Goal: Task Accomplishment & Management: Use online tool/utility

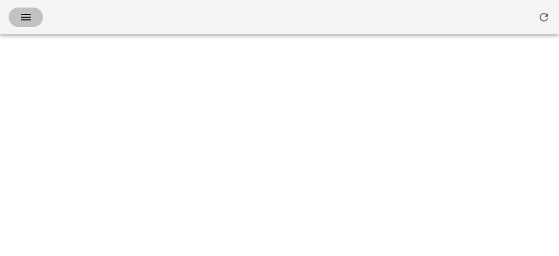
click at [22, 15] on icon "button" at bounding box center [25, 17] width 13 height 13
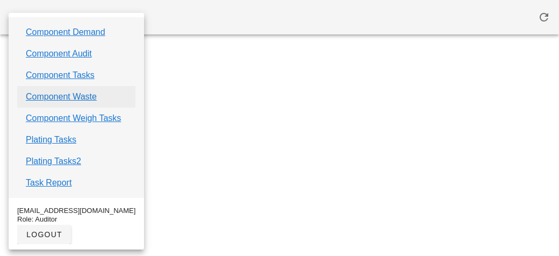
click at [49, 95] on link "Component Waste" at bounding box center [61, 96] width 71 height 13
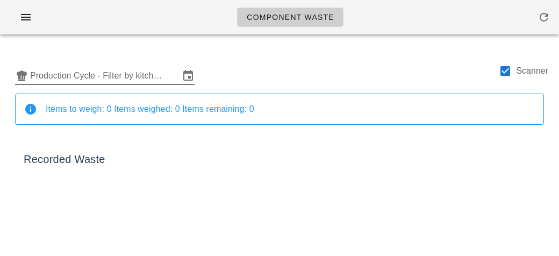
click at [54, 71] on input "Production Cycle - Filter by kitchen production schedules" at bounding box center [105, 75] width 150 height 17
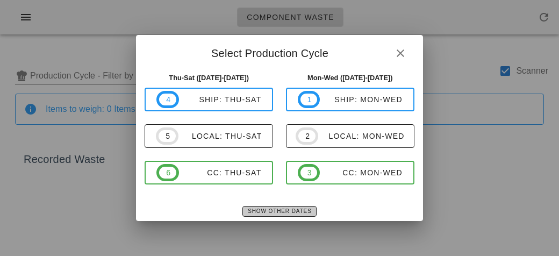
click at [260, 215] on button "Show Other Dates" at bounding box center [280, 211] width 74 height 11
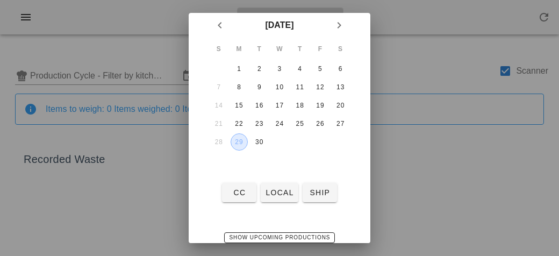
click at [239, 142] on div "29" at bounding box center [239, 142] width 16 height 8
click at [269, 195] on span "local" at bounding box center [279, 192] width 29 height 9
type input "local: Mon-Wed ([DATE]-[DATE])"
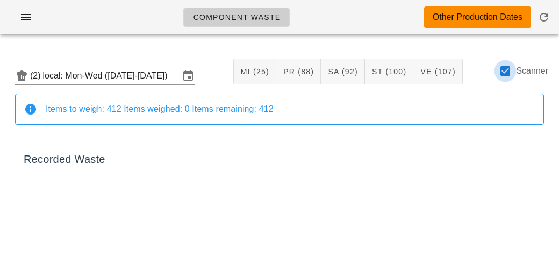
click at [511, 72] on div at bounding box center [506, 71] width 18 height 18
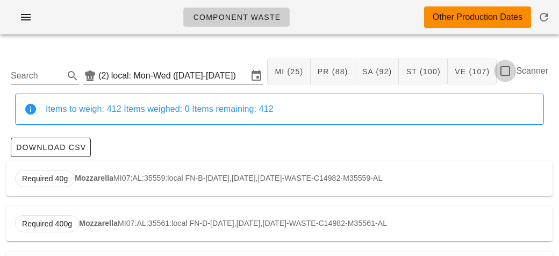
checkbox input "false"
click at [55, 72] on input "Search" at bounding box center [36, 75] width 51 height 17
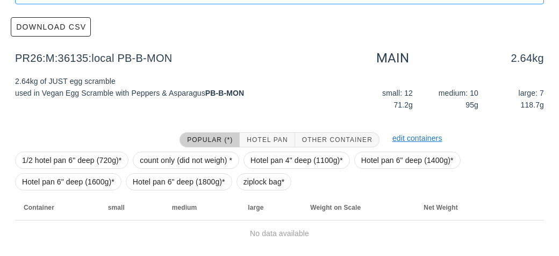
scroll to position [153, 0]
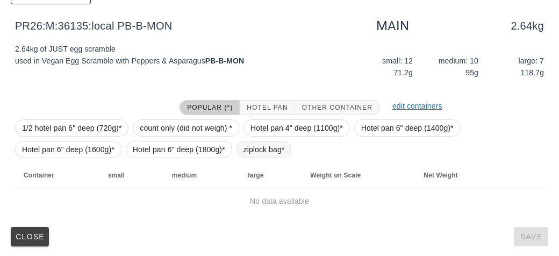
type input "just"
click at [259, 143] on span "ziplock bag*" at bounding box center [264, 149] width 41 height 16
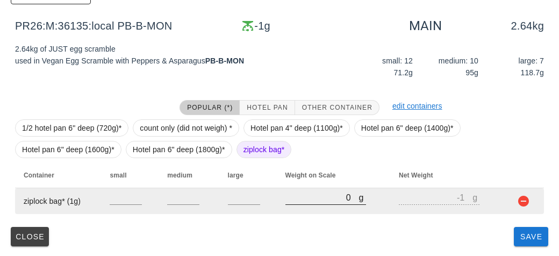
click at [305, 201] on input "0" at bounding box center [323, 197] width 74 height 14
type input "10"
type input "9"
type input "140"
type input "139"
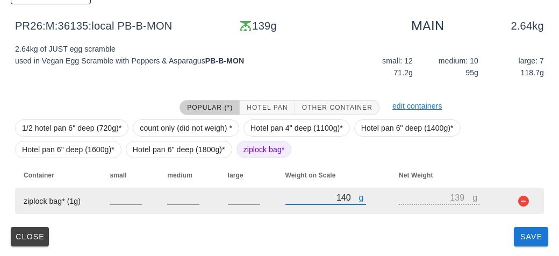
type input "1400"
type input "1399"
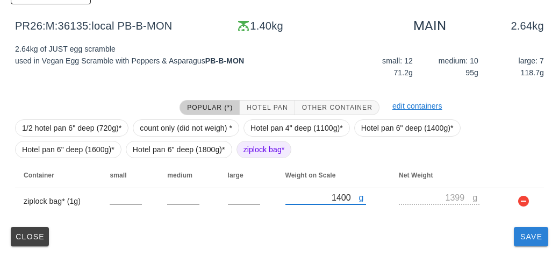
type input "1400"
click at [529, 237] on span "Save" at bounding box center [532, 236] width 26 height 9
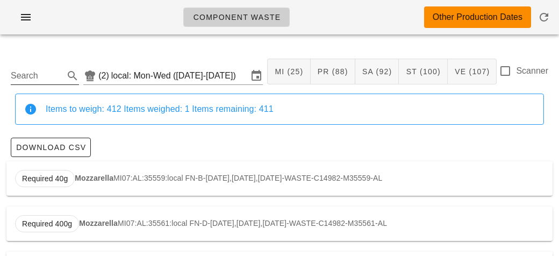
click at [34, 80] on input "Search" at bounding box center [36, 75] width 51 height 17
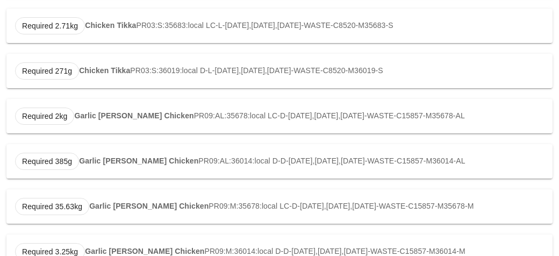
scroll to position [313, 0]
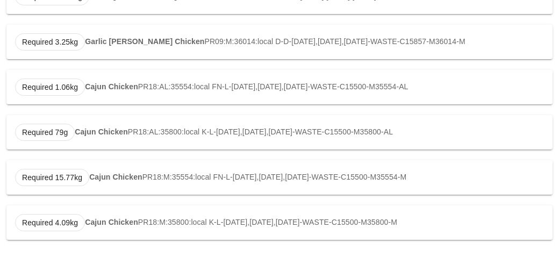
click at [87, 132] on strong "Cajun Chicken" at bounding box center [101, 131] width 53 height 9
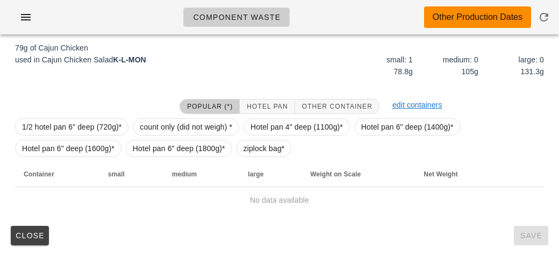
scroll to position [162, 0]
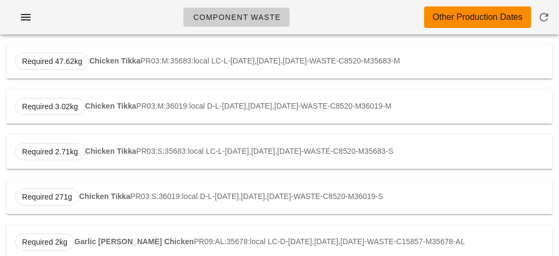
scroll to position [498, 0]
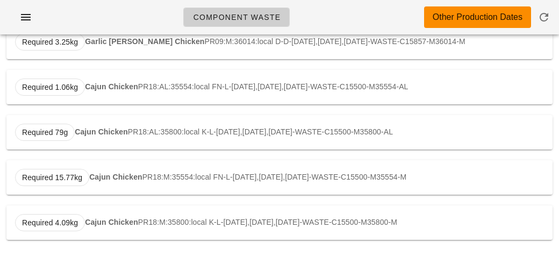
click at [119, 86] on strong "Cajun Chicken" at bounding box center [111, 86] width 53 height 9
type input "PR18:AL:35554:local"
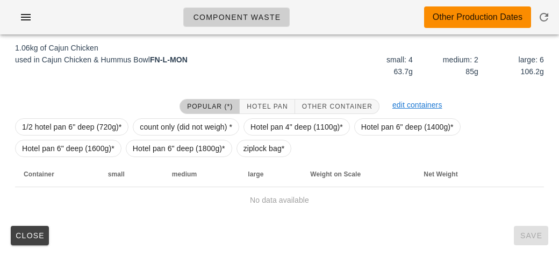
scroll to position [162, 0]
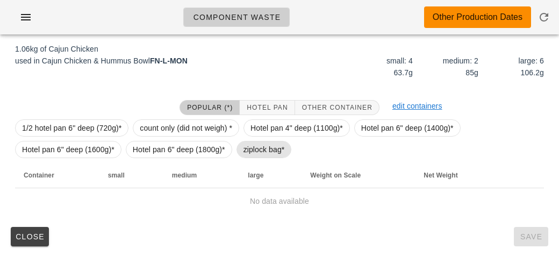
click at [258, 147] on span "ziplock bag*" at bounding box center [264, 149] width 41 height 16
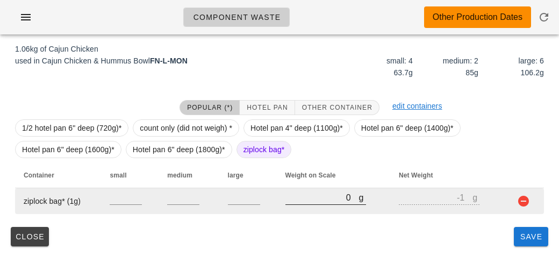
click at [311, 201] on input "0" at bounding box center [323, 197] width 74 height 14
type input "10"
type input "9"
type input "160"
type input "159"
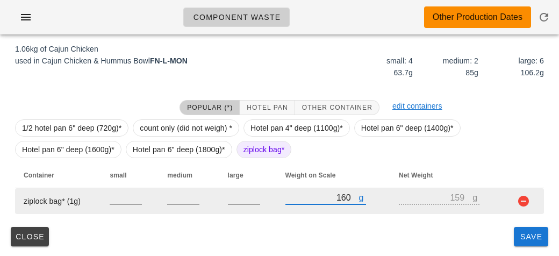
type input "160"
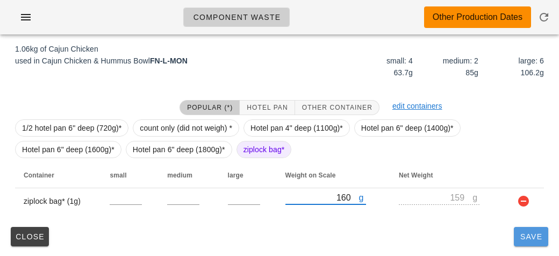
click at [530, 237] on span "Save" at bounding box center [532, 236] width 26 height 9
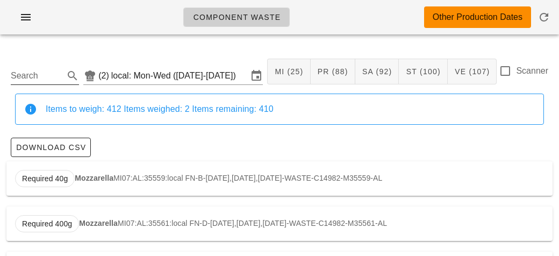
click at [37, 73] on input "Search" at bounding box center [36, 75] width 51 height 17
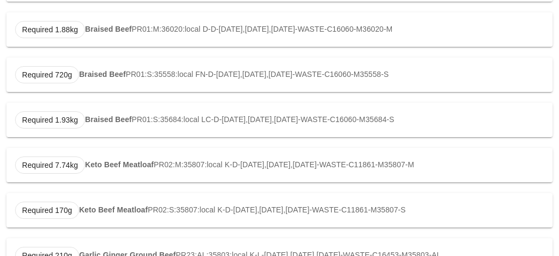
click at [2, 40] on div "beef (2) local: Mon-Wed ([DATE]-[DATE]) MI (25) PR (88) SA (92) ST (100) VE (10…" at bounding box center [279, 1] width 559 height 667
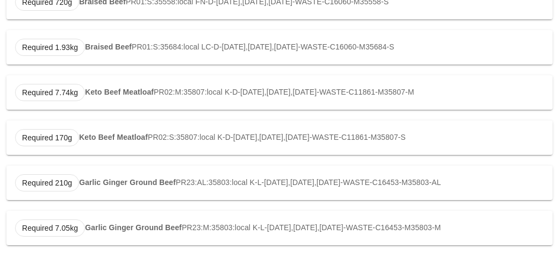
scroll to position [453, 0]
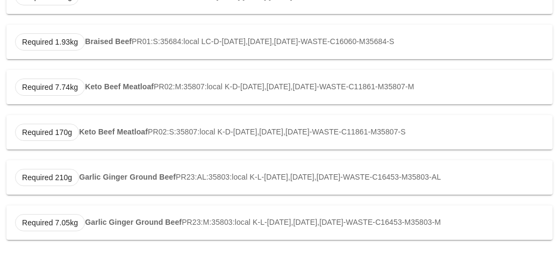
click at [105, 166] on div "Required 210g Garlic Ginger Ground Beef PR23:AL:35803:local K-L-[DATE],[DATE],[…" at bounding box center [279, 177] width 547 height 34
type input "PR23:AL:35803:local"
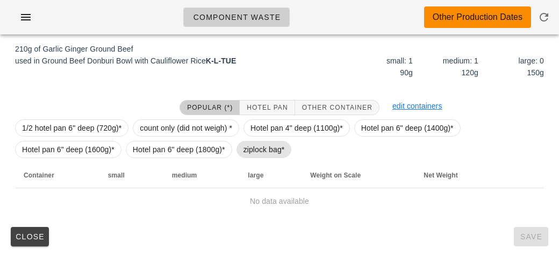
click at [260, 145] on span "ziplock bag*" at bounding box center [264, 149] width 41 height 16
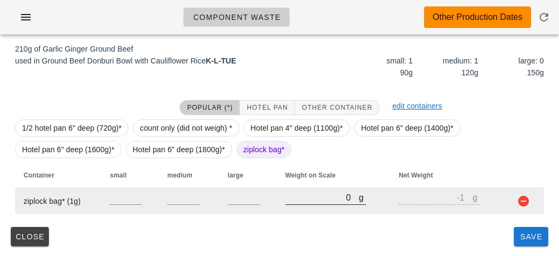
click at [314, 196] on input "0" at bounding box center [323, 197] width 74 height 14
type input "90"
type input "89"
type input "990"
type input "989"
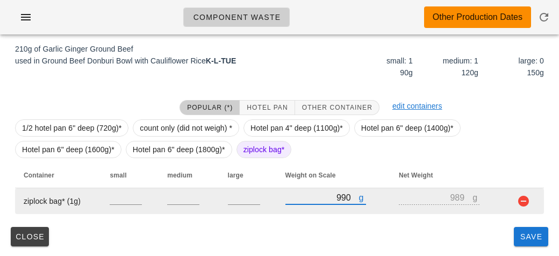
type input "990"
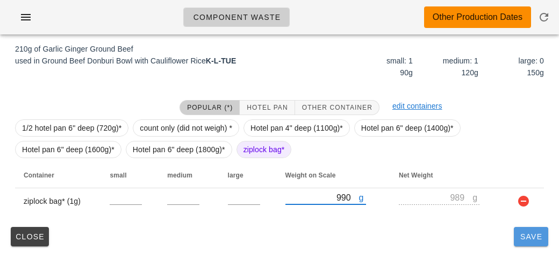
click at [540, 239] on span "Save" at bounding box center [532, 236] width 26 height 9
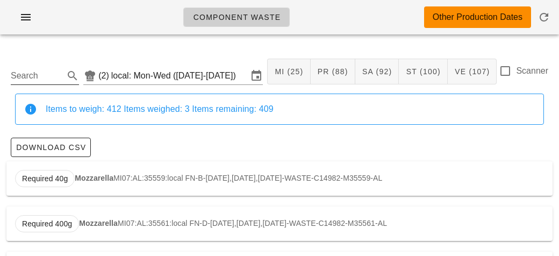
click at [30, 77] on input "Search" at bounding box center [36, 75] width 51 height 17
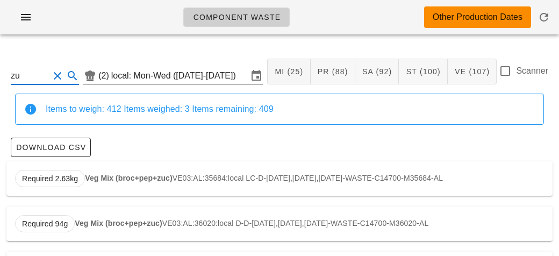
type input "z"
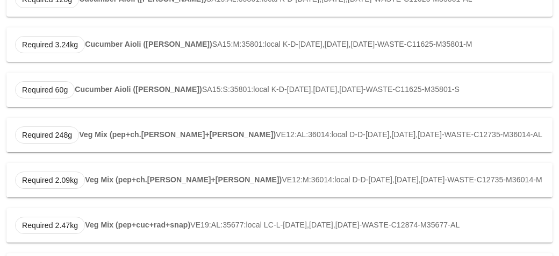
click at [108, 137] on strong "Veg Mix (pep+ch.[PERSON_NAME]+[PERSON_NAME])" at bounding box center [177, 134] width 197 height 9
type input "VE12:AL:36014:local"
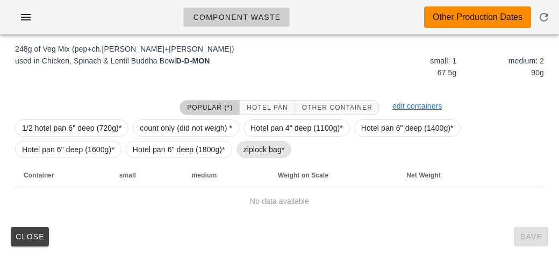
click at [258, 141] on span "ziplock bag*" at bounding box center [264, 149] width 41 height 16
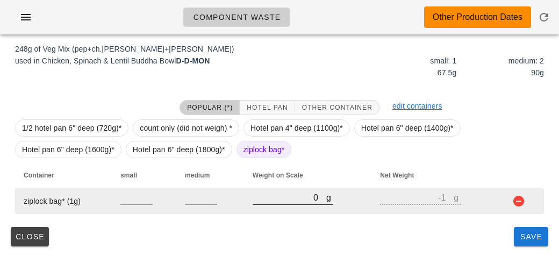
click at [293, 202] on input "0" at bounding box center [290, 197] width 74 height 14
type input "60"
type input "59"
type input "600"
type input "599"
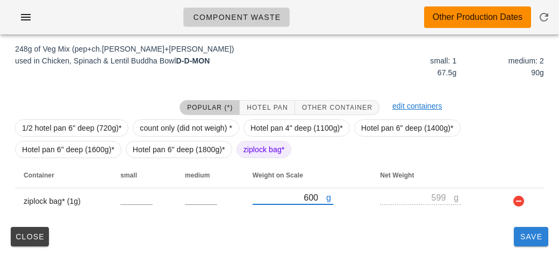
type input "600"
click at [535, 245] on button "Save" at bounding box center [531, 236] width 34 height 19
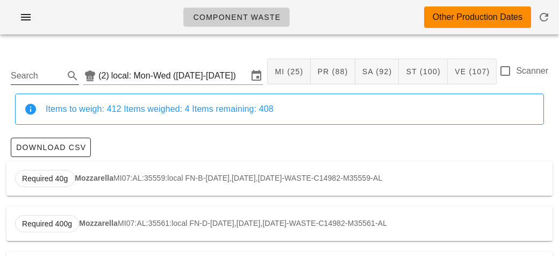
click at [26, 80] on input "Search" at bounding box center [36, 75] width 51 height 17
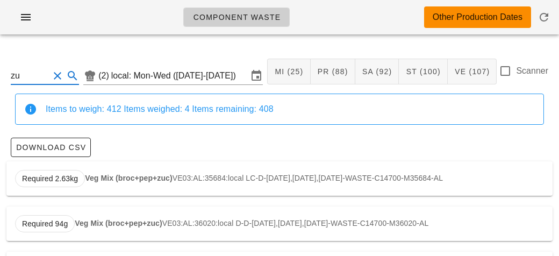
type input "z"
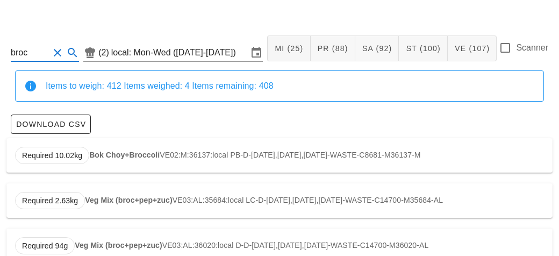
scroll to position [56, 0]
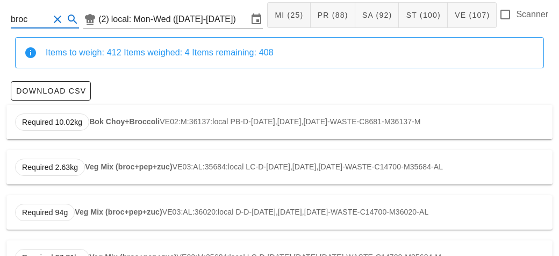
click at [113, 166] on strong "Veg Mix (broc+pep+zuc)" at bounding box center [128, 166] width 87 height 9
type input "VE03:AL:35684:local"
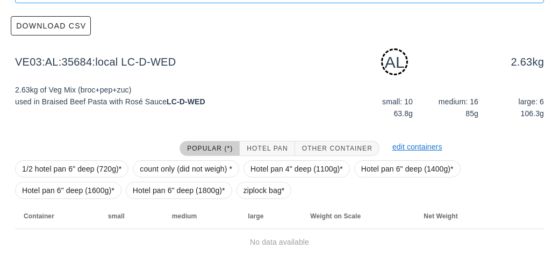
scroll to position [162, 0]
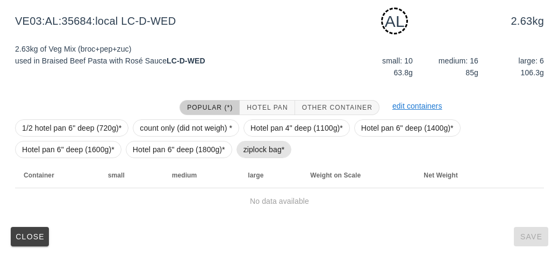
click at [268, 155] on span "ziplock bag*" at bounding box center [264, 149] width 41 height 16
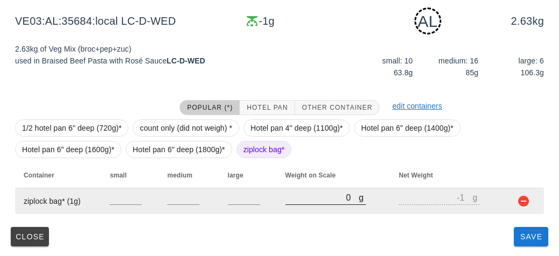
click at [311, 199] on input "0" at bounding box center [323, 197] width 74 height 14
type input "20"
type input "19"
type input "260"
type input "259"
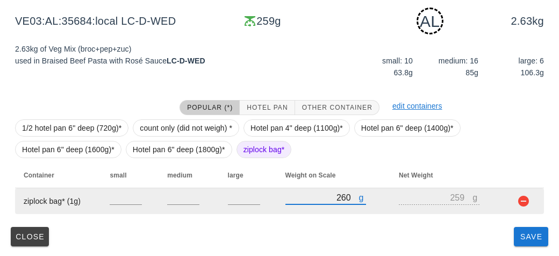
type input "2620"
type input "2619"
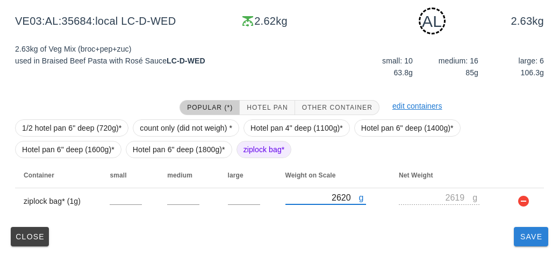
type input "2620"
click at [542, 243] on button "Save" at bounding box center [531, 236] width 34 height 19
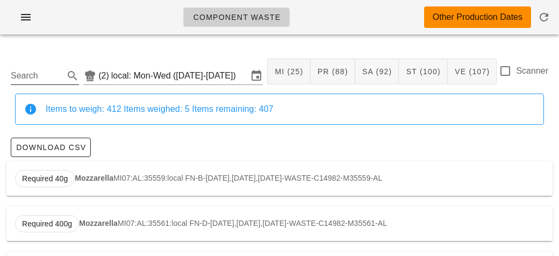
click at [38, 72] on input "Search" at bounding box center [36, 75] width 51 height 17
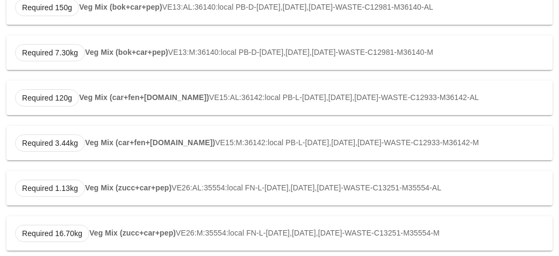
scroll to position [363, 0]
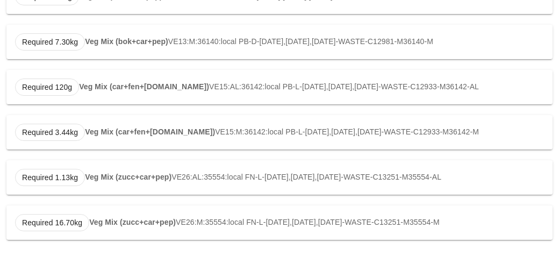
click at [133, 173] on strong "Veg Mix (zucc+car+pep)" at bounding box center [128, 177] width 87 height 9
type input "VE26:AL:35554:local"
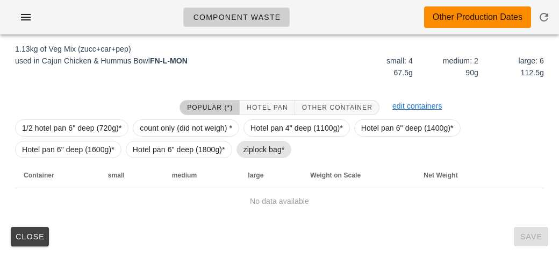
click at [263, 147] on span "ziplock bag*" at bounding box center [264, 149] width 41 height 16
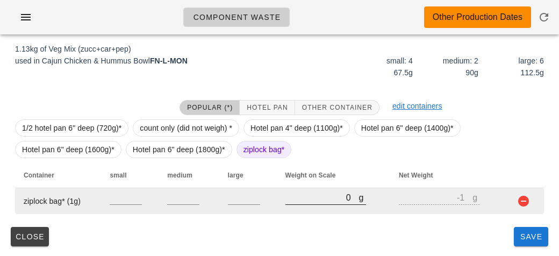
click at [310, 199] on input "0" at bounding box center [323, 197] width 74 height 14
type input "30"
type input "29"
type input "300"
type input "299"
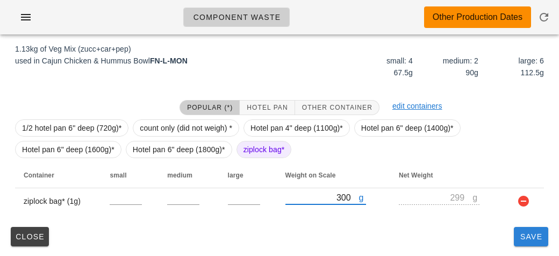
type input "300"
click at [523, 243] on button "Save" at bounding box center [531, 236] width 34 height 19
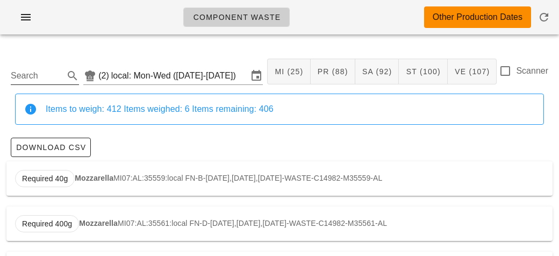
click at [24, 70] on input "Search" at bounding box center [36, 75] width 51 height 17
click at [96, 178] on strong "Spaghetti" at bounding box center [102, 178] width 35 height 9
type input "ST06:AL:35555:local"
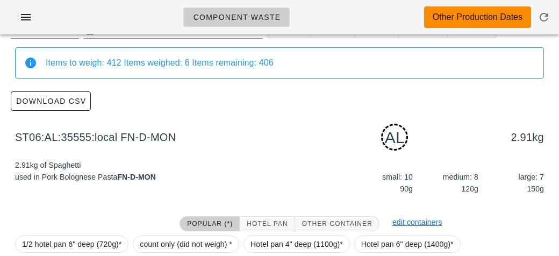
scroll to position [162, 0]
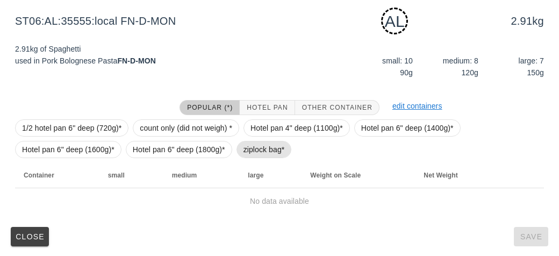
click at [244, 148] on span "ziplock bag*" at bounding box center [264, 149] width 41 height 16
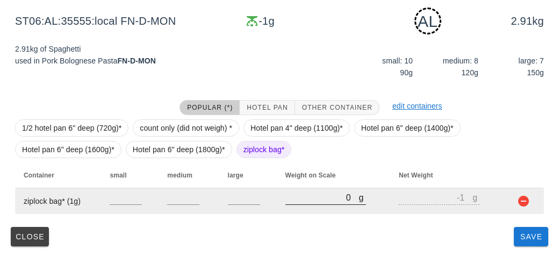
click at [290, 201] on input "0" at bounding box center [323, 197] width 74 height 14
type input "20"
type input "19"
type input "220"
type input "219"
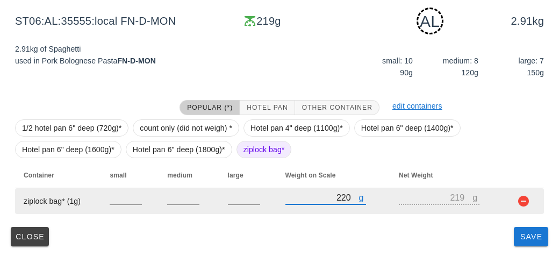
type input "220"
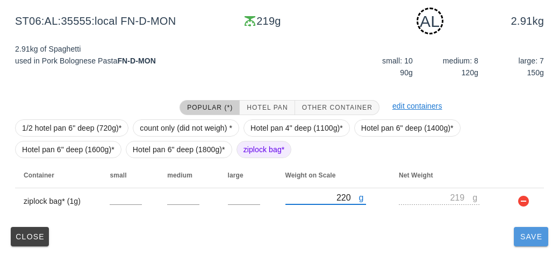
click at [529, 238] on span "Save" at bounding box center [532, 236] width 26 height 9
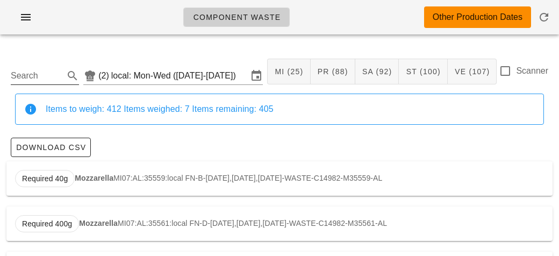
click at [34, 80] on input "Search" at bounding box center [36, 75] width 51 height 17
click at [88, 180] on strong "Bacon" at bounding box center [90, 178] width 23 height 9
type input "PR24:AL:35799:local"
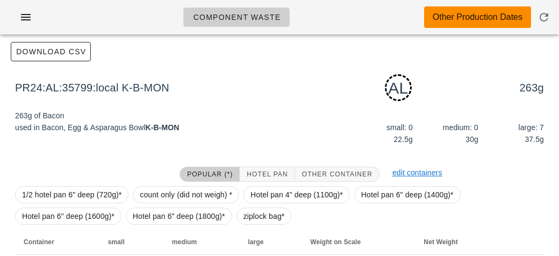
scroll to position [162, 0]
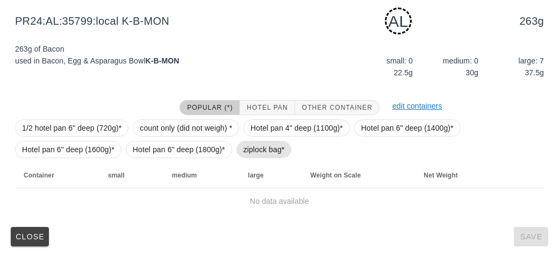
click at [254, 151] on span "ziplock bag*" at bounding box center [264, 149] width 41 height 16
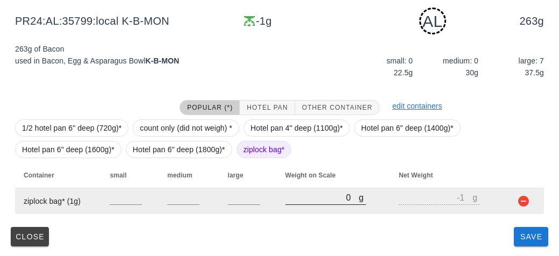
click at [300, 202] on input "0" at bounding box center [323, 197] width 74 height 14
type input "10"
type input "9"
type input "140"
type input "139"
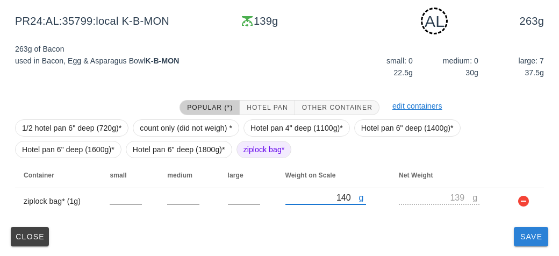
type input "140"
click at [525, 242] on button "Save" at bounding box center [531, 236] width 34 height 19
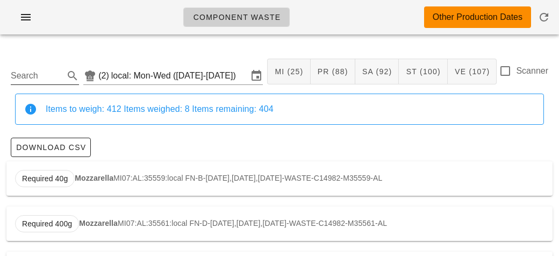
click at [43, 70] on input "Search" at bounding box center [36, 75] width 51 height 17
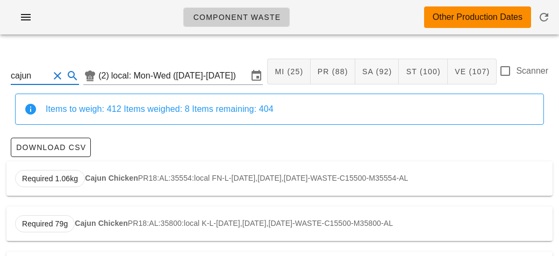
click at [113, 170] on div "Required 1.06kg Cajun Chicken PR18:AL:35554:local FN-L-[DATE],[DATE],[DATE]-WAS…" at bounding box center [279, 178] width 547 height 34
type input "PR18:AL:35554:local"
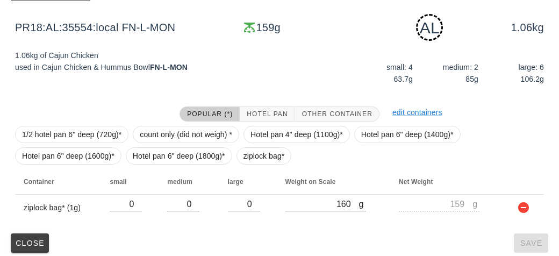
scroll to position [158, 0]
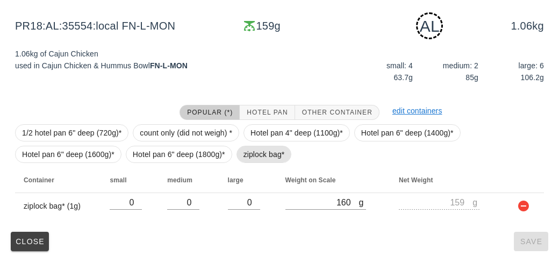
click at [247, 153] on span "ziplock bag*" at bounding box center [264, 154] width 41 height 16
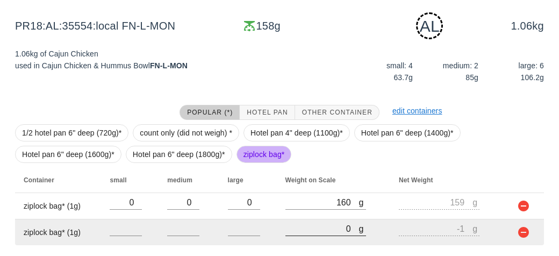
click at [301, 231] on input "0" at bounding box center [323, 229] width 74 height 14
type input "10"
type input "9"
type input "110"
type input "109"
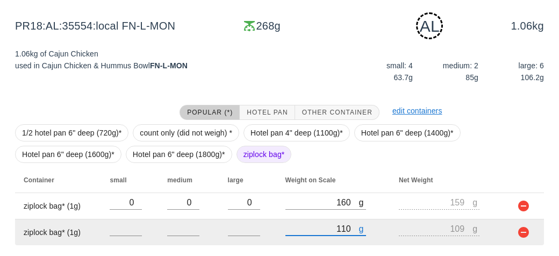
type input "1190"
type input "1189"
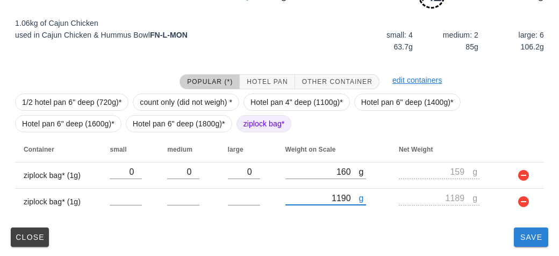
type input "1190"
click at [530, 245] on button "Save" at bounding box center [531, 237] width 34 height 19
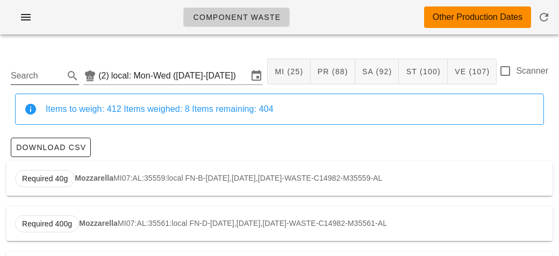
click at [22, 73] on input "Search" at bounding box center [36, 75] width 51 height 17
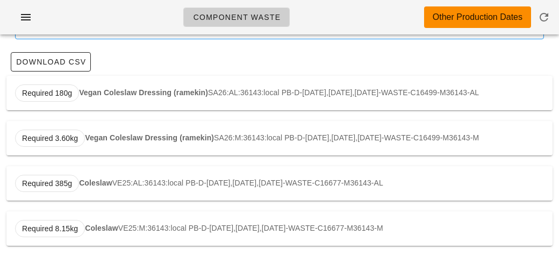
scroll to position [115, 0]
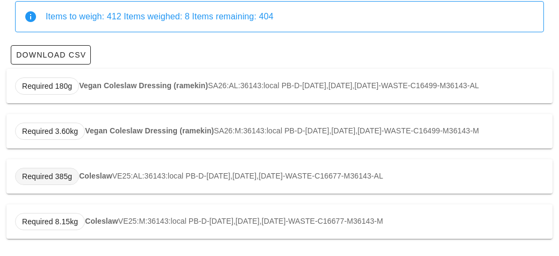
click at [62, 182] on span "Required 385g" at bounding box center [47, 176] width 50 height 16
type input "VE25:AL:36143:local"
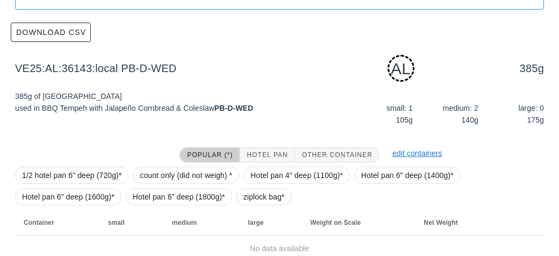
scroll to position [162, 0]
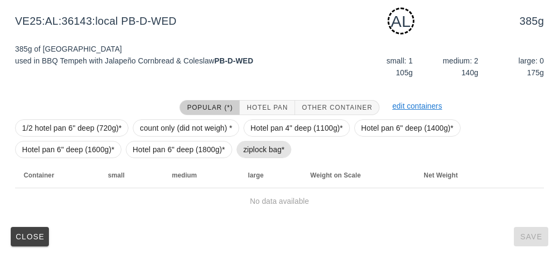
click at [245, 154] on span "ziplock bag*" at bounding box center [264, 149] width 41 height 16
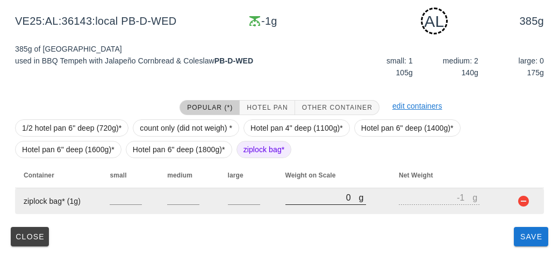
click at [303, 201] on input "0" at bounding box center [323, 197] width 74 height 14
type input "120"
type input "119"
type input "120"
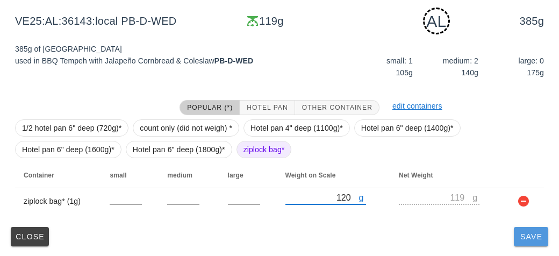
click at [530, 232] on span "Save" at bounding box center [532, 236] width 26 height 9
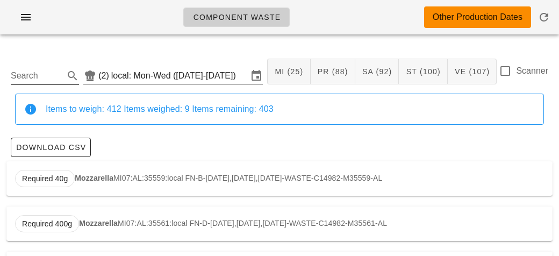
click at [33, 76] on input "Search" at bounding box center [36, 75] width 51 height 17
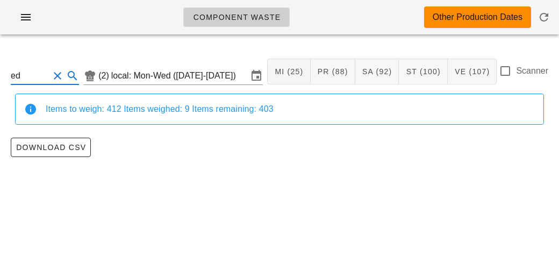
type input "e"
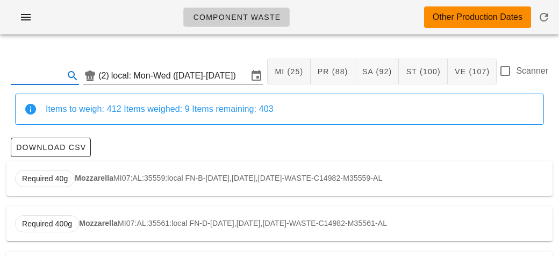
type input "e"
click at [76, 172] on span "Required 531g" at bounding box center [47, 178] width 64 height 17
type input "PR04:AL:35553:local"
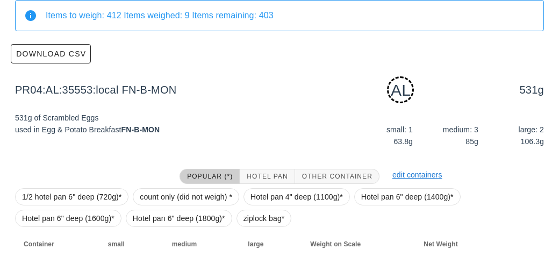
scroll to position [162, 0]
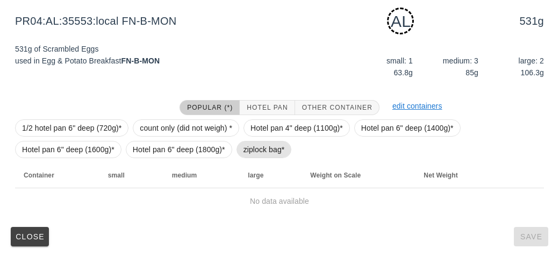
click at [260, 152] on span "ziplock bag*" at bounding box center [264, 149] width 41 height 16
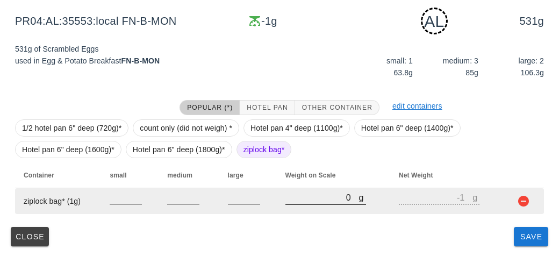
click at [287, 201] on input "0" at bounding box center [323, 197] width 74 height 14
type input "30"
type input "29"
type input "360"
type input "359"
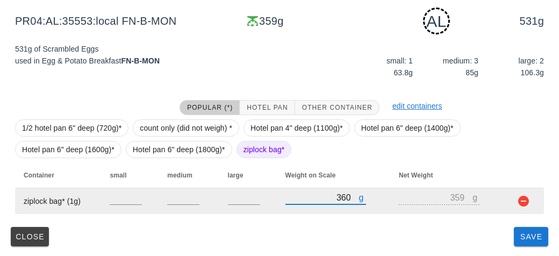
type input "3680"
type input "3679"
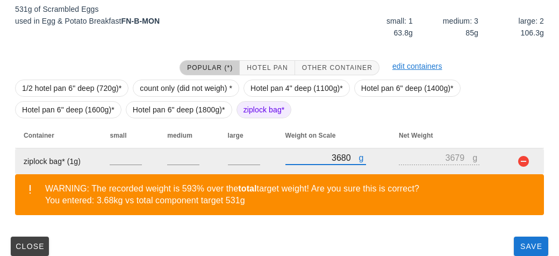
scroll to position [212, 0]
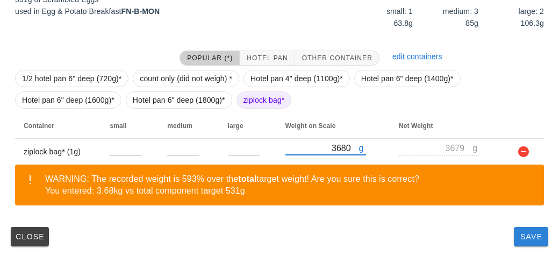
type input "3680"
click at [521, 243] on button "Save" at bounding box center [531, 236] width 34 height 19
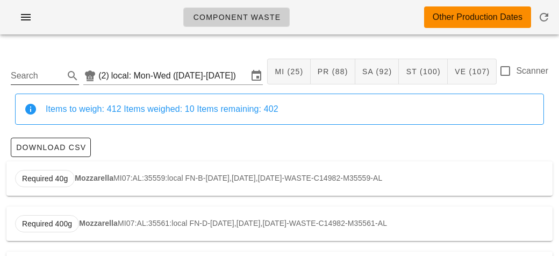
click at [32, 71] on input "Search" at bounding box center [36, 75] width 51 height 17
click at [70, 183] on span "Required 2.91kg" at bounding box center [50, 179] width 56 height 16
type input "ST06:AL:35555:local"
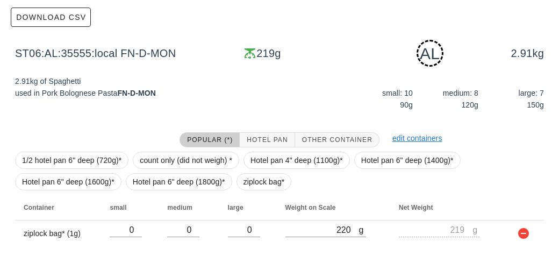
scroll to position [162, 0]
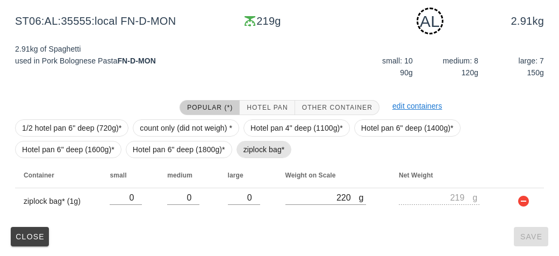
click at [244, 147] on span "ziplock bag*" at bounding box center [264, 149] width 41 height 16
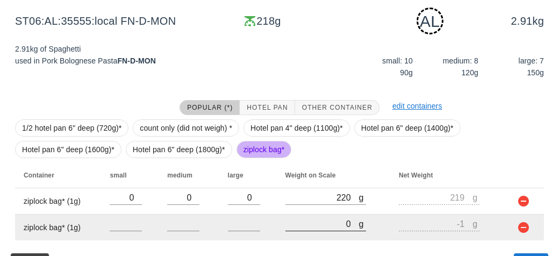
click at [314, 225] on input "0" at bounding box center [323, 224] width 74 height 14
type input "30"
type input "29"
type input "360"
type input "359"
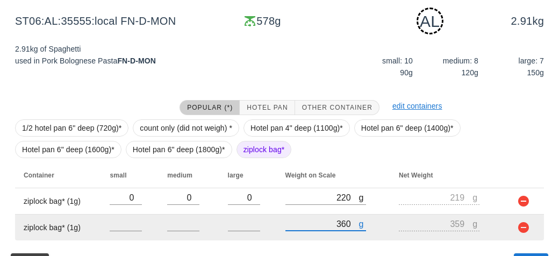
type input "3620"
type input "3619"
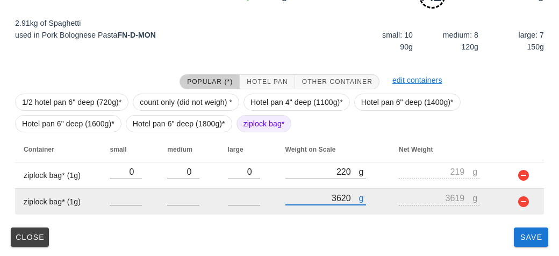
type input "3620"
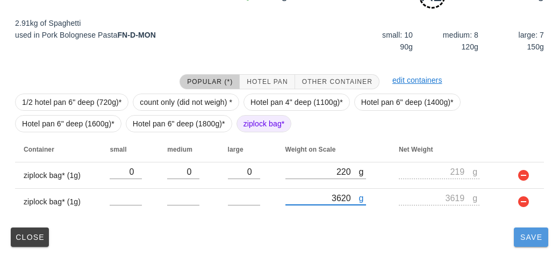
click at [532, 237] on span "Save" at bounding box center [532, 237] width 26 height 9
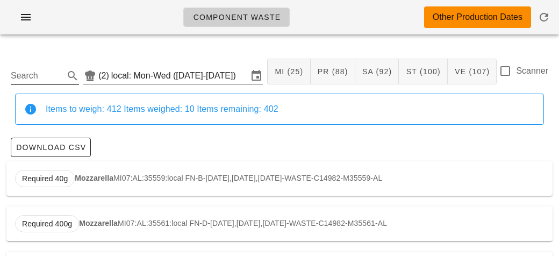
click at [42, 72] on input "Search" at bounding box center [36, 75] width 51 height 17
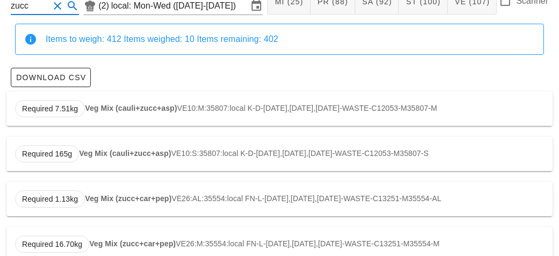
scroll to position [75, 0]
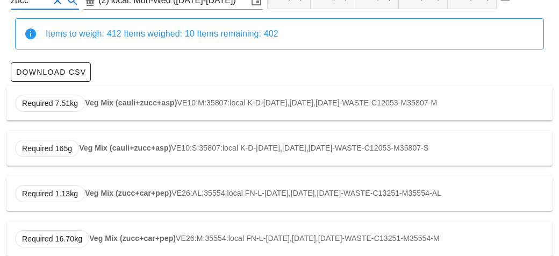
click at [89, 191] on strong "Veg Mix (zucc+car+pep)" at bounding box center [128, 193] width 87 height 9
type input "VE26:AL:35554:local"
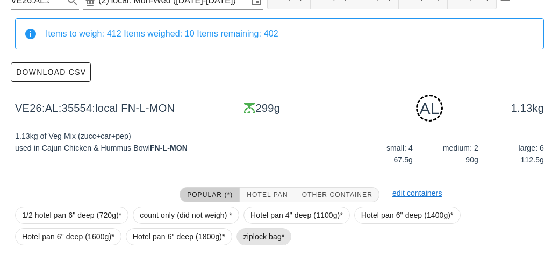
click at [254, 238] on span "ziplock bag*" at bounding box center [264, 237] width 41 height 16
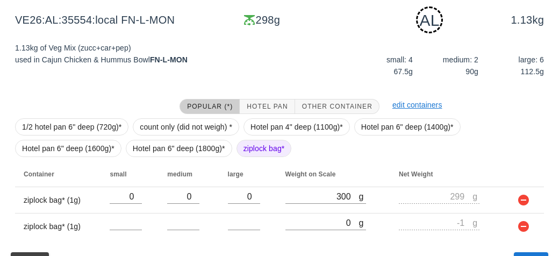
scroll to position [188, 0]
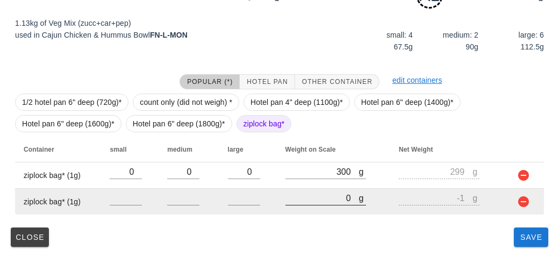
click at [310, 197] on input "0" at bounding box center [323, 198] width 74 height 14
type input "10"
type input "9"
type input "100"
type input "99"
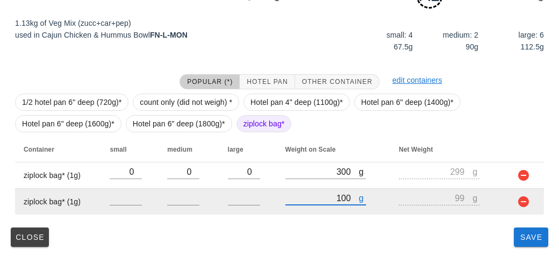
type input "1000"
type input "999"
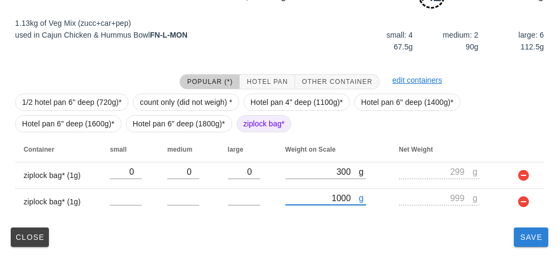
type input "1000"
click at [534, 240] on span "Save" at bounding box center [532, 237] width 26 height 9
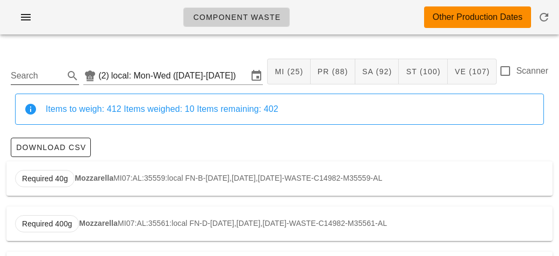
click at [34, 70] on input "Search" at bounding box center [36, 75] width 51 height 17
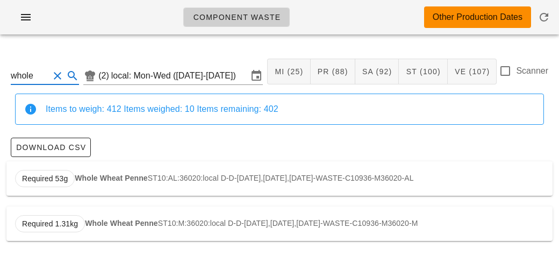
click at [103, 181] on strong "Whole Wheat Penne" at bounding box center [111, 178] width 73 height 9
type input "ST10:AL:36020:local"
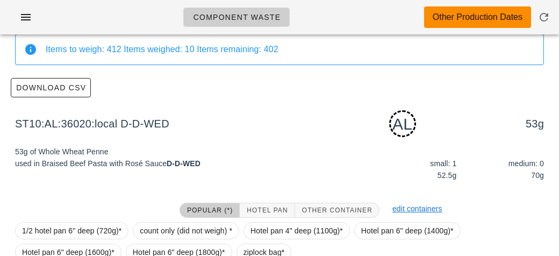
scroll to position [162, 0]
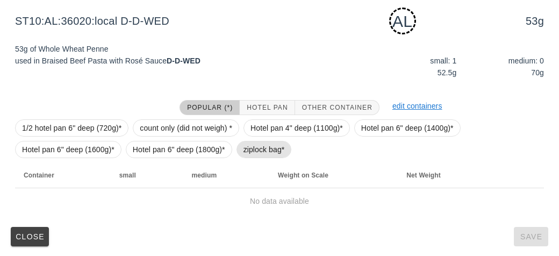
click at [251, 147] on span "ziplock bag*" at bounding box center [264, 149] width 41 height 16
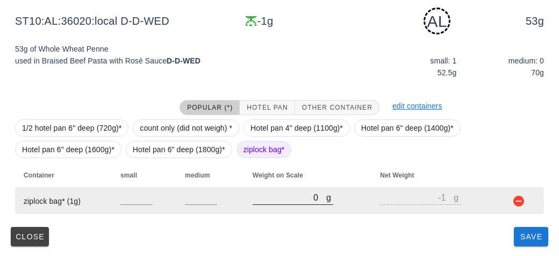
click at [296, 201] on input "0" at bounding box center [290, 197] width 74 height 14
type input "40"
type input "39"
type input "470"
type input "469"
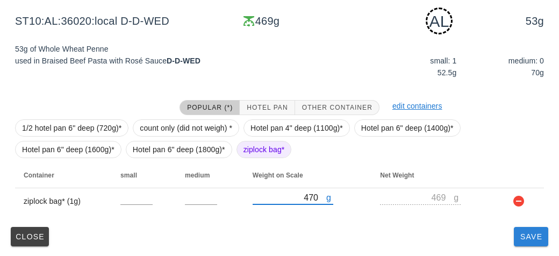
type input "470"
click at [529, 243] on button "Save" at bounding box center [531, 236] width 34 height 19
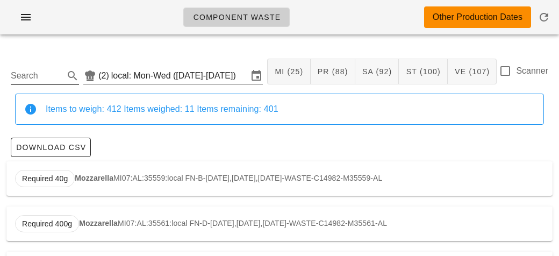
click at [38, 80] on input "Search" at bounding box center [36, 75] width 51 height 17
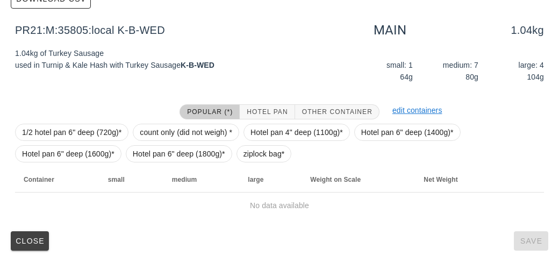
scroll to position [153, 0]
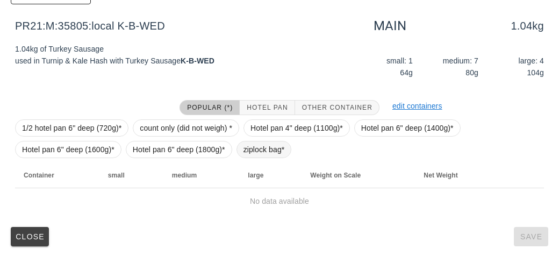
type input "turkey"
click at [263, 152] on span "ziplock bag*" at bounding box center [264, 149] width 41 height 16
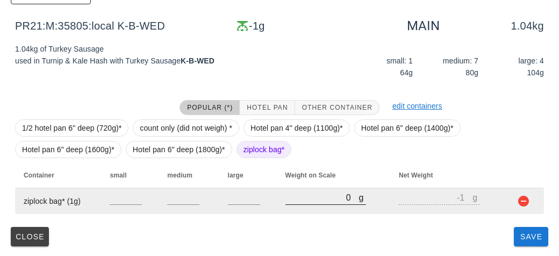
click at [294, 201] on input "0" at bounding box center [323, 197] width 74 height 14
type input "50"
type input "49"
type input "550"
type input "549"
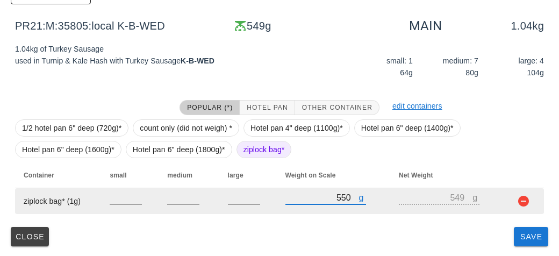
type input "550"
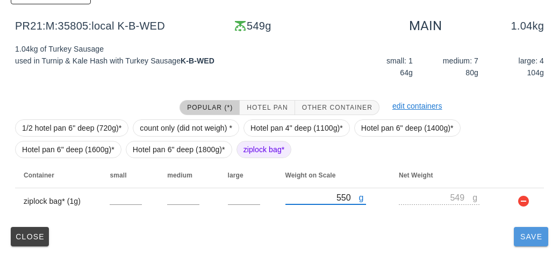
click at [523, 244] on button "Save" at bounding box center [531, 236] width 34 height 19
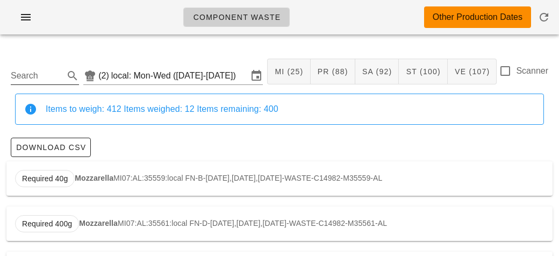
click at [34, 74] on input "Search" at bounding box center [36, 75] width 51 height 17
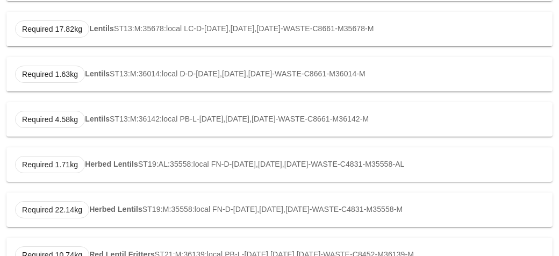
scroll to position [543, 0]
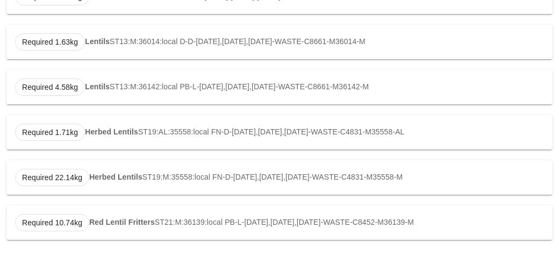
click at [113, 224] on strong "Red Lentil Fritters" at bounding box center [122, 222] width 66 height 9
type input "ST21:M:36139:local"
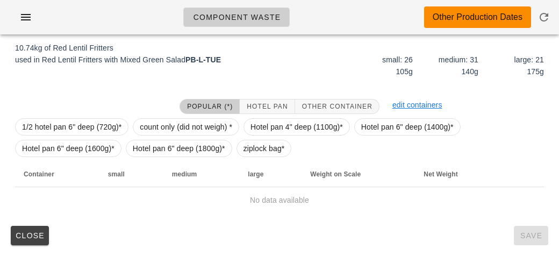
scroll to position [153, 0]
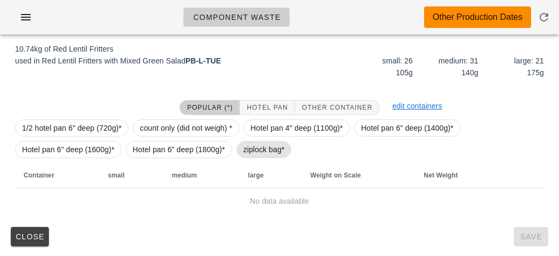
click at [261, 149] on span "ziplock bag*" at bounding box center [264, 149] width 41 height 16
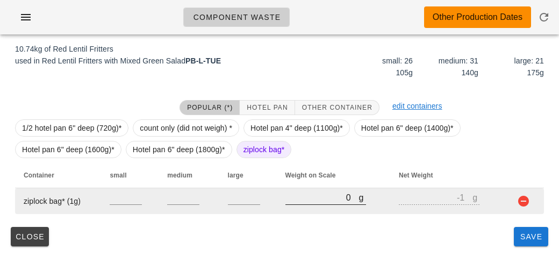
click at [303, 196] on input "0" at bounding box center [323, 197] width 74 height 14
type input "10"
type input "9"
type input "100"
type input "99"
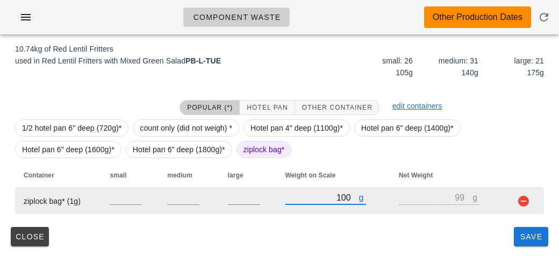
type input "1000"
type input "999"
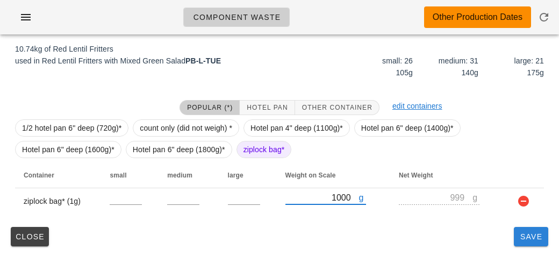
type input "1000"
click at [534, 238] on span "Save" at bounding box center [532, 236] width 26 height 9
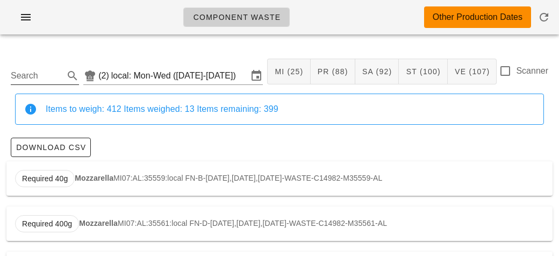
click at [47, 71] on input "Search" at bounding box center [36, 75] width 51 height 17
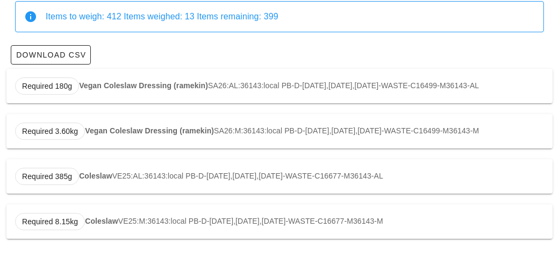
scroll to position [115, 0]
click at [67, 171] on span "Required 385g" at bounding box center [47, 176] width 50 height 16
type input "VE25:AL:36143:local"
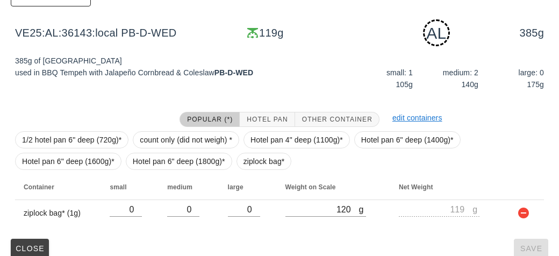
scroll to position [162, 0]
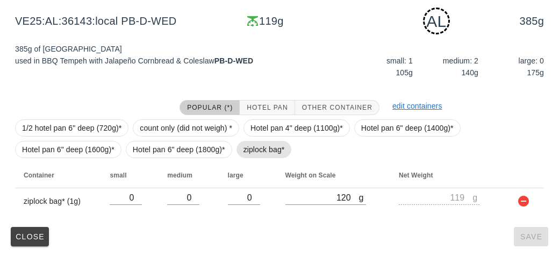
click at [252, 152] on span "ziplock bag*" at bounding box center [264, 149] width 41 height 16
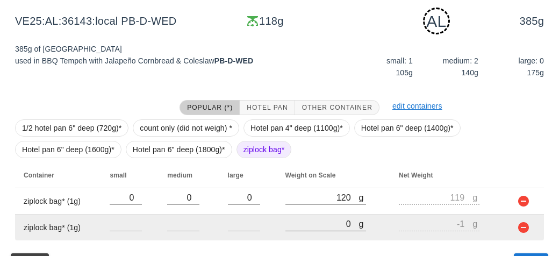
click at [317, 221] on input "0" at bounding box center [323, 224] width 74 height 14
type input "60"
type input "59"
type input "690"
type input "689"
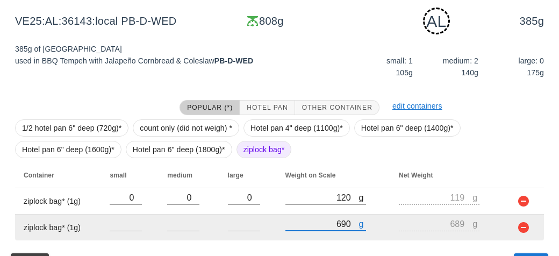
scroll to position [188, 0]
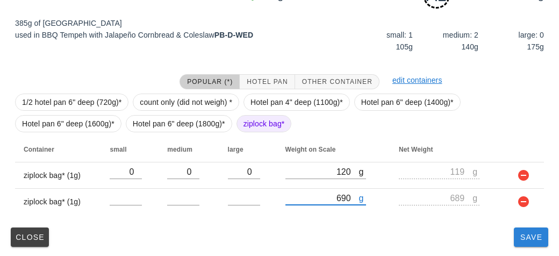
type input "690"
click at [537, 239] on span "Save" at bounding box center [532, 237] width 26 height 9
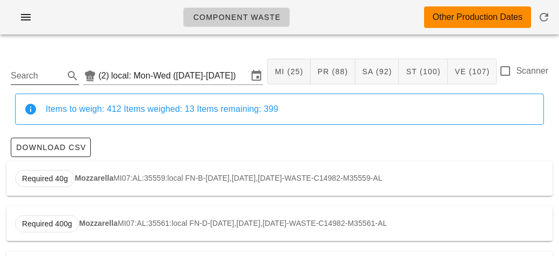
click at [39, 78] on input "Search" at bounding box center [36, 75] width 51 height 17
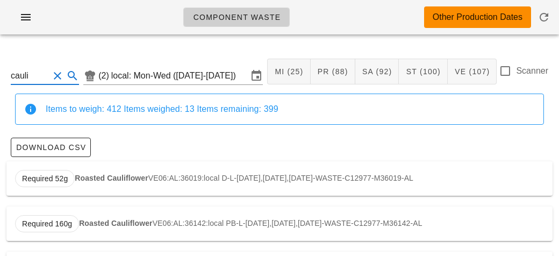
click at [98, 183] on div "Required 52g Roasted Cauliflower VE06:AL:36019:local D-L-[DATE],[DATE],[DATE]-W…" at bounding box center [279, 178] width 547 height 34
type input "VE06:AL:36019:local"
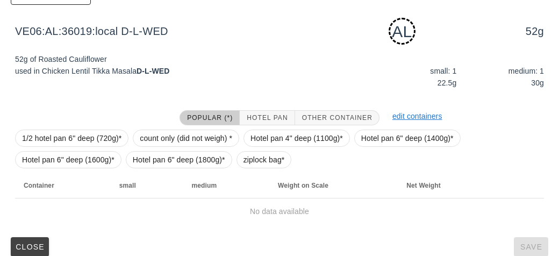
scroll to position [162, 0]
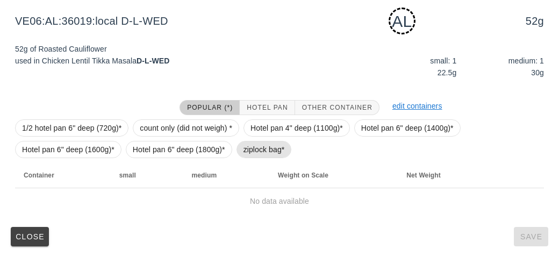
click at [253, 148] on span "ziplock bag*" at bounding box center [264, 149] width 41 height 16
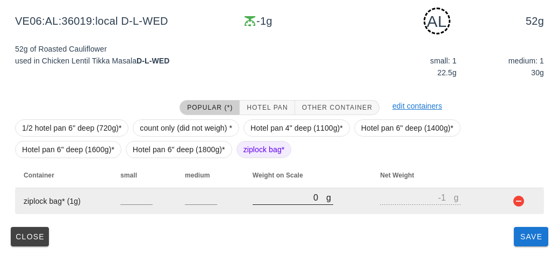
click at [307, 199] on input "0" at bounding box center [290, 197] width 74 height 14
type input "60"
type input "59"
type input "690"
type input "689"
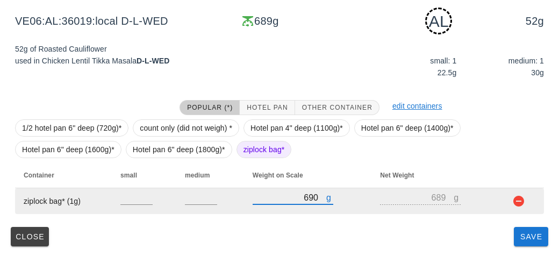
type input "690"
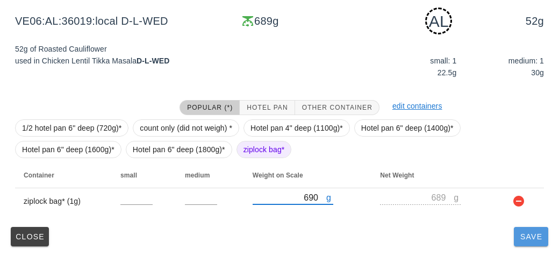
click at [524, 236] on span "Save" at bounding box center [532, 236] width 26 height 9
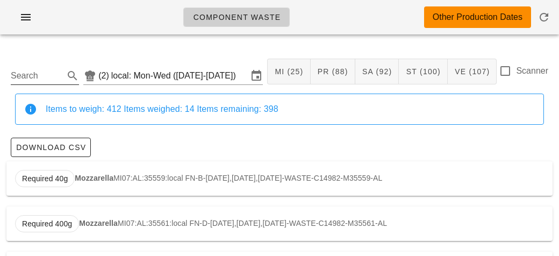
click at [24, 74] on input "Search" at bounding box center [36, 75] width 51 height 17
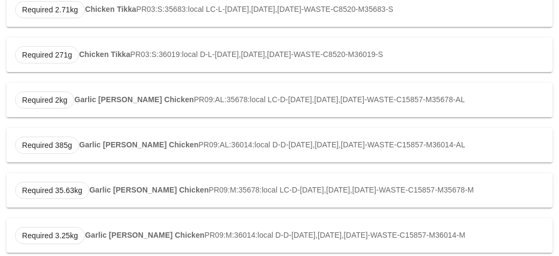
click at [97, 94] on div "Required 2kg Garlic [PERSON_NAME] Chicken PR09:AL:35678:local LC-D-[DATE],[DATE…" at bounding box center [279, 100] width 547 height 34
type input "PR09:AL:35678:local"
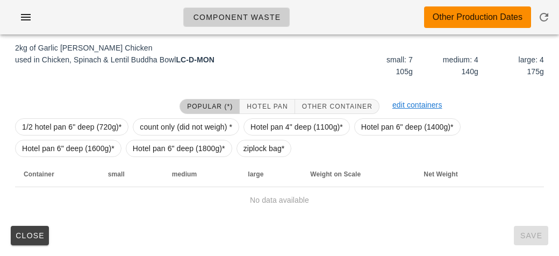
scroll to position [162, 0]
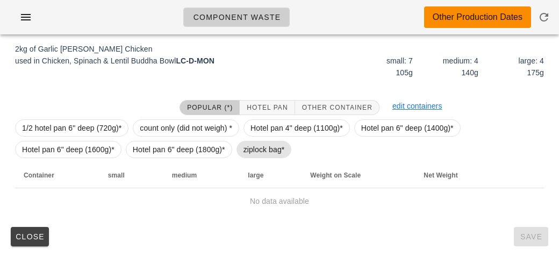
click at [255, 151] on span "ziplock bag*" at bounding box center [264, 149] width 41 height 16
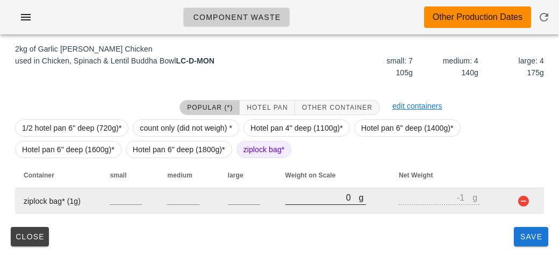
click at [298, 202] on input "0" at bounding box center [323, 197] width 74 height 14
type input "20"
type input "19"
type input "260"
type input "259"
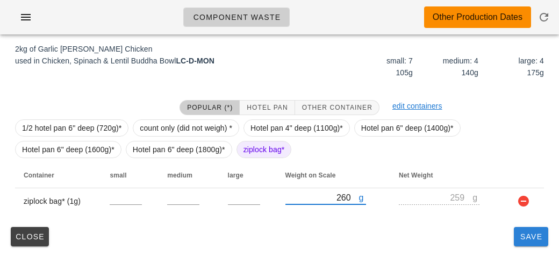
type input "260"
click at [523, 233] on span "Save" at bounding box center [532, 236] width 26 height 9
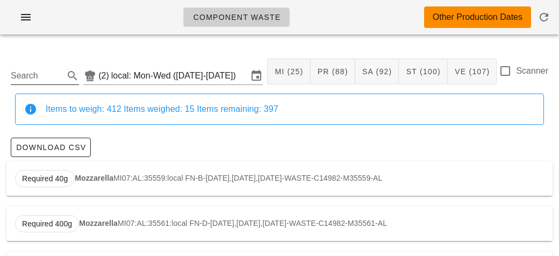
click at [23, 84] on input "Search" at bounding box center [36, 75] width 51 height 17
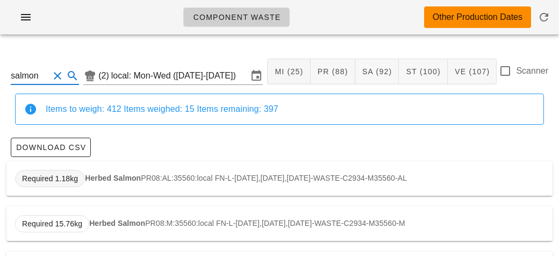
click at [83, 173] on span "Required 1.18kg" at bounding box center [50, 178] width 70 height 17
type input "PR08:AL:35560:local"
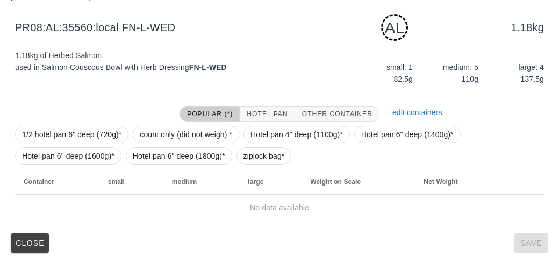
scroll to position [162, 0]
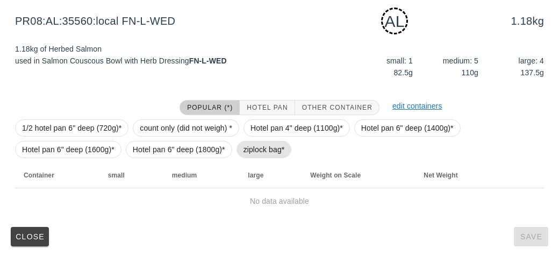
click at [256, 146] on span "ziplock bag*" at bounding box center [264, 149] width 41 height 16
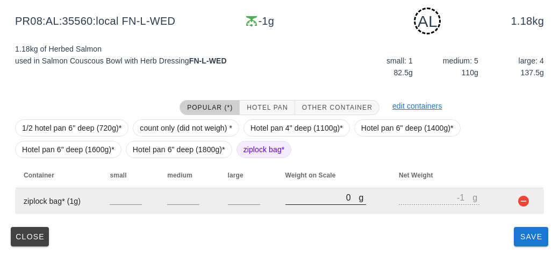
click at [302, 195] on input "0" at bounding box center [323, 197] width 74 height 14
type input "10"
type input "9"
type input "130"
type input "129"
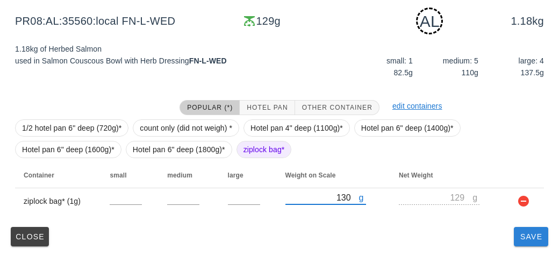
type input "130"
click at [529, 238] on span "Save" at bounding box center [532, 236] width 26 height 9
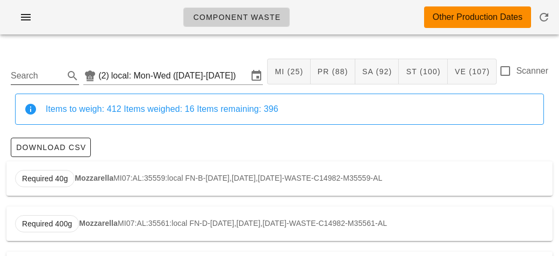
click at [35, 68] on input "Search" at bounding box center [36, 75] width 51 height 17
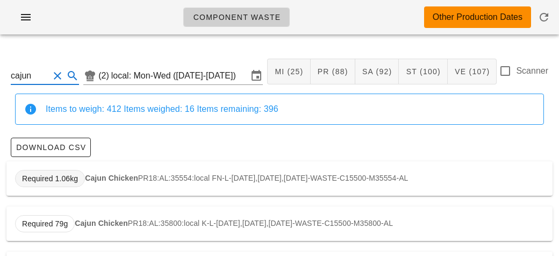
click at [79, 182] on span "Required 1.06kg" at bounding box center [50, 178] width 70 height 17
type input "PR18:AL:35554:local"
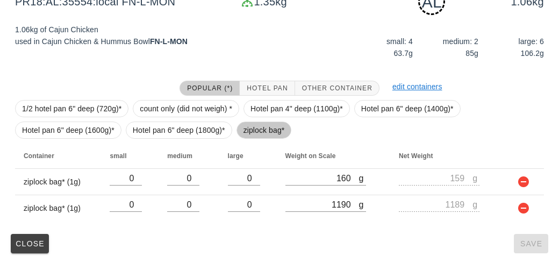
scroll to position [188, 0]
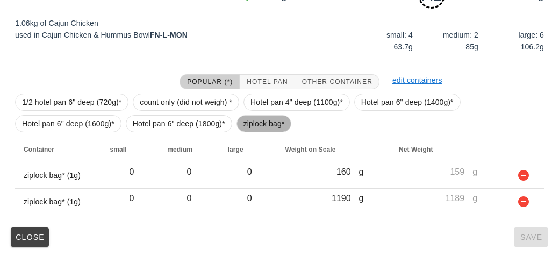
click at [259, 122] on span "ziplock bag*" at bounding box center [264, 124] width 41 height 16
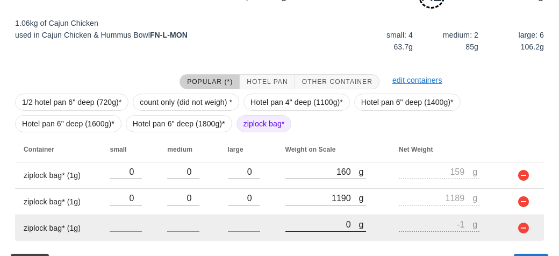
click at [319, 225] on input "0" at bounding box center [323, 224] width 74 height 14
type input "90"
type input "89"
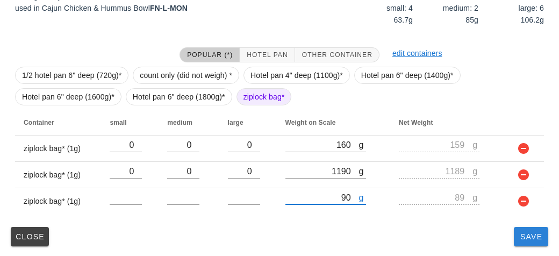
type input "90"
click at [530, 242] on button "Save" at bounding box center [531, 236] width 34 height 19
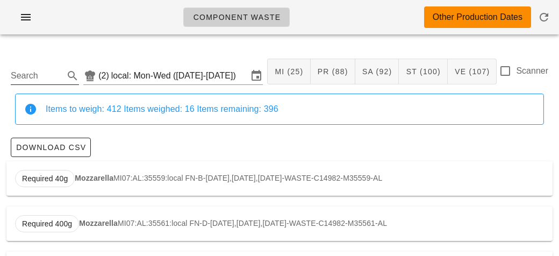
click at [20, 80] on input "Search" at bounding box center [36, 75] width 51 height 17
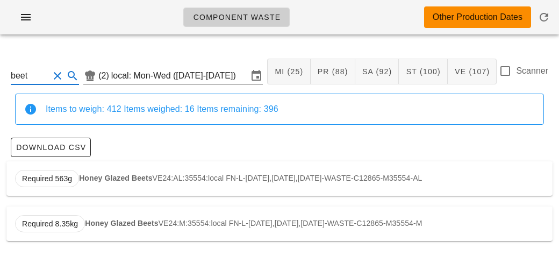
click at [146, 172] on div "Required 563g Honey Glazed Beets VE24:AL:35554:local FN-L-[DATE],[DATE],[DATE]-…" at bounding box center [279, 178] width 547 height 34
type input "VE24:AL:35554:local"
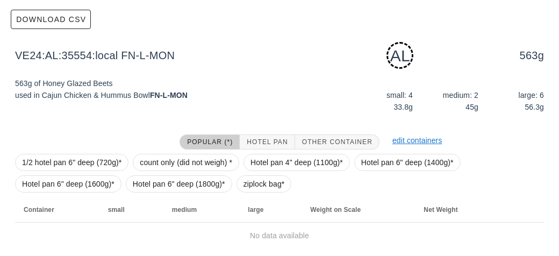
scroll to position [162, 0]
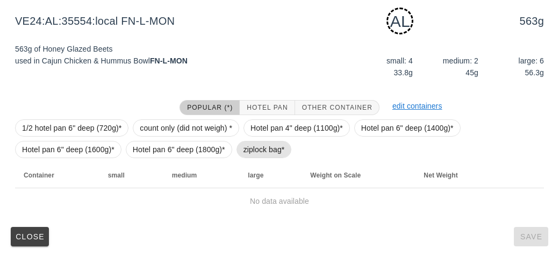
click at [265, 150] on span "ziplock bag*" at bounding box center [264, 149] width 41 height 16
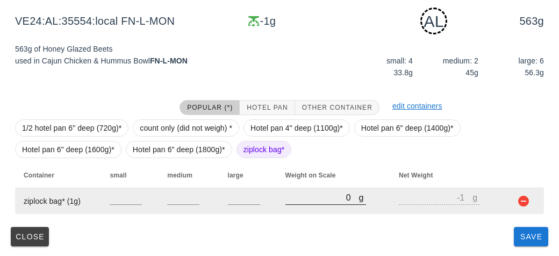
click at [297, 201] on input "0" at bounding box center [323, 197] width 74 height 14
type input "40"
type input "39"
type input "420"
type input "419"
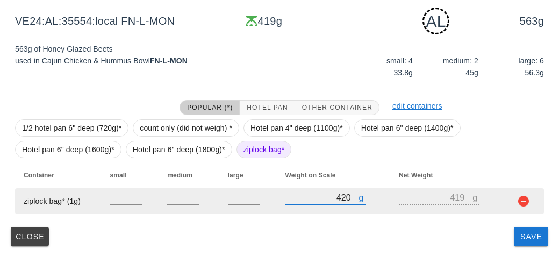
type input "4210"
type input "4209"
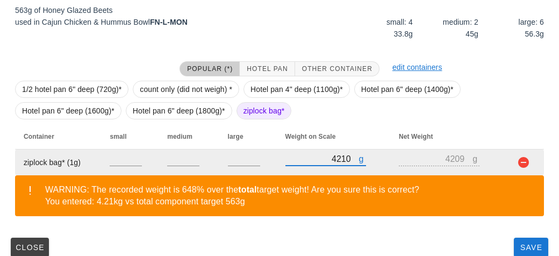
scroll to position [212, 0]
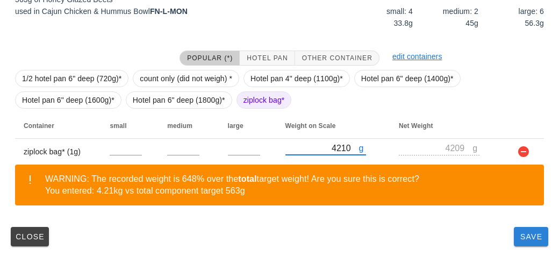
type input "4210"
click at [534, 235] on span "Save" at bounding box center [532, 236] width 26 height 9
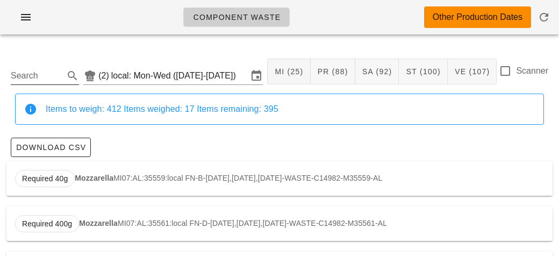
click at [33, 72] on input "Search" at bounding box center [36, 75] width 51 height 17
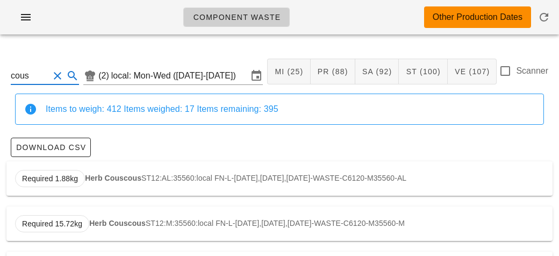
click at [91, 174] on strong "Herb Couscous" at bounding box center [113, 178] width 56 height 9
type input "ST12:AL:35560:local"
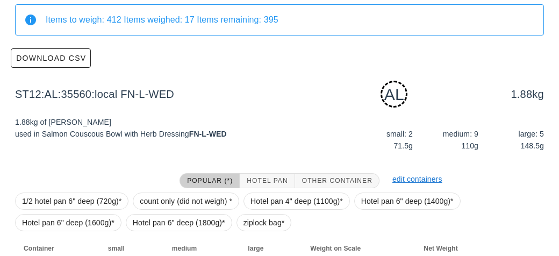
scroll to position [162, 0]
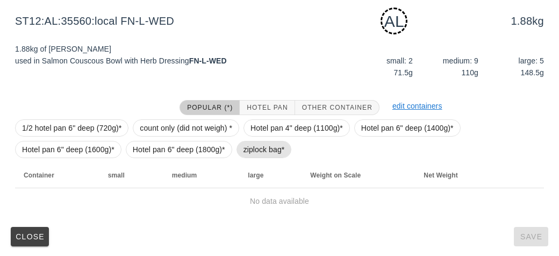
click at [242, 148] on span "ziplock bag*" at bounding box center [264, 149] width 55 height 17
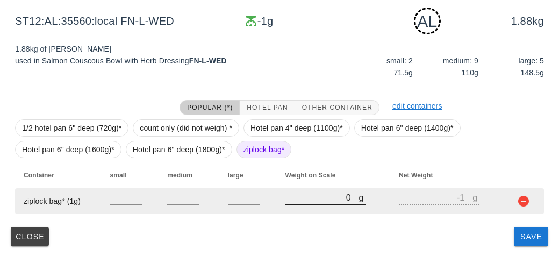
click at [286, 202] on input "0" at bounding box center [323, 197] width 74 height 14
type input "20"
type input "19"
type input "250"
type input "249"
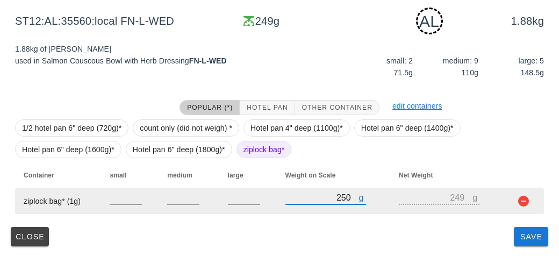
type input "2510"
type input "2509"
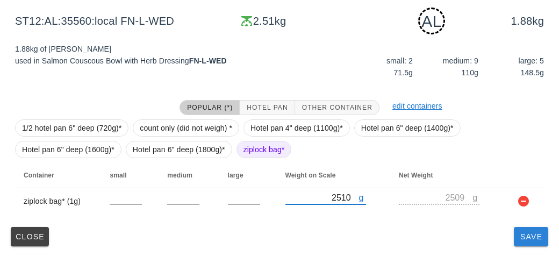
type input "2510"
click at [529, 240] on span "Save" at bounding box center [532, 236] width 26 height 9
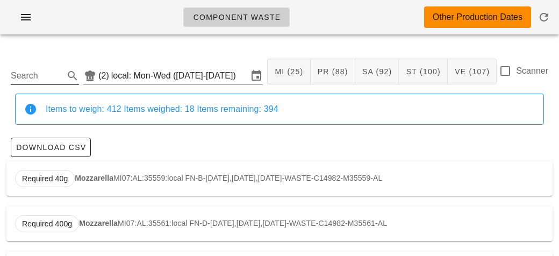
click at [45, 71] on input "Search" at bounding box center [36, 75] width 51 height 17
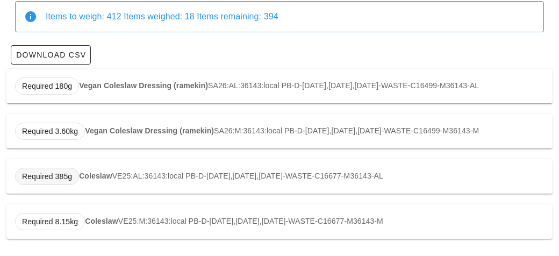
click at [77, 179] on span "Required 385g" at bounding box center [47, 176] width 64 height 17
type input "VE25:AL:36143:local"
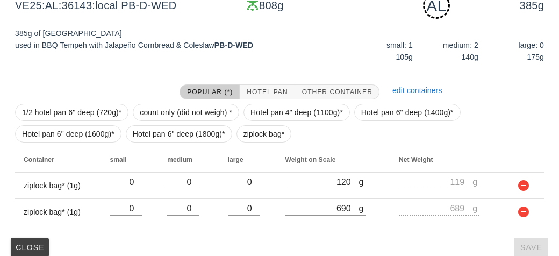
scroll to position [188, 0]
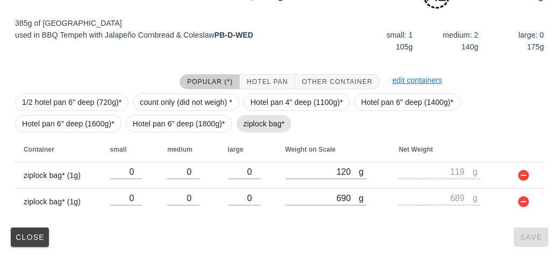
click at [259, 127] on span "ziplock bag*" at bounding box center [264, 124] width 41 height 16
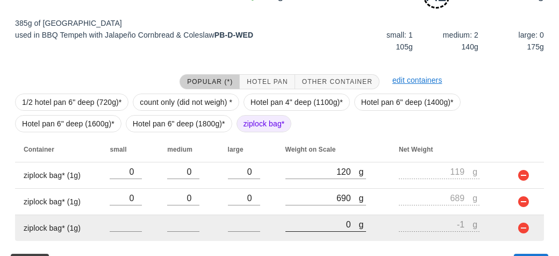
click at [325, 225] on input "0" at bounding box center [323, 224] width 74 height 14
type input "90"
type input "89"
type input "950"
type input "949"
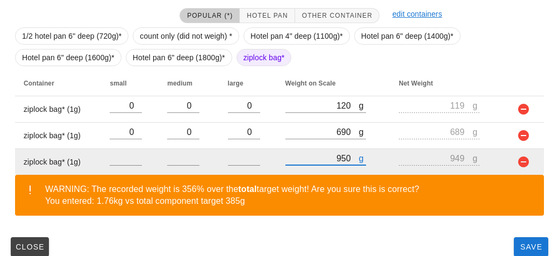
scroll to position [264, 0]
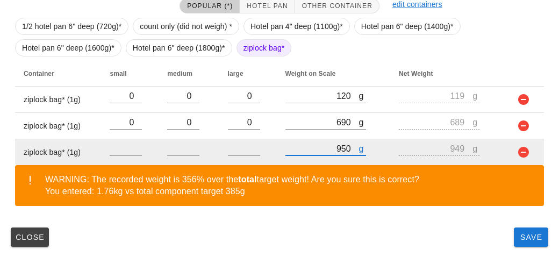
type input "950"
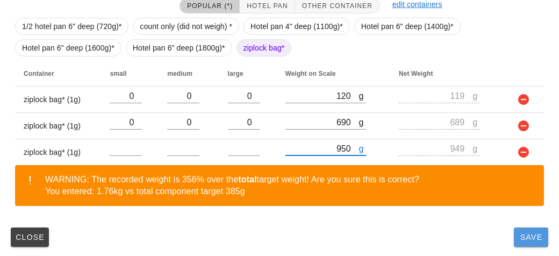
click at [527, 244] on button "Save" at bounding box center [531, 237] width 34 height 19
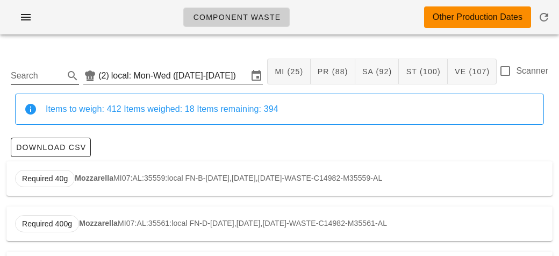
click at [25, 72] on input "Search" at bounding box center [36, 75] width 51 height 17
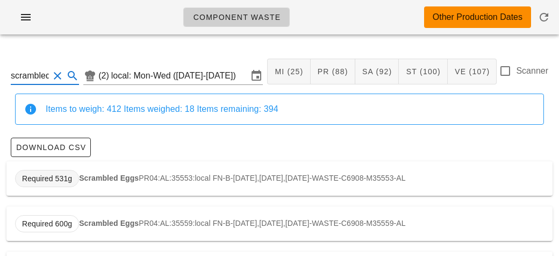
click at [77, 179] on span "Required 531g" at bounding box center [47, 178] width 64 height 17
type input "PR04:AL:35553:local"
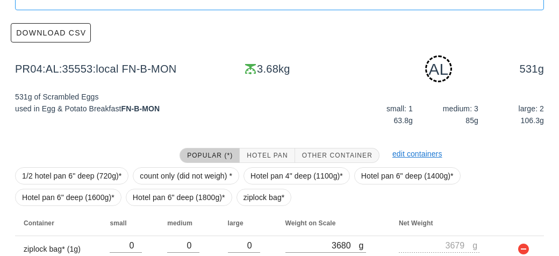
scroll to position [212, 0]
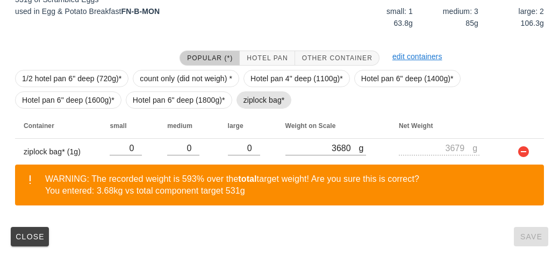
click at [264, 103] on span "ziplock bag*" at bounding box center [264, 100] width 41 height 16
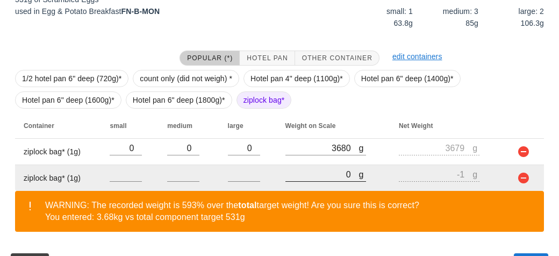
click at [312, 178] on input "0" at bounding box center [323, 174] width 74 height 14
type input "60"
type input "59"
type input "680"
type input "679"
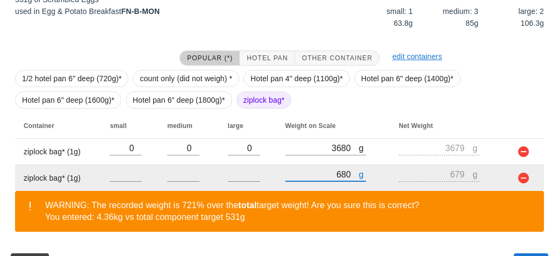
scroll to position [238, 0]
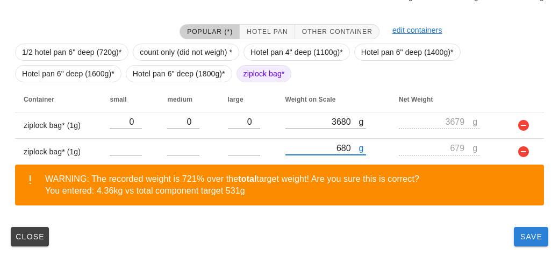
type input "680"
click at [522, 242] on button "Save" at bounding box center [531, 236] width 34 height 19
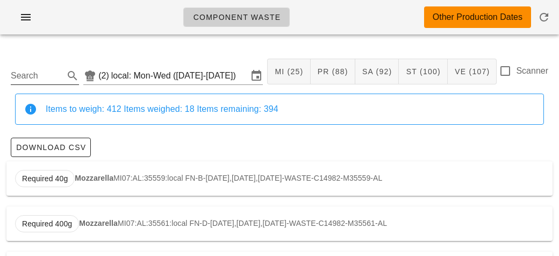
click at [32, 78] on input "Search" at bounding box center [36, 75] width 51 height 17
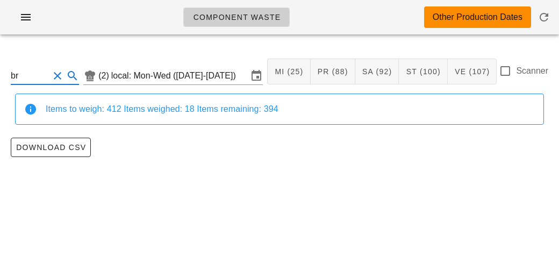
type input "b"
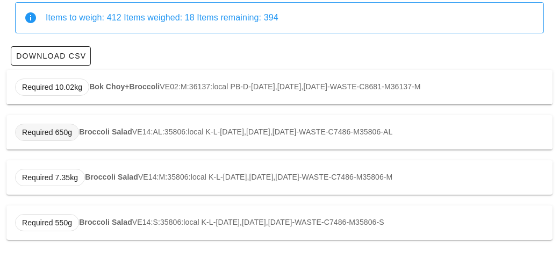
click at [73, 124] on span "Required 650g" at bounding box center [47, 132] width 64 height 17
type input "VE14:AL:35806:local"
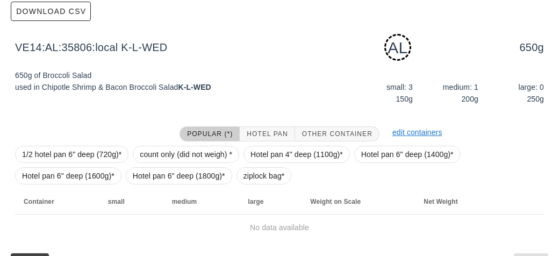
scroll to position [162, 0]
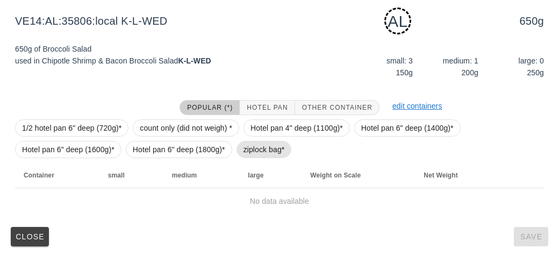
click at [239, 146] on span "ziplock bag*" at bounding box center [264, 149] width 55 height 17
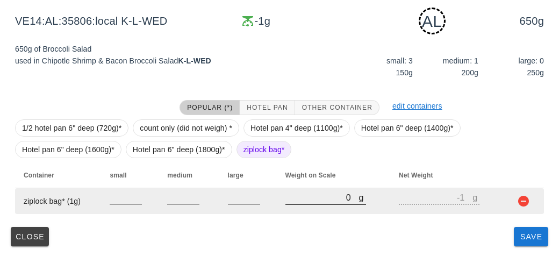
click at [302, 201] on input "0" at bounding box center [323, 197] width 74 height 14
type input "50"
type input "49"
type input "0"
type input "-1"
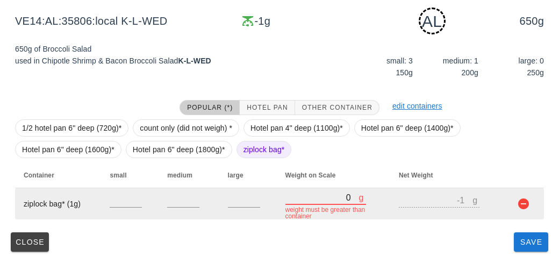
type input "40"
type input "39"
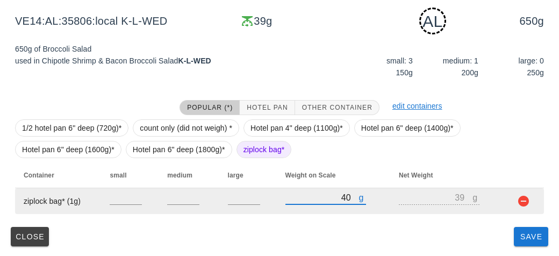
type input "450"
type input "449"
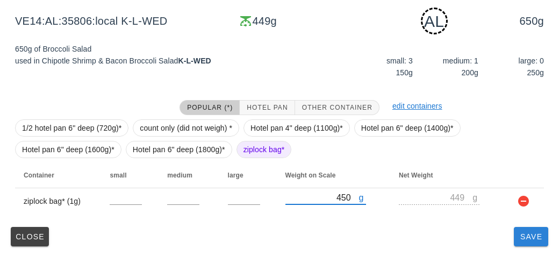
type input "450"
click at [537, 239] on span "Save" at bounding box center [532, 236] width 26 height 9
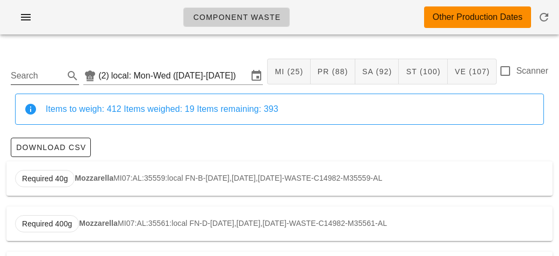
click at [33, 73] on input "Search" at bounding box center [36, 75] width 51 height 17
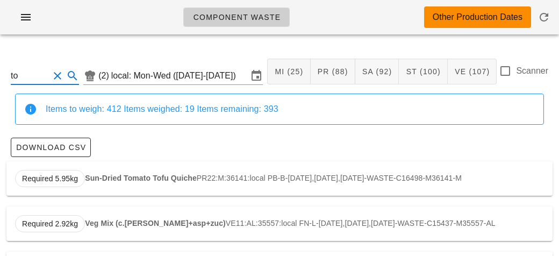
type input "t"
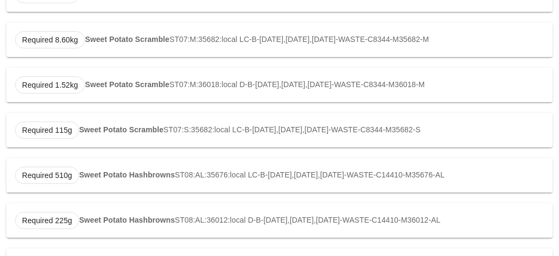
click at [78, 169] on div "Required 510g Sweet Potato Hashbrowns ST08:AL:35676:local LC-B-[DATE],[DATE],[D…" at bounding box center [279, 175] width 547 height 34
type input "ST08:AL:35676:local"
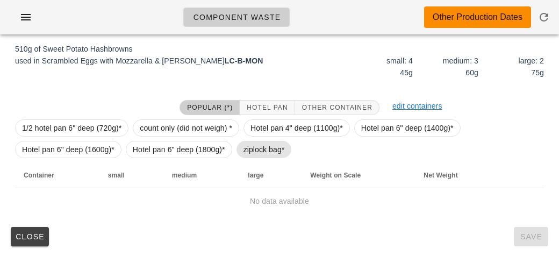
click at [240, 151] on span "ziplock bag*" at bounding box center [264, 149] width 55 height 17
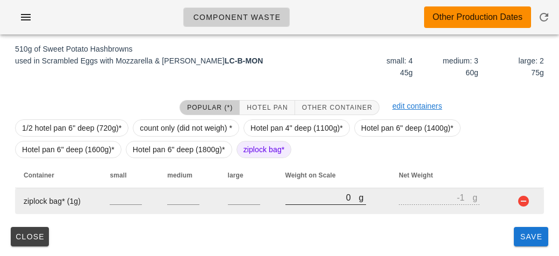
click at [306, 201] on input "0" at bounding box center [323, 197] width 74 height 14
type input "40"
type input "39"
type input "450"
type input "449"
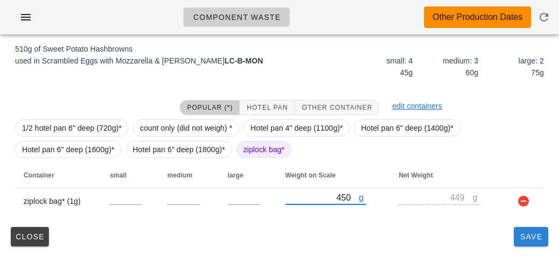
type input "450"
click at [517, 244] on button "Save" at bounding box center [531, 236] width 34 height 19
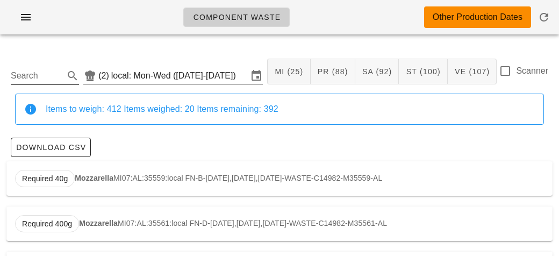
click at [20, 72] on input "Search" at bounding box center [36, 75] width 51 height 17
click at [102, 174] on strong "Wilted Kale" at bounding box center [99, 178] width 41 height 9
type input "VE08:AL:35676:local"
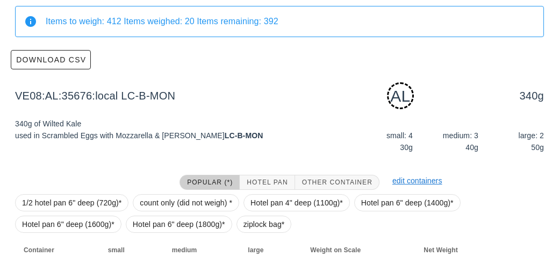
scroll to position [162, 0]
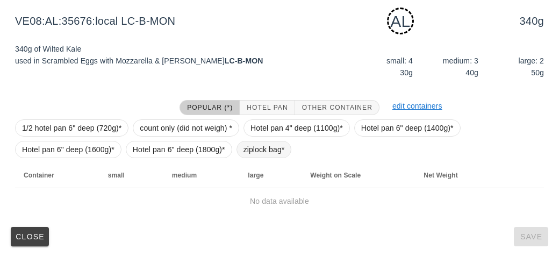
click at [250, 150] on span "ziplock bag*" at bounding box center [264, 149] width 41 height 16
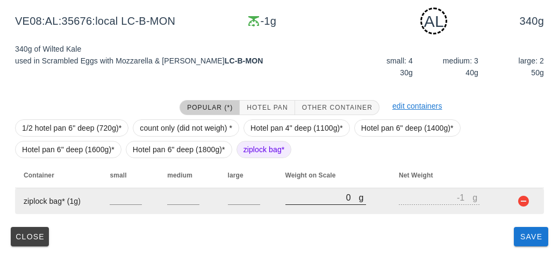
click at [305, 201] on input "0" at bounding box center [323, 197] width 74 height 14
type input "20"
type input "19"
type input "290"
type input "289"
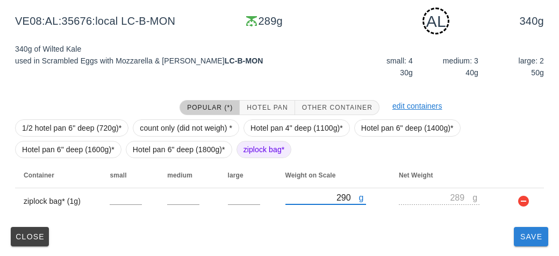
type input "290"
click at [525, 244] on button "Save" at bounding box center [531, 236] width 34 height 19
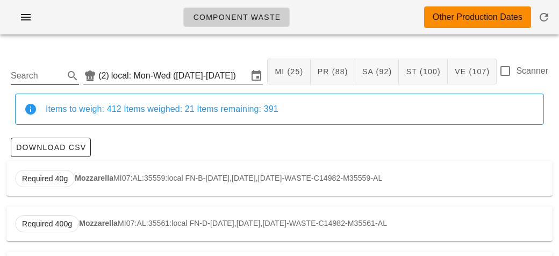
click at [36, 74] on input "Search" at bounding box center [36, 75] width 51 height 17
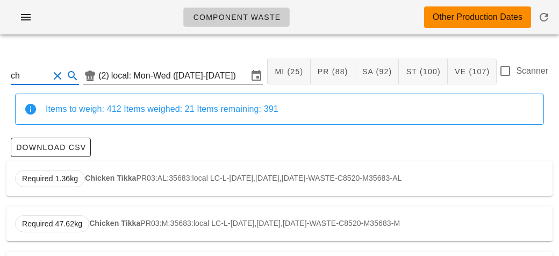
type input "c"
click at [83, 176] on strong "Bread Pudding" at bounding box center [106, 178] width 54 height 9
type input "ST27:AL:35556:local"
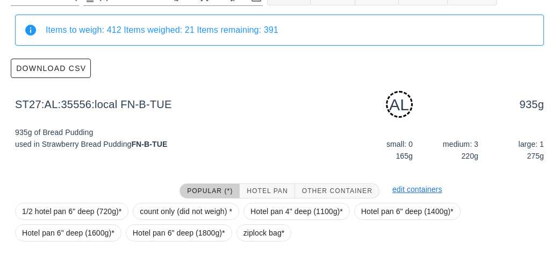
scroll to position [162, 0]
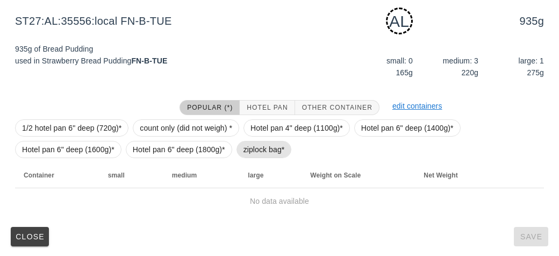
click at [249, 148] on span "ziplock bag*" at bounding box center [264, 149] width 41 height 16
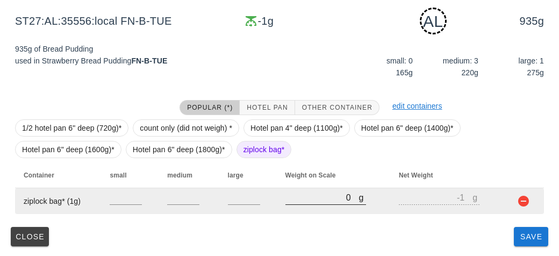
click at [294, 199] on input "0" at bounding box center [323, 197] width 74 height 14
type input "40"
type input "39"
type input "440"
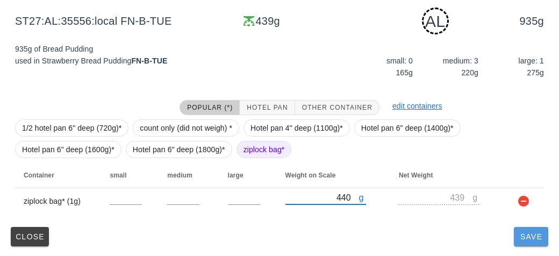
click at [527, 233] on span "Save" at bounding box center [532, 236] width 26 height 9
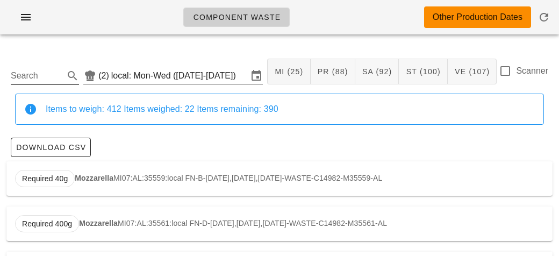
click at [36, 73] on input "Search" at bounding box center [36, 75] width 51 height 17
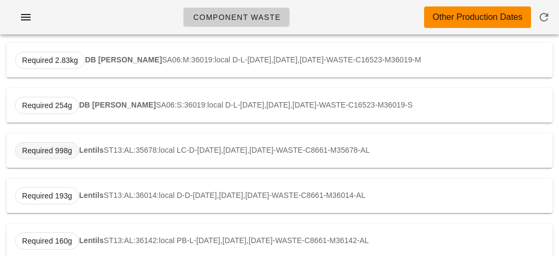
click at [79, 152] on span "Required 998g" at bounding box center [47, 150] width 64 height 17
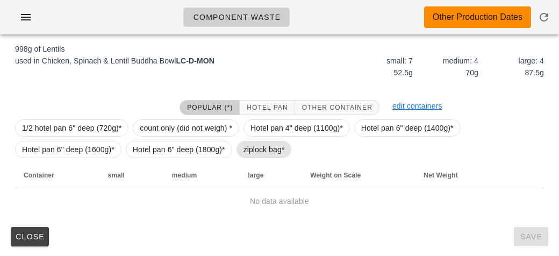
click at [246, 148] on span "ziplock bag*" at bounding box center [264, 149] width 41 height 16
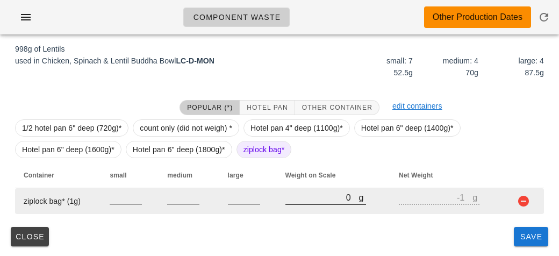
click at [297, 201] on input "0" at bounding box center [323, 197] width 74 height 14
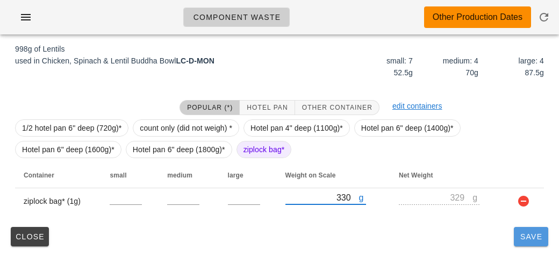
click at [536, 240] on span "Save" at bounding box center [532, 236] width 26 height 9
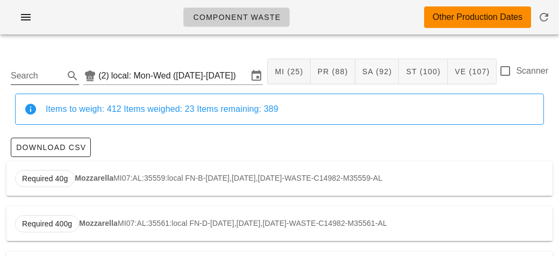
click at [32, 80] on input "Search" at bounding box center [36, 75] width 51 height 17
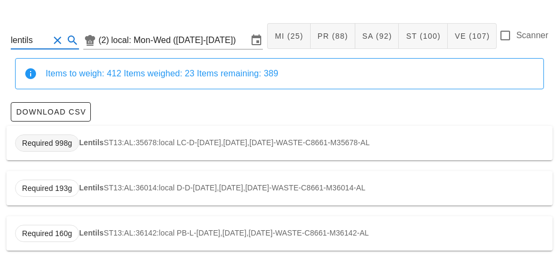
click at [66, 136] on span "Required 998g" at bounding box center [47, 143] width 50 height 16
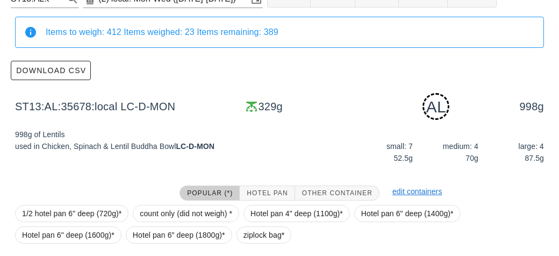
scroll to position [162, 0]
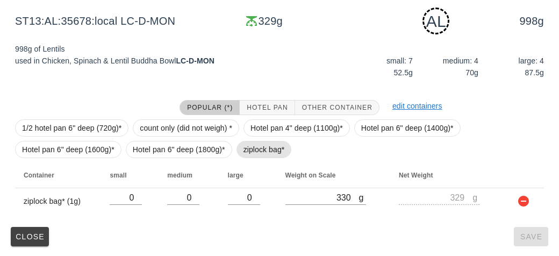
click at [246, 146] on span "ziplock bag*" at bounding box center [264, 149] width 41 height 16
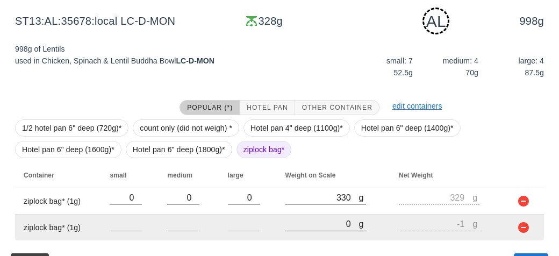
click at [316, 225] on input "0" at bounding box center [323, 224] width 74 height 14
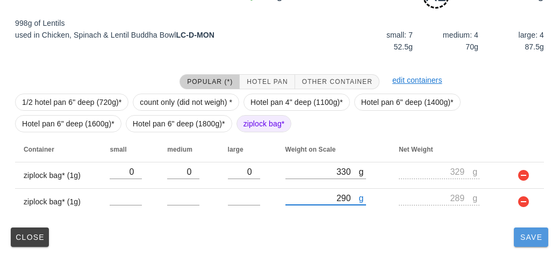
click at [520, 245] on button "Save" at bounding box center [531, 237] width 34 height 19
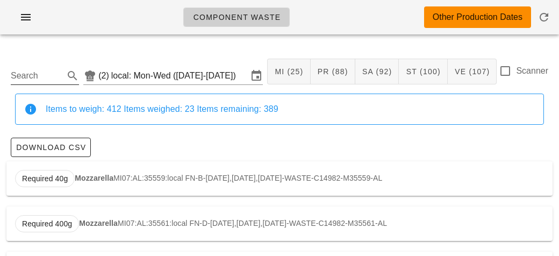
click at [40, 70] on input "Search" at bounding box center [36, 75] width 51 height 17
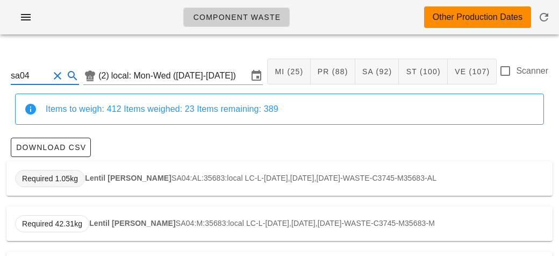
click at [83, 173] on span "Required 1.05kg" at bounding box center [50, 178] width 70 height 17
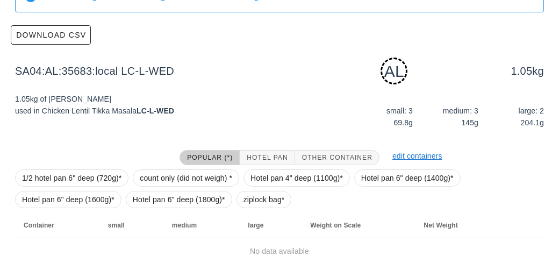
scroll to position [162, 0]
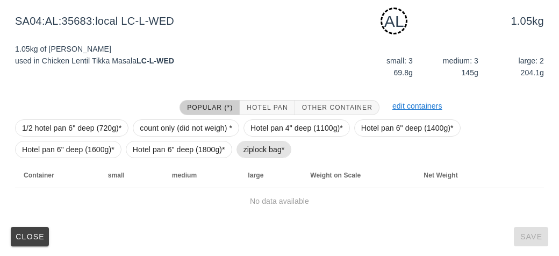
click at [257, 153] on span "ziplock bag*" at bounding box center [264, 149] width 41 height 16
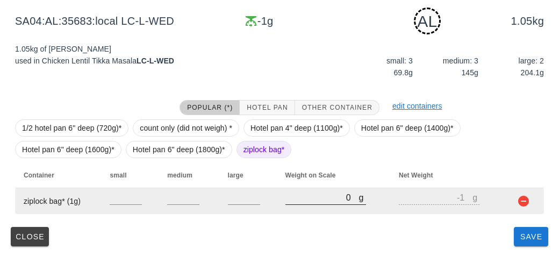
click at [300, 198] on input "0" at bounding box center [323, 197] width 74 height 14
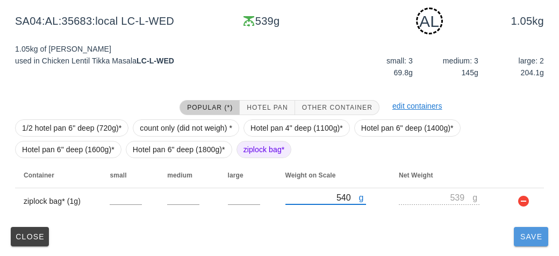
click at [537, 242] on button "Save" at bounding box center [531, 236] width 34 height 19
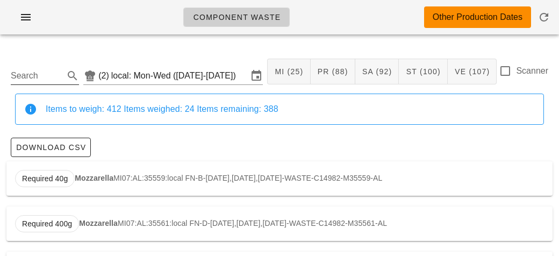
click at [20, 80] on input "Search" at bounding box center [36, 75] width 51 height 17
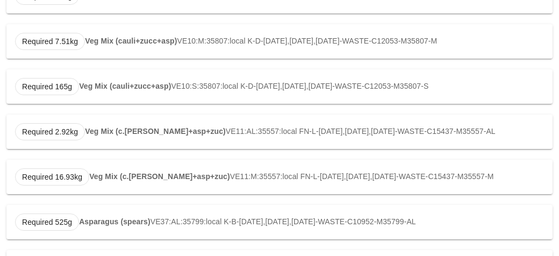
click at [115, 132] on strong "Veg Mix (c.[PERSON_NAME]+asp+zuc)" at bounding box center [155, 131] width 141 height 9
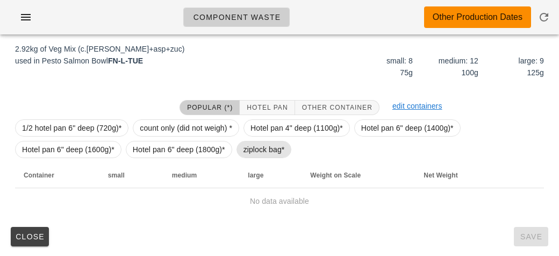
click at [264, 149] on span "ziplock bag*" at bounding box center [264, 149] width 41 height 16
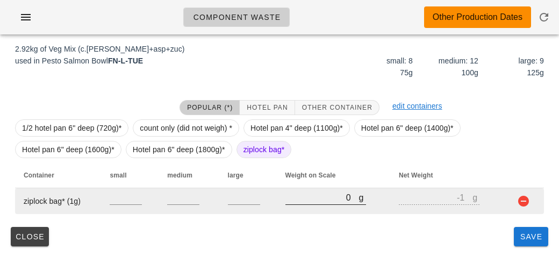
click at [315, 200] on input "0" at bounding box center [323, 197] width 74 height 14
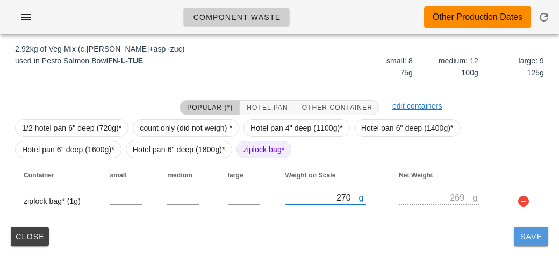
click at [527, 244] on button "Save" at bounding box center [531, 236] width 34 height 19
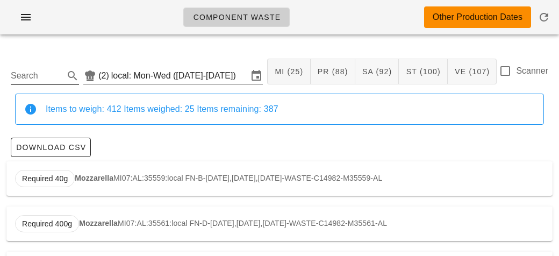
click at [29, 74] on input "Search" at bounding box center [36, 75] width 51 height 17
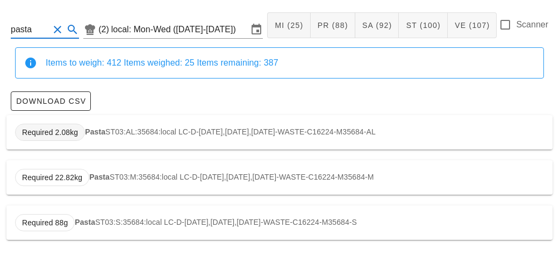
click at [77, 131] on span "Required 2.08kg" at bounding box center [50, 132] width 56 height 16
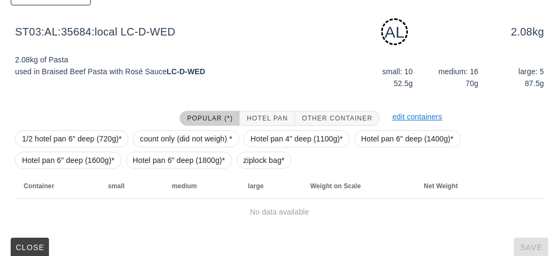
scroll to position [162, 0]
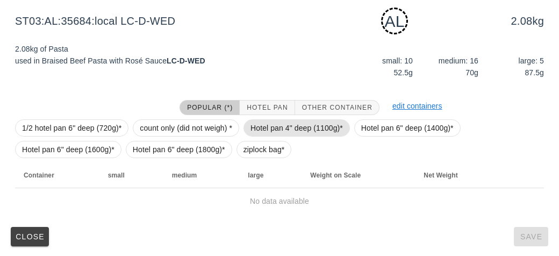
click at [258, 134] on span "Hotel pan 4" deep (1100g)*" at bounding box center [297, 128] width 93 height 16
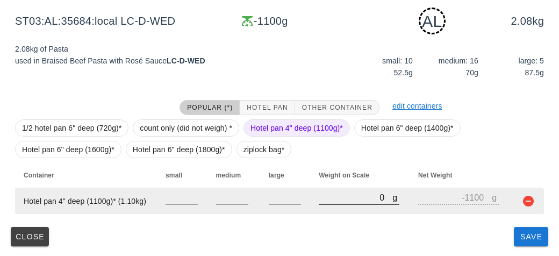
click at [320, 197] on input "0" at bounding box center [356, 197] width 74 height 14
click at [516, 200] on td at bounding box center [526, 201] width 35 height 26
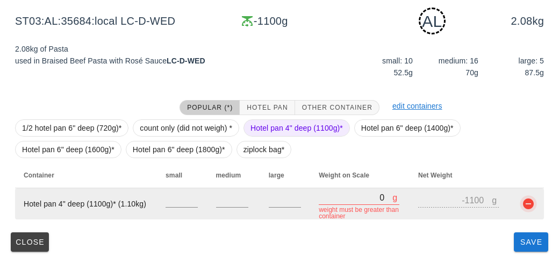
click at [534, 205] on button "button" at bounding box center [528, 203] width 13 height 13
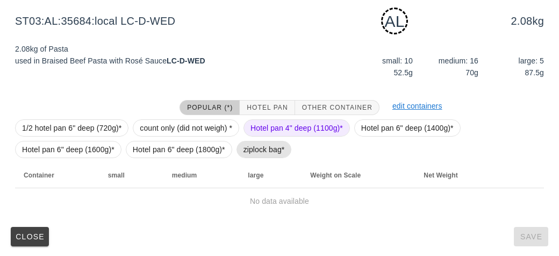
click at [244, 148] on span "ziplock bag*" at bounding box center [264, 149] width 41 height 16
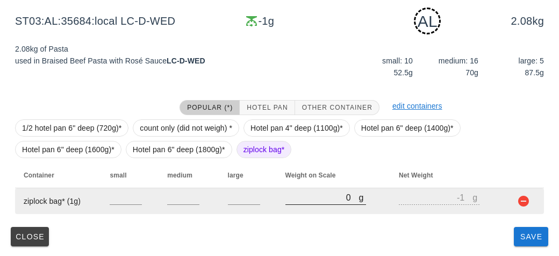
click at [327, 197] on input "0" at bounding box center [323, 197] width 74 height 14
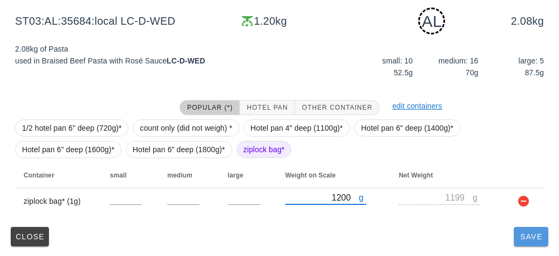
click at [515, 242] on button "Save" at bounding box center [531, 236] width 34 height 19
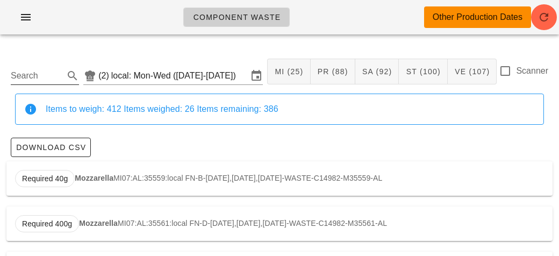
click at [36, 81] on input "Search" at bounding box center [36, 75] width 51 height 17
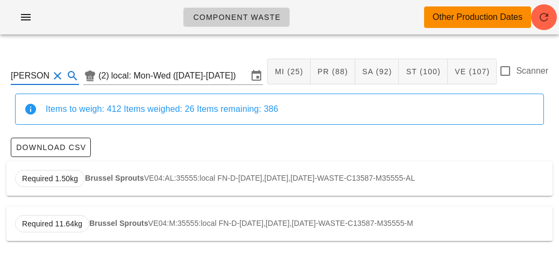
click at [103, 176] on strong "Brussel Sprouts" at bounding box center [114, 178] width 59 height 9
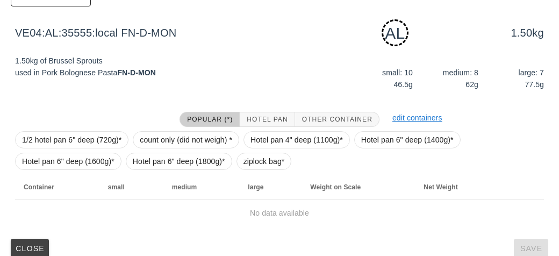
scroll to position [162, 0]
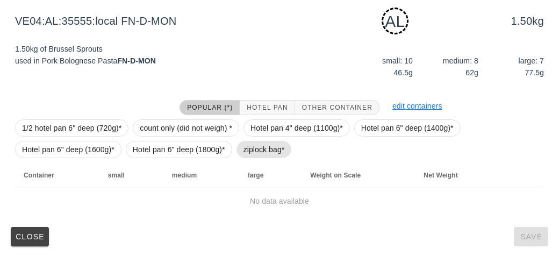
click at [253, 147] on span "ziplock bag*" at bounding box center [264, 149] width 41 height 16
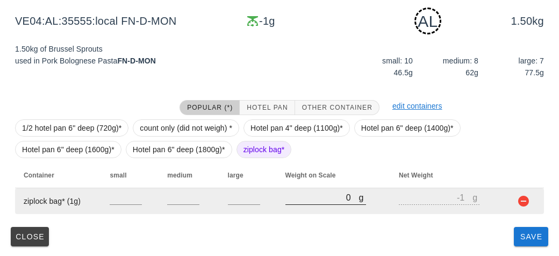
click at [300, 194] on input "0" at bounding box center [323, 197] width 74 height 14
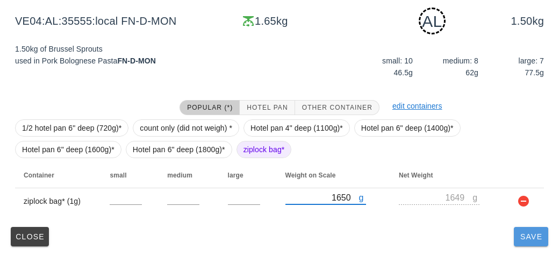
click at [528, 237] on span "Save" at bounding box center [532, 236] width 26 height 9
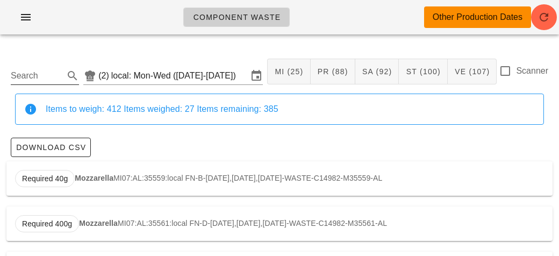
click at [34, 74] on input "Search" at bounding box center [36, 75] width 51 height 17
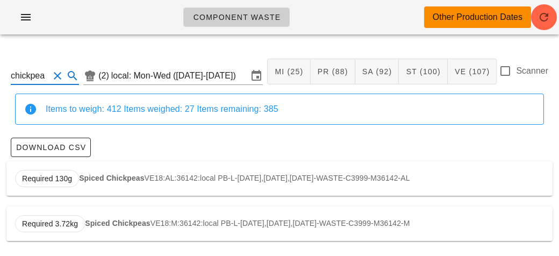
click at [101, 175] on strong "Spiced Chickpeas" at bounding box center [111, 178] width 65 height 9
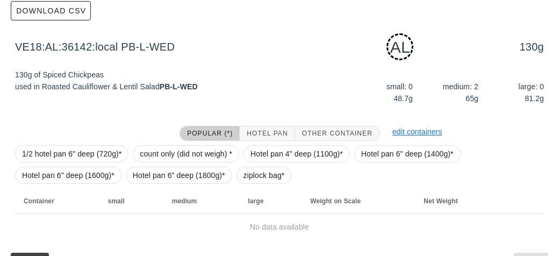
scroll to position [162, 0]
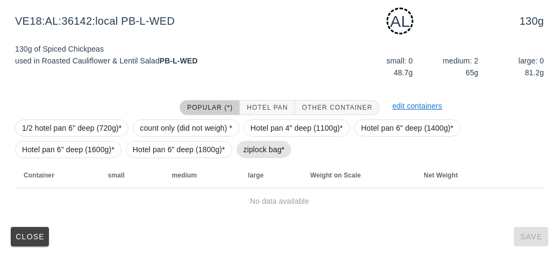
click at [246, 142] on span "ziplock bag*" at bounding box center [264, 149] width 41 height 16
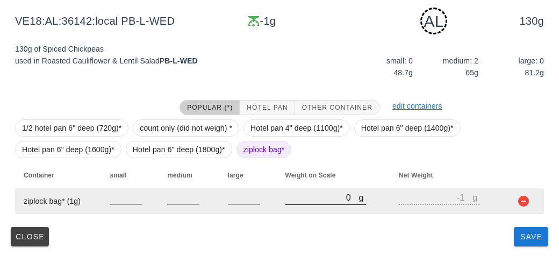
click at [299, 197] on input "0" at bounding box center [323, 197] width 74 height 14
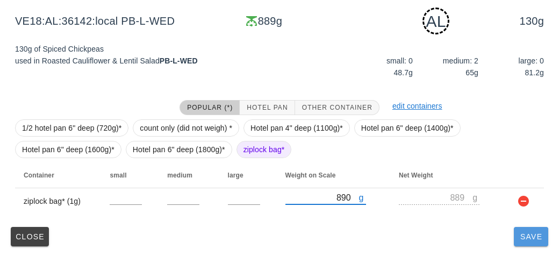
click at [530, 244] on button "Save" at bounding box center [531, 236] width 34 height 19
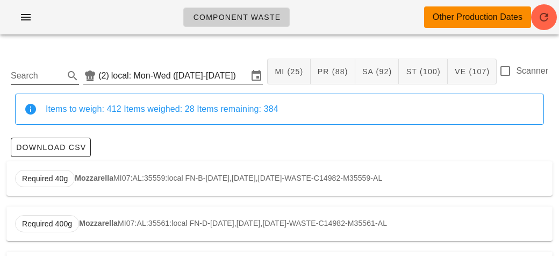
click at [39, 72] on input "Search" at bounding box center [36, 75] width 51 height 17
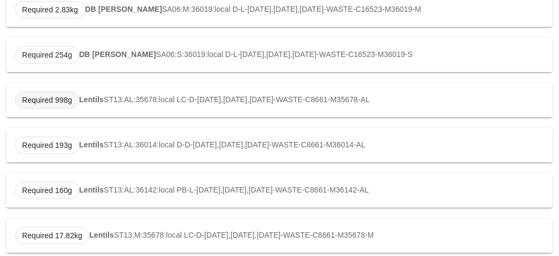
click at [70, 102] on span "Required 998g" at bounding box center [47, 100] width 50 height 16
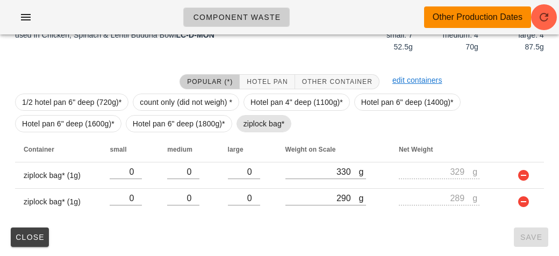
click at [239, 123] on span "ziplock bag*" at bounding box center [264, 123] width 55 height 17
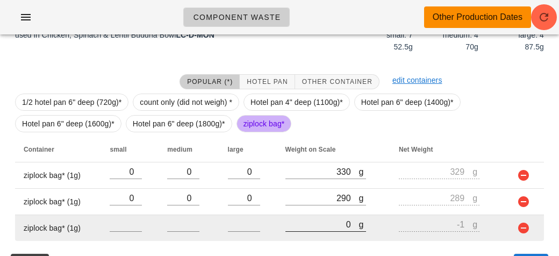
click at [331, 219] on input "0" at bounding box center [323, 224] width 74 height 14
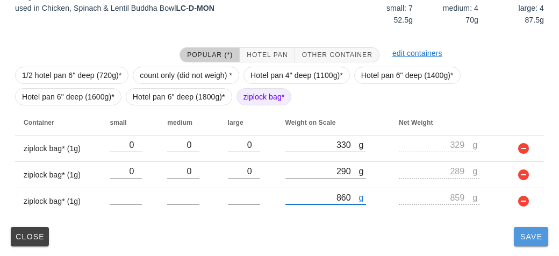
click at [529, 240] on button "Save" at bounding box center [531, 236] width 34 height 19
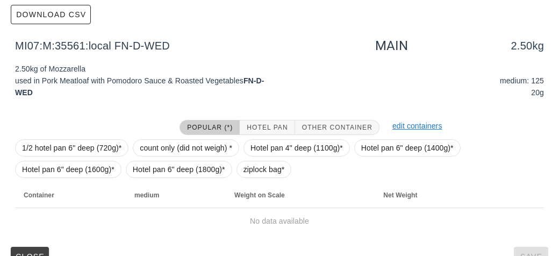
scroll to position [153, 0]
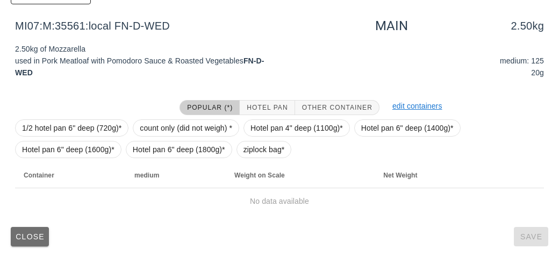
click at [34, 230] on button "Close" at bounding box center [30, 236] width 38 height 19
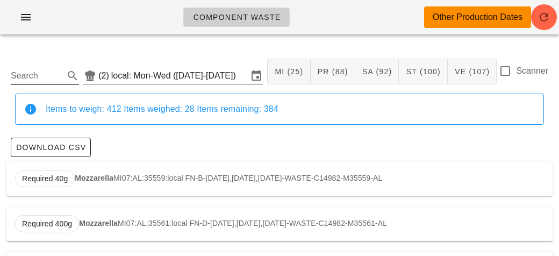
click at [49, 70] on input "Search" at bounding box center [36, 75] width 51 height 17
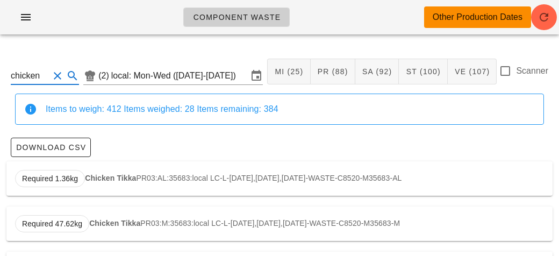
click at [95, 169] on div "Required 1.36kg Chicken Tikka PR03:AL:35683:local LC-L-[DATE],[DATE],[DATE]-WAS…" at bounding box center [279, 178] width 547 height 34
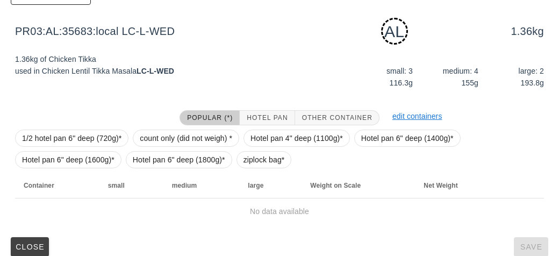
scroll to position [162, 0]
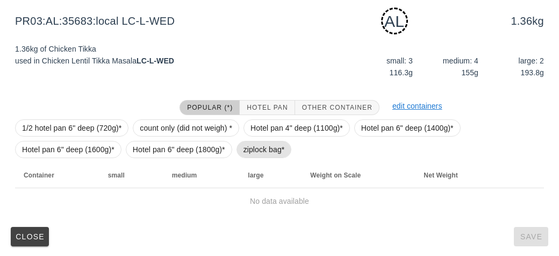
click at [250, 145] on span "ziplock bag*" at bounding box center [264, 149] width 41 height 16
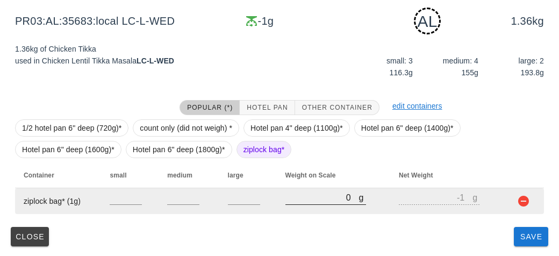
click at [304, 201] on input "0" at bounding box center [323, 197] width 74 height 14
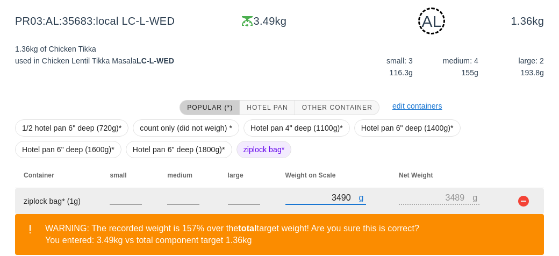
scroll to position [212, 0]
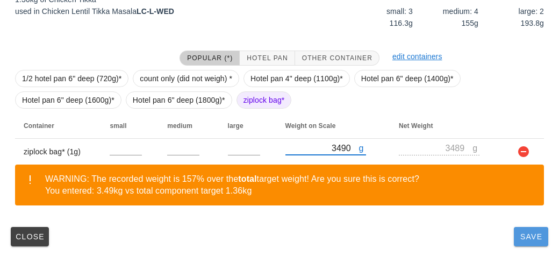
click at [529, 242] on button "Save" at bounding box center [531, 236] width 34 height 19
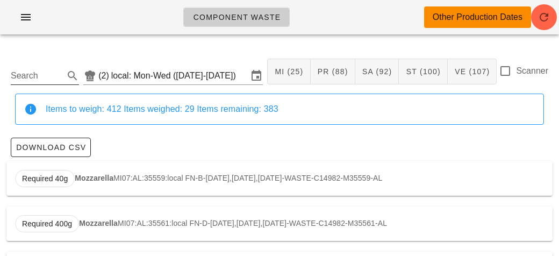
click at [31, 75] on input "Search" at bounding box center [36, 75] width 51 height 17
click at [96, 178] on strong "Kale (base)" at bounding box center [95, 178] width 41 height 9
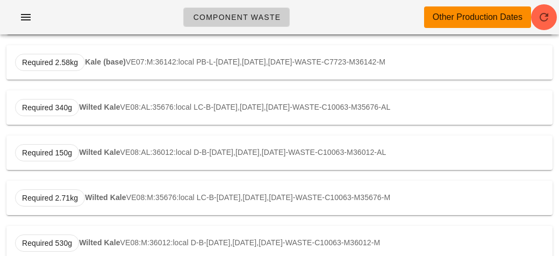
scroll to position [238, 0]
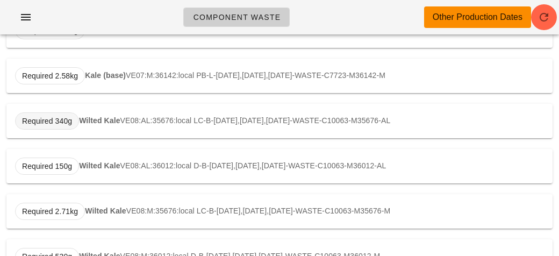
click at [75, 118] on span "Required 340g" at bounding box center [47, 120] width 64 height 17
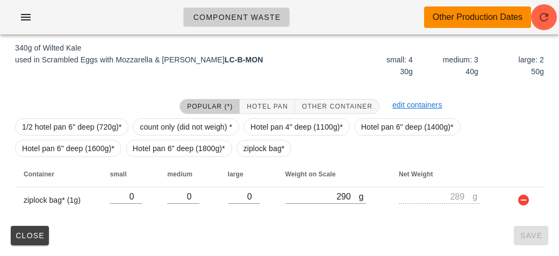
scroll to position [162, 0]
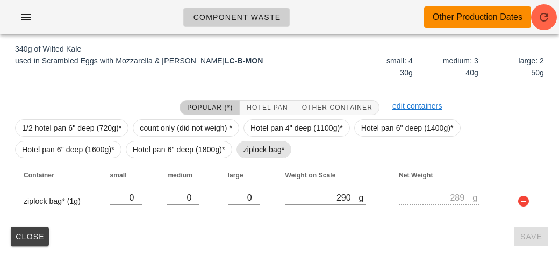
click at [254, 146] on span "ziplock bag*" at bounding box center [264, 149] width 41 height 16
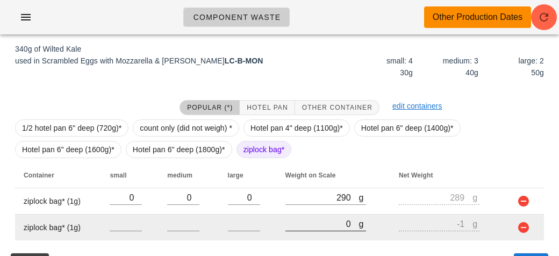
click at [317, 219] on input "0" at bounding box center [323, 224] width 74 height 14
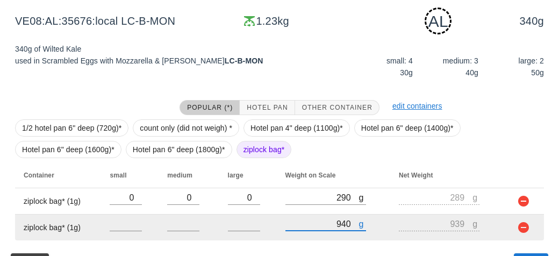
scroll to position [188, 0]
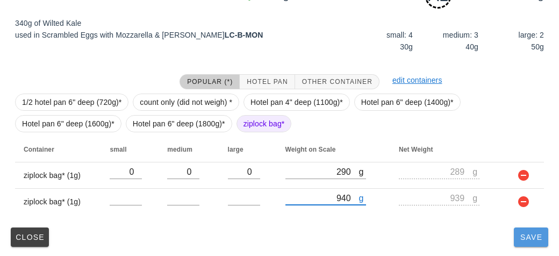
click at [526, 236] on span "Save" at bounding box center [532, 237] width 26 height 9
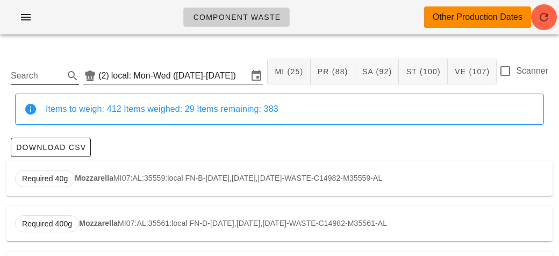
click at [31, 80] on input "Search" at bounding box center [36, 75] width 51 height 17
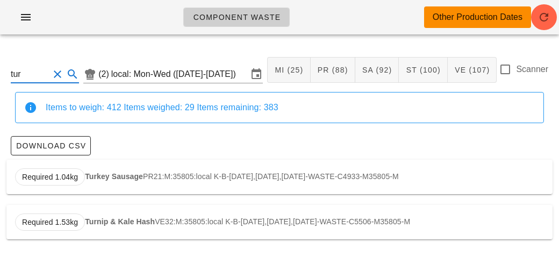
scroll to position [1, 0]
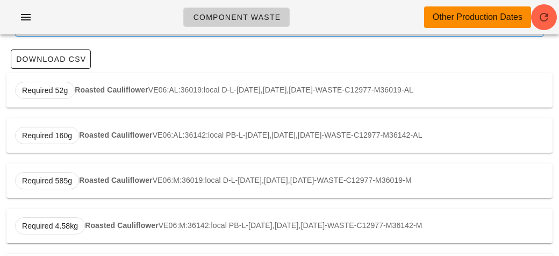
click at [93, 86] on strong "Roasted Cauliflower" at bounding box center [111, 90] width 73 height 9
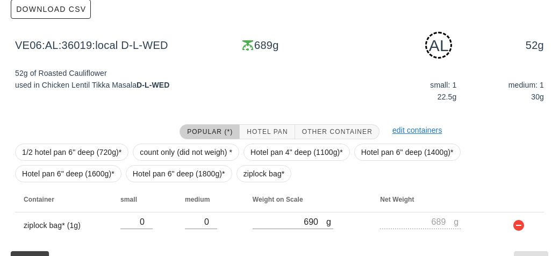
scroll to position [162, 0]
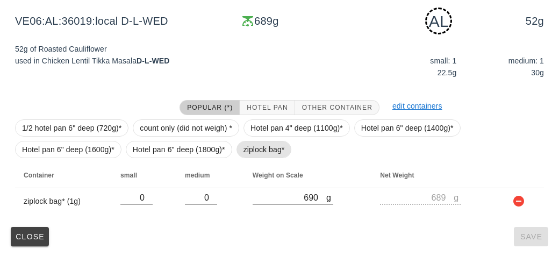
click at [247, 141] on span "ziplock bag*" at bounding box center [264, 149] width 41 height 16
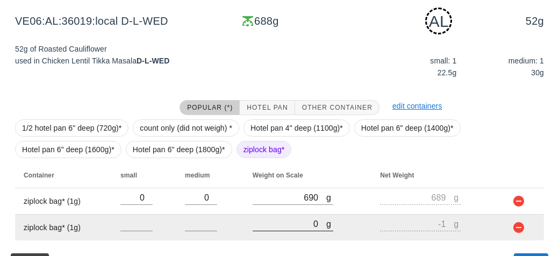
click at [274, 223] on input "0" at bounding box center [290, 224] width 74 height 14
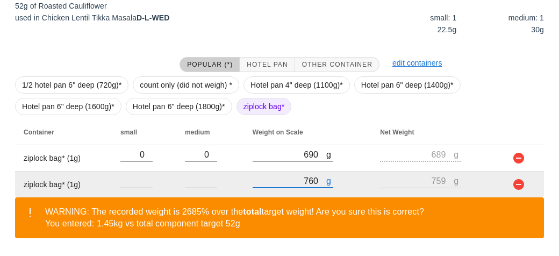
scroll to position [238, 0]
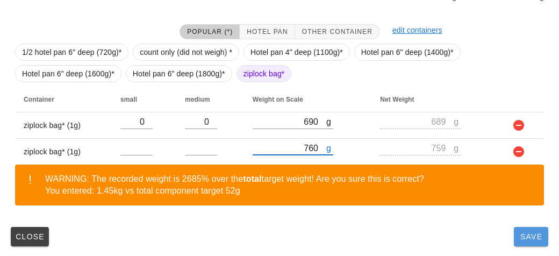
click at [528, 240] on span "Save" at bounding box center [532, 236] width 26 height 9
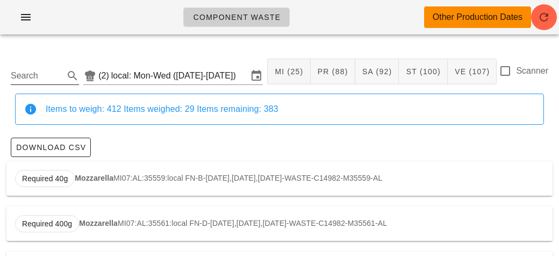
click at [25, 70] on input "Search" at bounding box center [36, 75] width 51 height 17
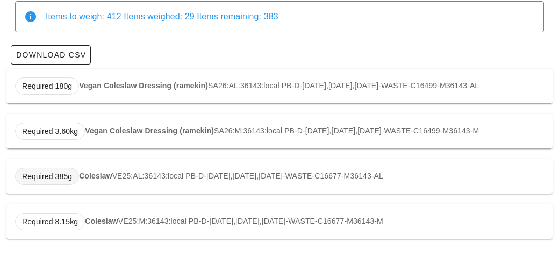
click at [77, 180] on span "Required 385g" at bounding box center [47, 176] width 64 height 17
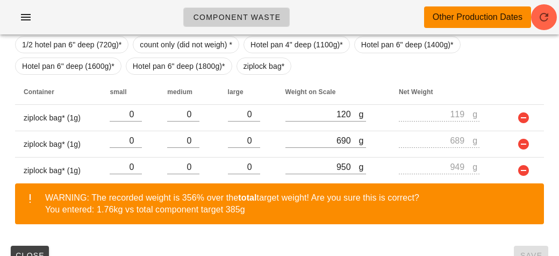
scroll to position [245, 0]
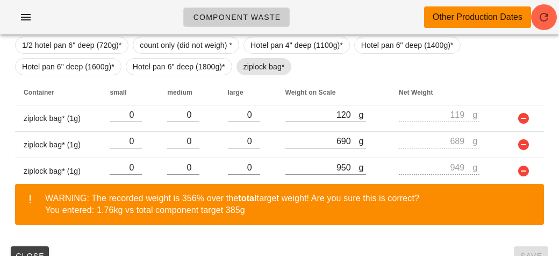
click at [262, 62] on span "ziplock bag*" at bounding box center [264, 67] width 41 height 16
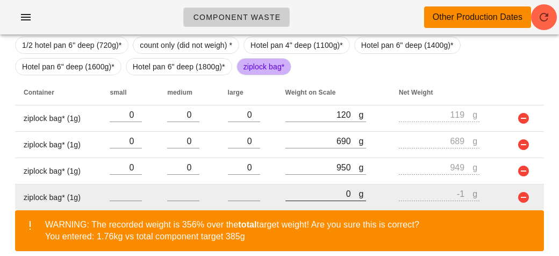
click at [318, 197] on input "0" at bounding box center [323, 194] width 74 height 14
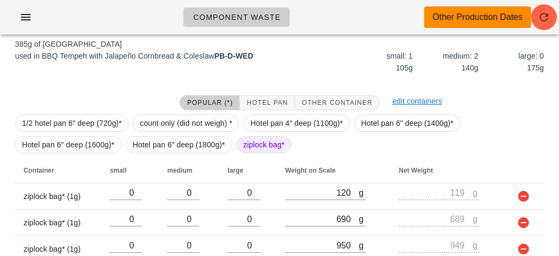
scroll to position [290, 0]
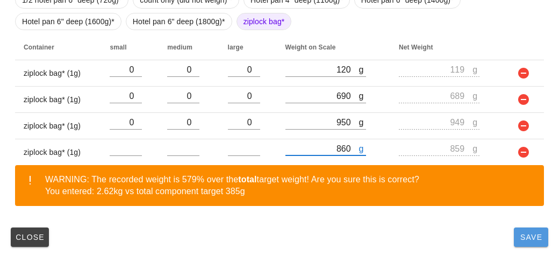
click at [521, 235] on span "Save" at bounding box center [532, 237] width 26 height 9
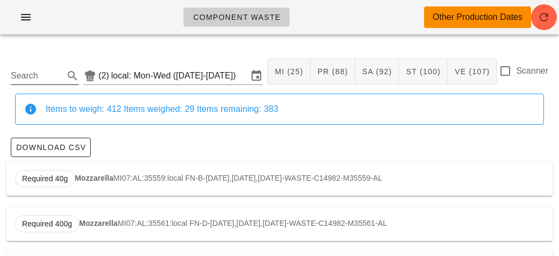
click at [44, 78] on input "Search" at bounding box center [36, 75] width 51 height 17
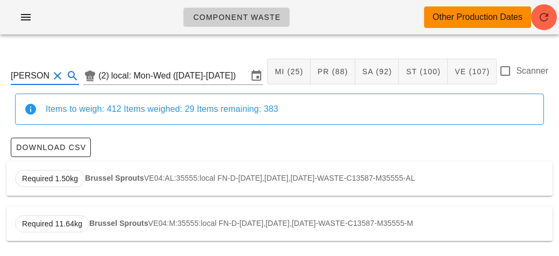
click at [107, 175] on strong "Brussel Sprouts" at bounding box center [114, 178] width 59 height 9
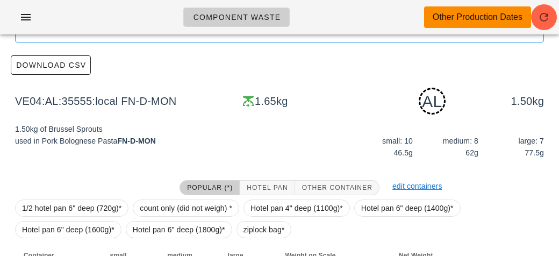
scroll to position [162, 0]
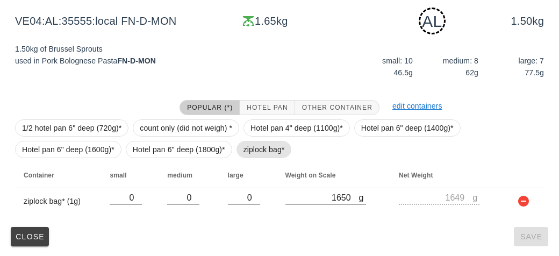
click at [267, 146] on span "ziplock bag*" at bounding box center [264, 149] width 41 height 16
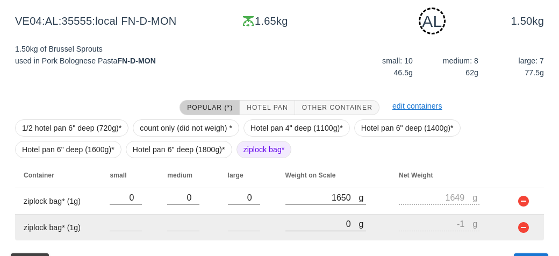
click at [317, 222] on input "0" at bounding box center [323, 224] width 74 height 14
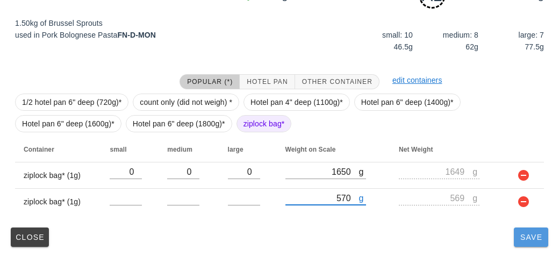
click at [544, 244] on button "Save" at bounding box center [531, 237] width 34 height 19
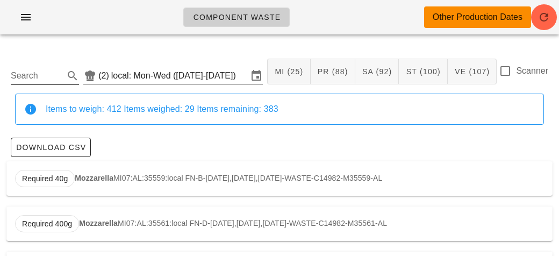
click at [48, 73] on input "Search" at bounding box center [36, 75] width 51 height 17
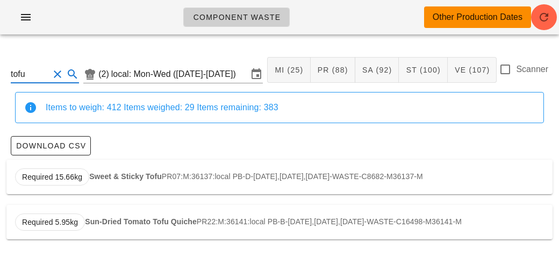
click at [119, 175] on strong "Sweet & Sticky Tofu" at bounding box center [125, 176] width 73 height 9
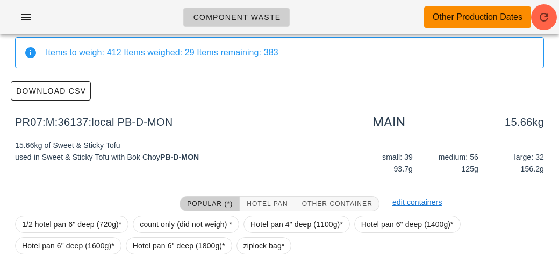
scroll to position [153, 0]
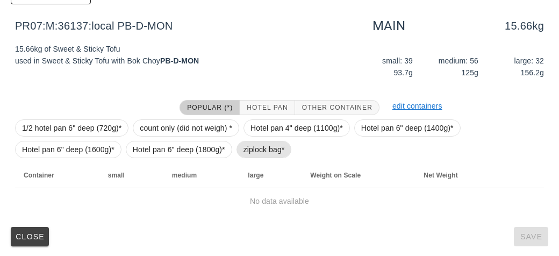
click at [246, 147] on span "ziplock bag*" at bounding box center [264, 149] width 41 height 16
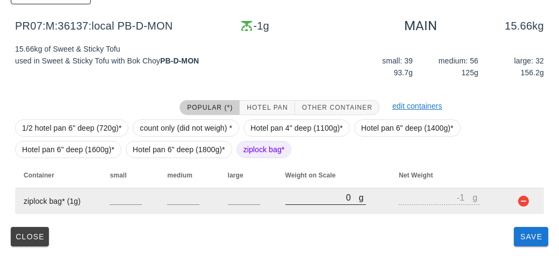
click at [310, 198] on input "0" at bounding box center [323, 197] width 74 height 14
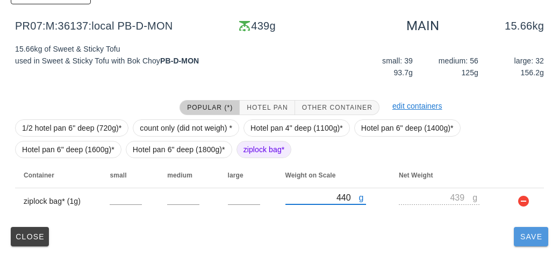
click at [523, 245] on button "Save" at bounding box center [531, 236] width 34 height 19
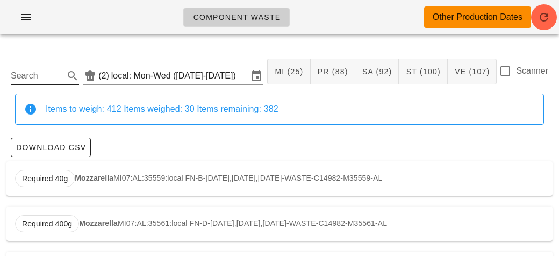
click at [36, 80] on input "Search" at bounding box center [36, 75] width 51 height 17
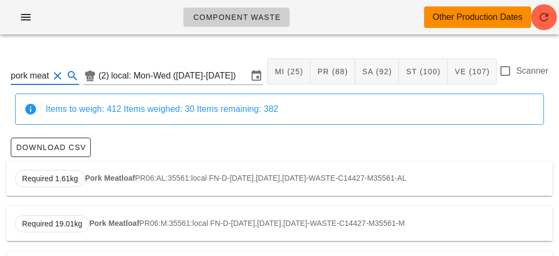
click at [84, 173] on div "Required 1.61kg Pork Meatloaf PR06:AL:35561:local FN-D-[DATE],[DATE],[DATE]-WAS…" at bounding box center [279, 178] width 547 height 34
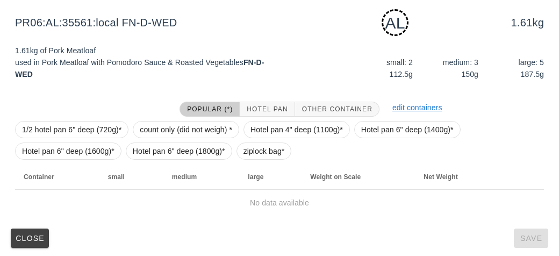
scroll to position [162, 0]
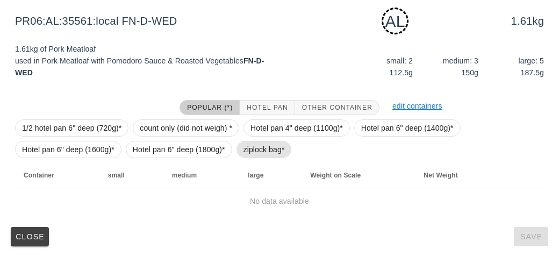
click at [257, 144] on span "ziplock bag*" at bounding box center [264, 149] width 41 height 16
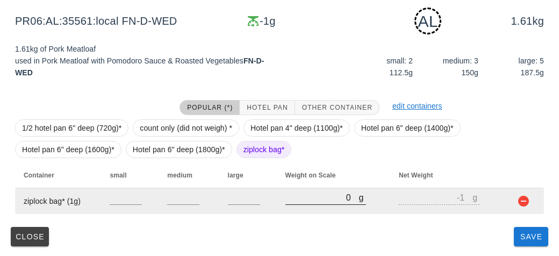
click at [301, 201] on input "0" at bounding box center [323, 197] width 74 height 14
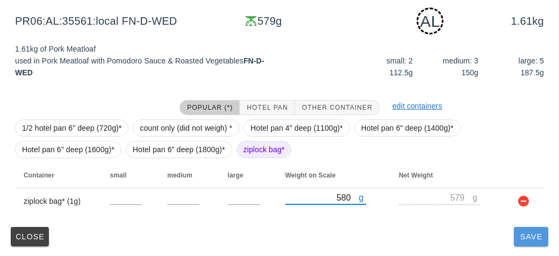
click at [528, 242] on button "Save" at bounding box center [531, 236] width 34 height 19
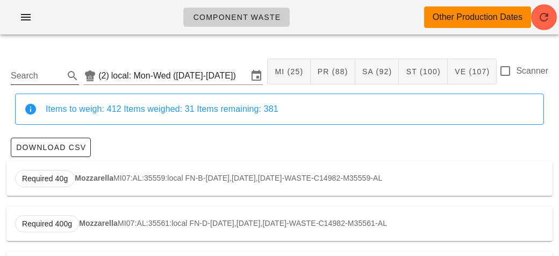
click at [52, 76] on input "Search" at bounding box center [36, 75] width 51 height 17
click at [106, 173] on div "Required 2.08kg Pasta ST03:AL:35684:local LC-D-[DATE],[DATE],[DATE]-WASTE-C1622…" at bounding box center [279, 178] width 547 height 34
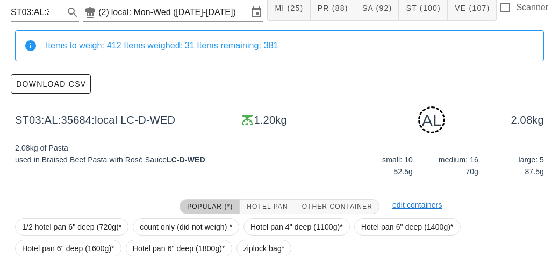
scroll to position [162, 0]
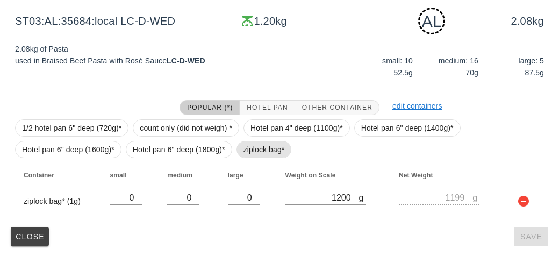
click at [252, 154] on span "ziplock bag*" at bounding box center [264, 149] width 41 height 16
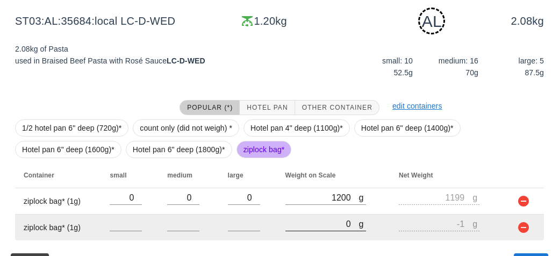
click at [308, 227] on input "0" at bounding box center [323, 224] width 74 height 14
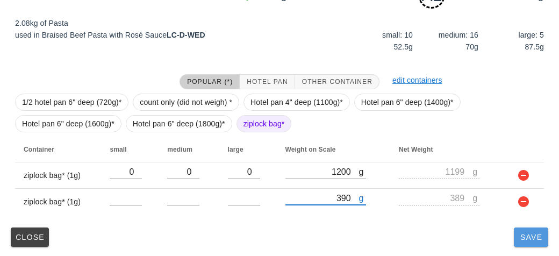
click at [533, 236] on span "Save" at bounding box center [532, 237] width 26 height 9
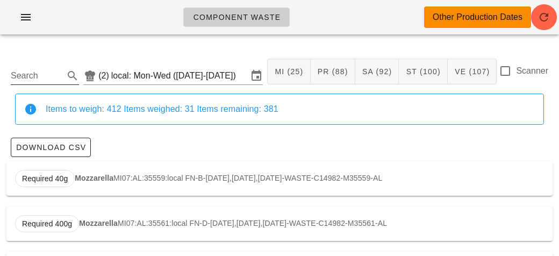
click at [44, 76] on input "Search" at bounding box center [36, 75] width 51 height 17
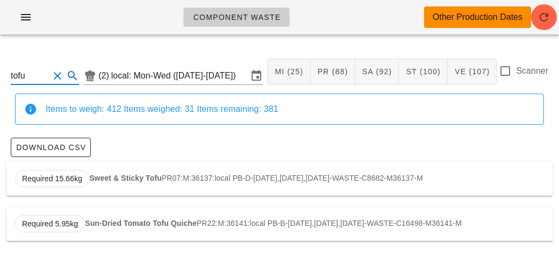
scroll to position [2, 0]
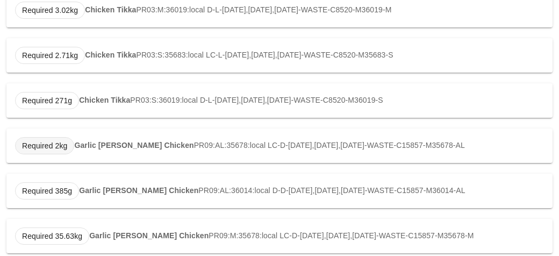
click at [68, 142] on span "Required 2kg" at bounding box center [44, 145] width 59 height 17
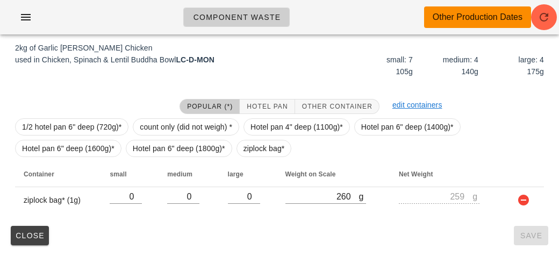
scroll to position [162, 0]
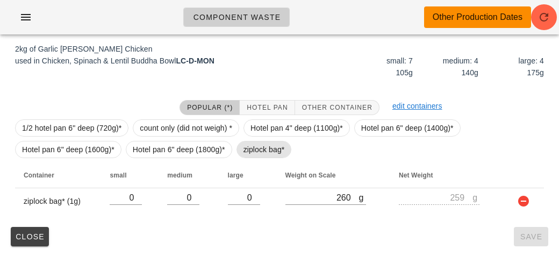
click at [263, 144] on span "ziplock bag*" at bounding box center [264, 149] width 41 height 16
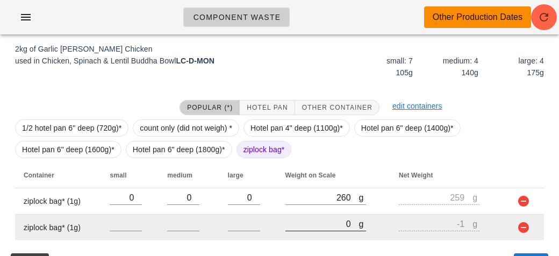
click at [324, 224] on input "0" at bounding box center [323, 224] width 74 height 14
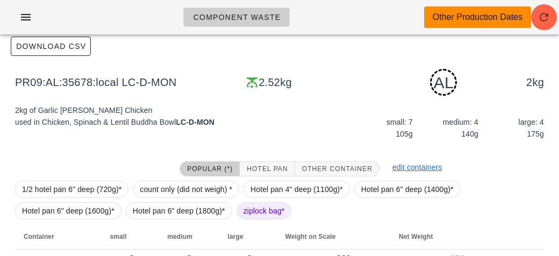
scroll to position [188, 0]
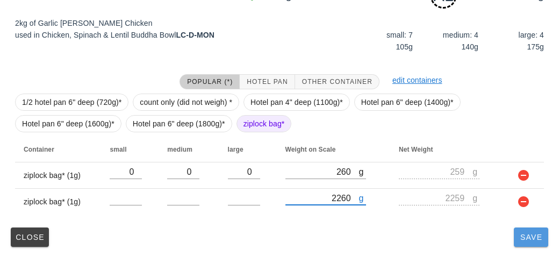
click at [525, 242] on button "Save" at bounding box center [531, 237] width 34 height 19
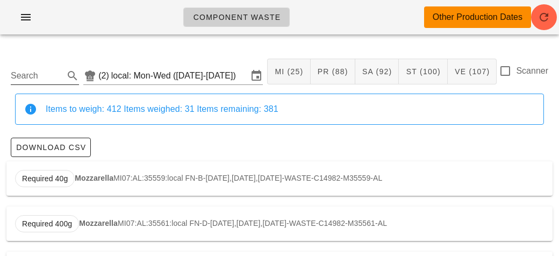
click at [13, 81] on input "Search" at bounding box center [36, 75] width 51 height 17
click at [109, 164] on div "Required 1kg Brown Rice ST01:AL:35554:local FN-L-[DATE],[DATE],[DATE]-WASTE-C16…" at bounding box center [279, 178] width 547 height 34
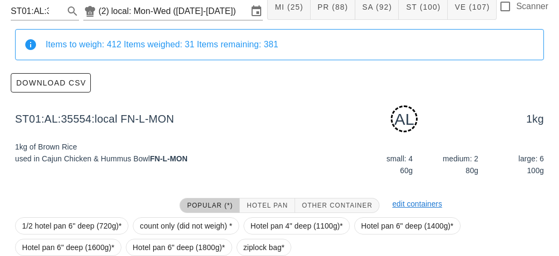
scroll to position [162, 0]
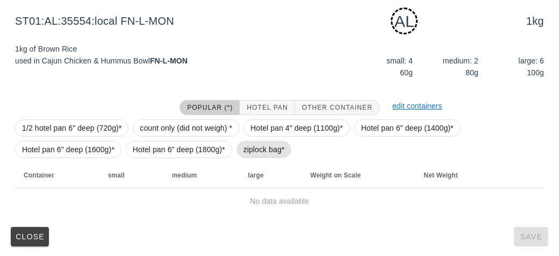
click at [260, 149] on span "ziplock bag*" at bounding box center [264, 149] width 41 height 16
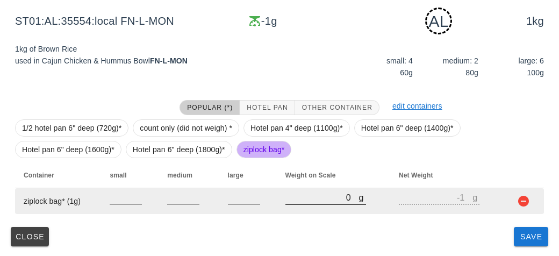
click at [310, 202] on input "0" at bounding box center [323, 197] width 74 height 14
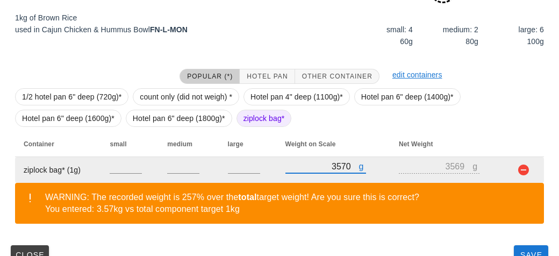
scroll to position [212, 0]
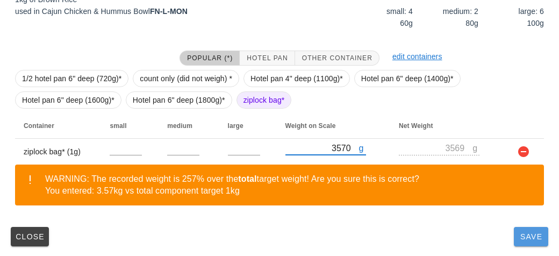
click at [540, 237] on span "Save" at bounding box center [532, 236] width 26 height 9
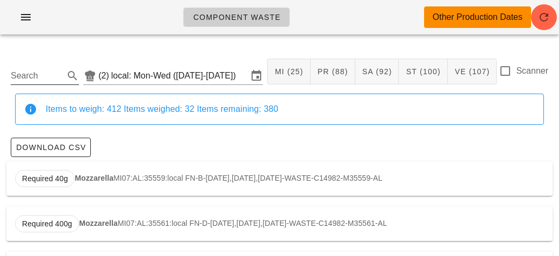
click at [36, 70] on input "Search" at bounding box center [36, 75] width 51 height 17
click at [74, 184] on div "Required 1kg Brown Rice ST01:AL:35554:local FN-L-[DATE],[DATE],[DATE]-WASTE-C16…" at bounding box center [279, 178] width 547 height 34
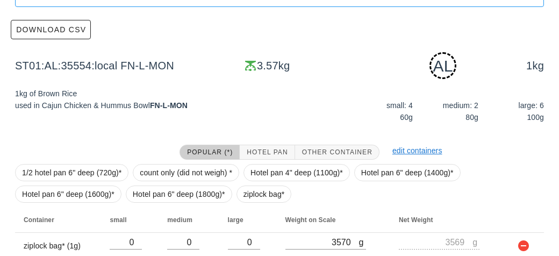
scroll to position [212, 0]
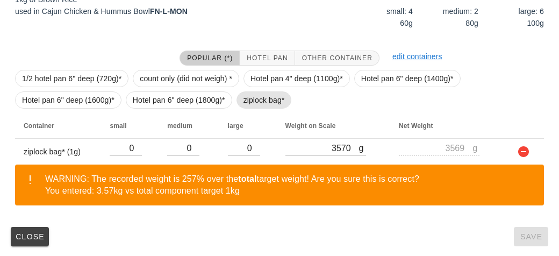
click at [250, 104] on span "ziplock bag*" at bounding box center [264, 100] width 41 height 16
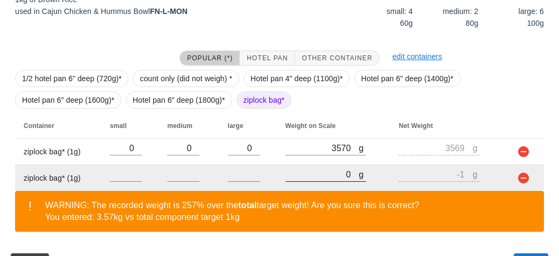
click at [317, 175] on input "0" at bounding box center [323, 174] width 74 height 14
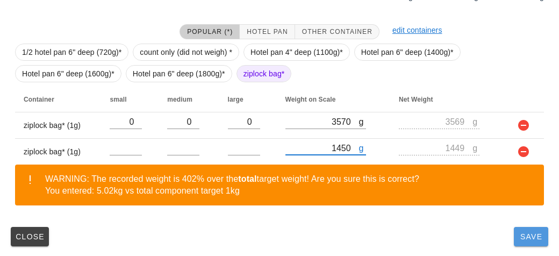
click at [526, 237] on span "Save" at bounding box center [532, 236] width 26 height 9
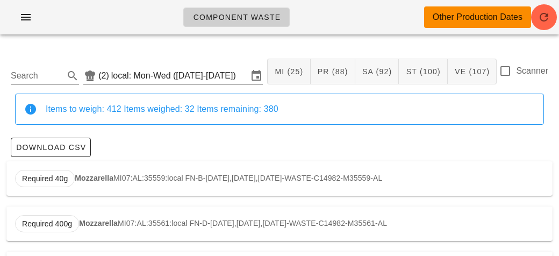
click at [45, 89] on div "Search (2) local: Mon-Wed ([DATE]-[DATE]) MI (25) PR (88) SA (92) ST (100) VE (…" at bounding box center [279, 71] width 547 height 44
click at [32, 71] on input "Search" at bounding box center [36, 75] width 51 height 17
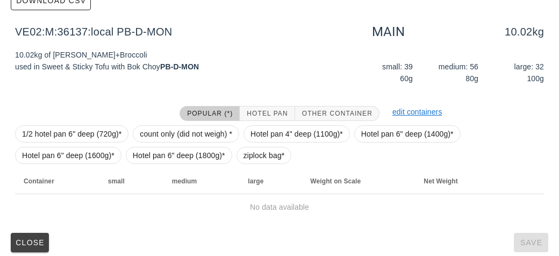
scroll to position [153, 0]
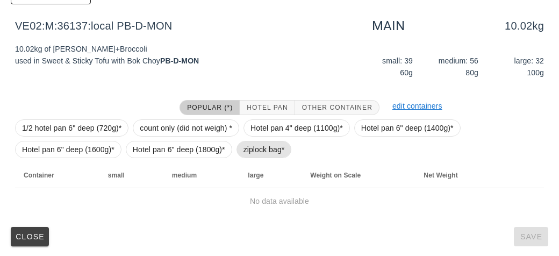
click at [250, 147] on span "ziplock bag*" at bounding box center [264, 149] width 41 height 16
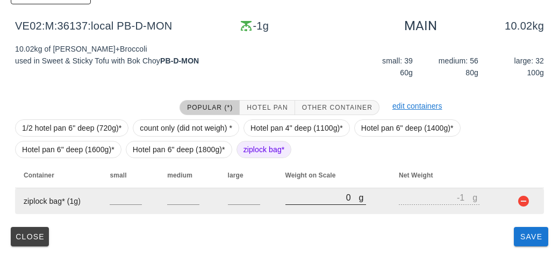
click at [303, 193] on input "0" at bounding box center [323, 197] width 74 height 14
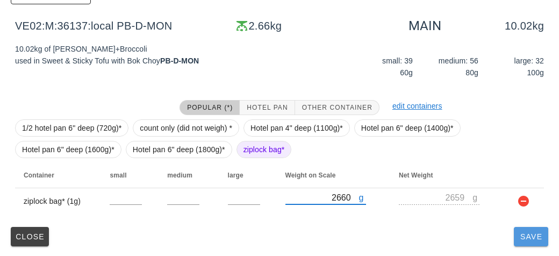
click at [525, 237] on span "Save" at bounding box center [532, 236] width 26 height 9
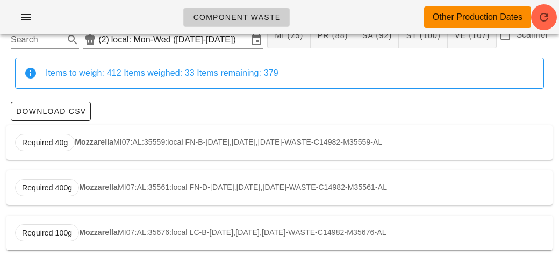
scroll to position [15, 0]
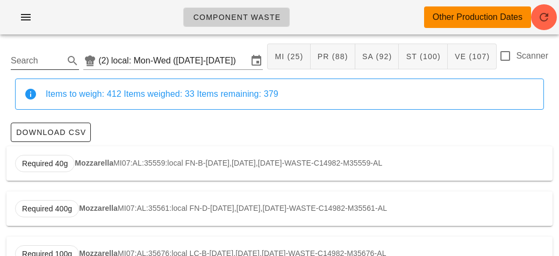
click at [25, 62] on input "Search" at bounding box center [36, 60] width 51 height 17
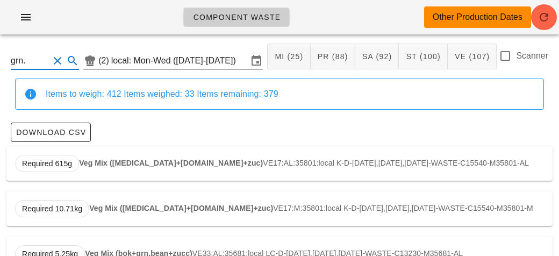
click at [124, 161] on strong "Veg Mix ([MEDICAL_DATA]+[DOMAIN_NAME]+zuc)" at bounding box center [171, 163] width 184 height 9
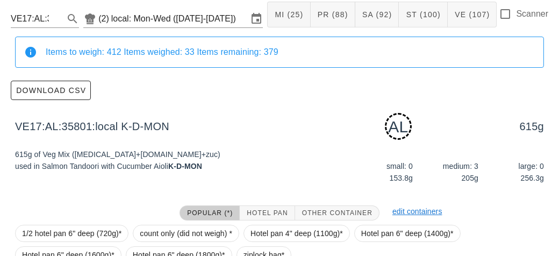
scroll to position [162, 0]
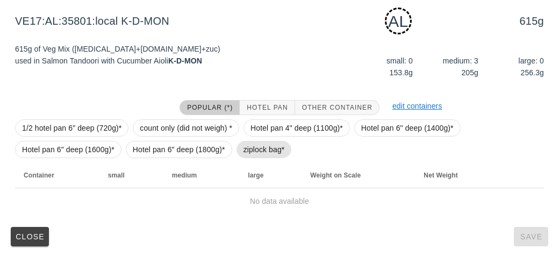
click at [244, 147] on span "ziplock bag*" at bounding box center [264, 149] width 41 height 16
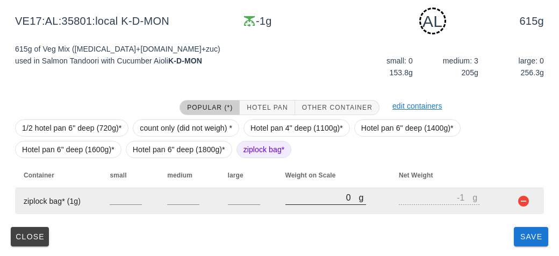
click at [298, 202] on input "0" at bounding box center [323, 197] width 74 height 14
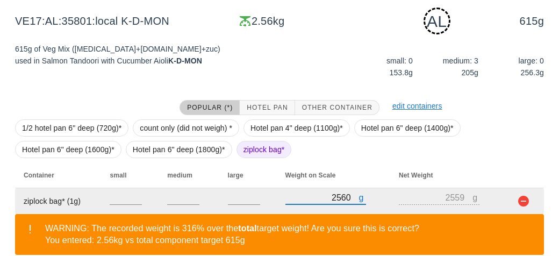
scroll to position [212, 0]
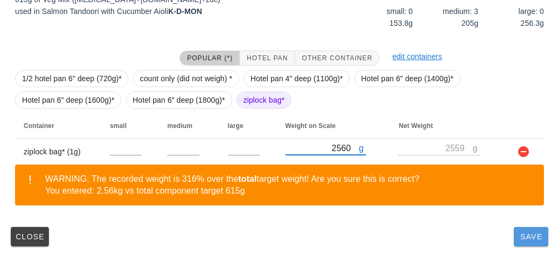
click at [532, 233] on span "Save" at bounding box center [532, 236] width 26 height 9
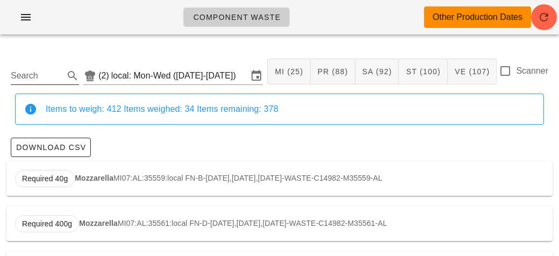
click at [30, 80] on input "Search" at bounding box center [36, 75] width 51 height 17
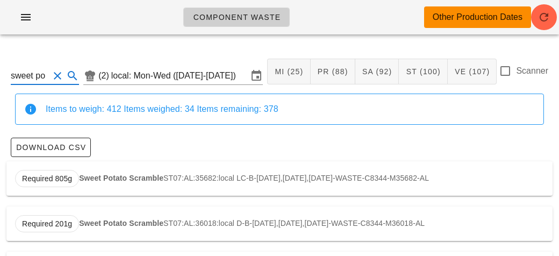
click at [86, 169] on div "Required 805g Sweet Potato Scramble ST07:AL:35682:local LC-B-[DATE],[DATE],[DAT…" at bounding box center [279, 178] width 547 height 34
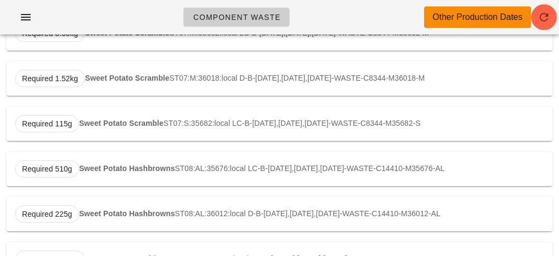
click at [79, 172] on div "Required 510g Sweet Potato Hashbrowns ST08:AL:35676:local LC-B-[DATE],[DATE],[D…" at bounding box center [279, 169] width 547 height 34
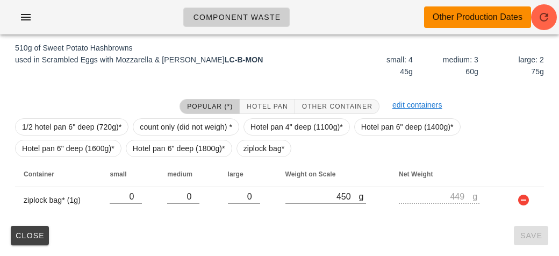
scroll to position [162, 0]
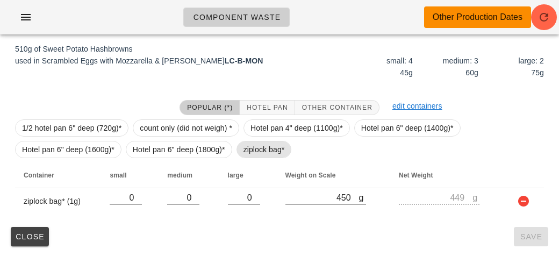
click at [258, 147] on span "ziplock bag*" at bounding box center [264, 149] width 41 height 16
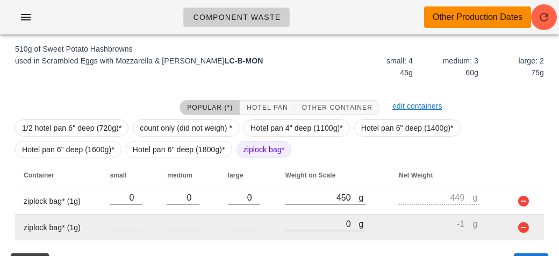
click at [313, 224] on input "0" at bounding box center [323, 224] width 74 height 14
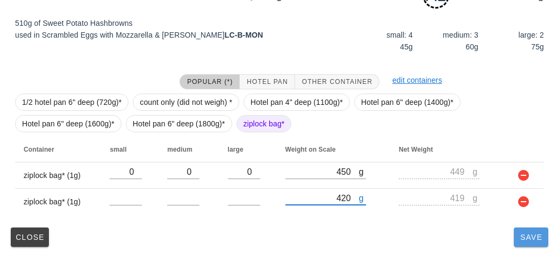
click at [528, 242] on button "Save" at bounding box center [531, 237] width 34 height 19
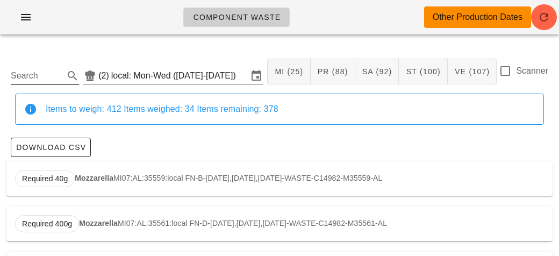
click at [41, 79] on input "Search" at bounding box center [36, 75] width 51 height 17
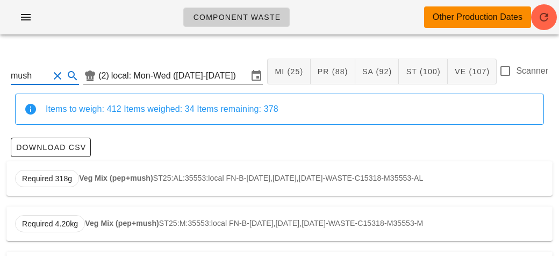
click at [85, 178] on strong "Veg Mix (pep+mush)" at bounding box center [116, 178] width 74 height 9
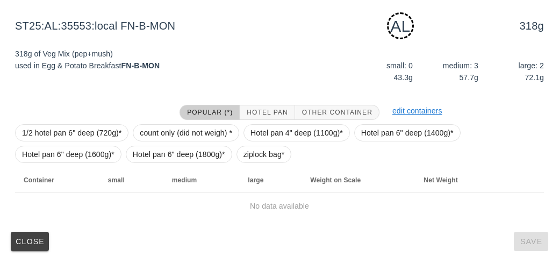
scroll to position [162, 0]
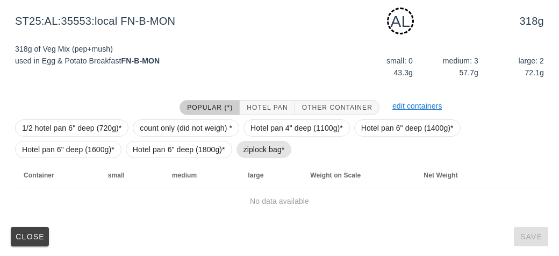
click at [256, 149] on span "ziplock bag*" at bounding box center [264, 149] width 41 height 16
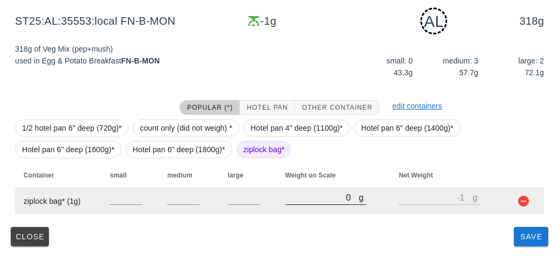
click at [301, 197] on input "0" at bounding box center [323, 197] width 74 height 14
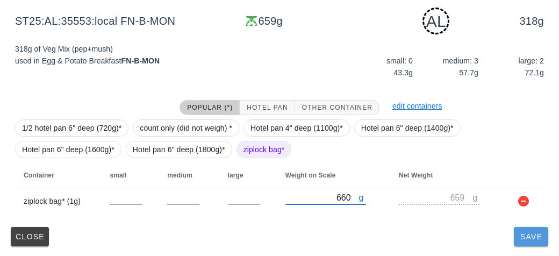
click at [532, 242] on button "Save" at bounding box center [531, 236] width 34 height 19
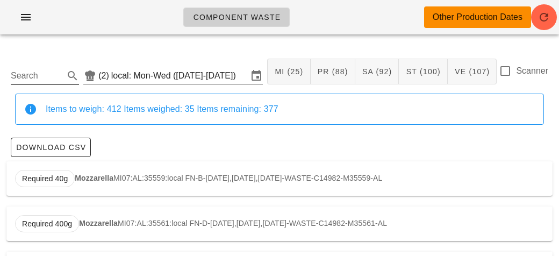
click at [48, 74] on input "Search" at bounding box center [36, 75] width 51 height 17
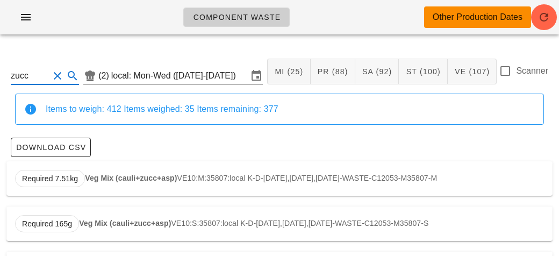
click at [120, 174] on strong "Veg Mix (cauli+zucc+asp)" at bounding box center [131, 178] width 92 height 9
click at [103, 178] on strong "Veg Mix (cauli+zucc+asp)" at bounding box center [131, 178] width 92 height 9
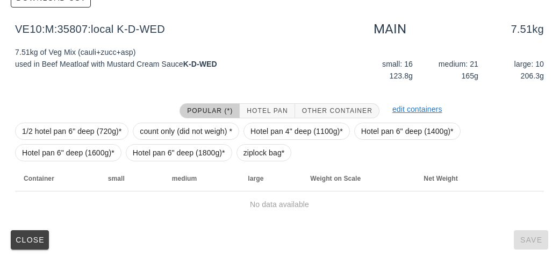
scroll to position [153, 0]
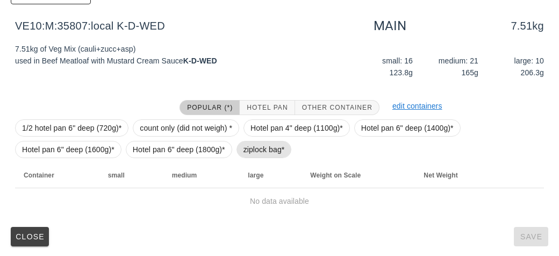
click at [241, 149] on span "ziplock bag*" at bounding box center [264, 149] width 55 height 17
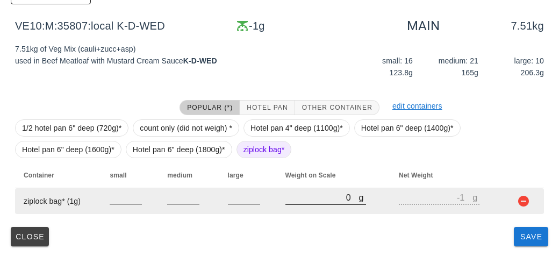
click at [296, 200] on input "0" at bounding box center [323, 197] width 74 height 14
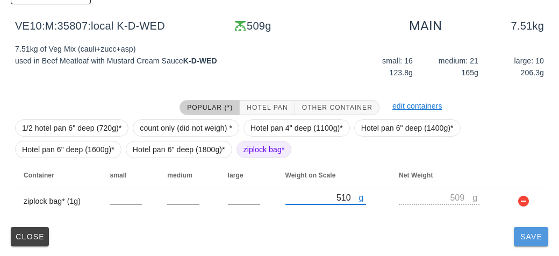
click at [533, 242] on button "Save" at bounding box center [531, 236] width 34 height 19
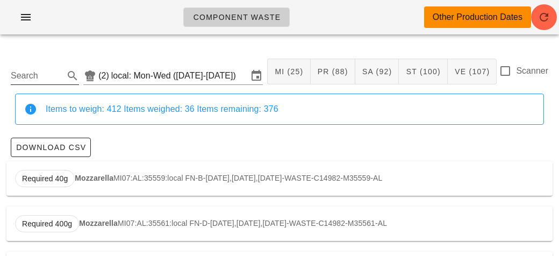
click at [40, 79] on input "Search" at bounding box center [36, 75] width 51 height 17
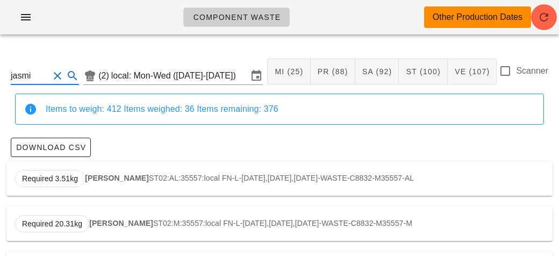
click at [97, 176] on strong "[PERSON_NAME]" at bounding box center [117, 178] width 64 height 9
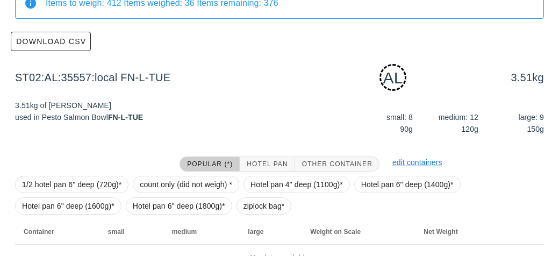
scroll to position [162, 0]
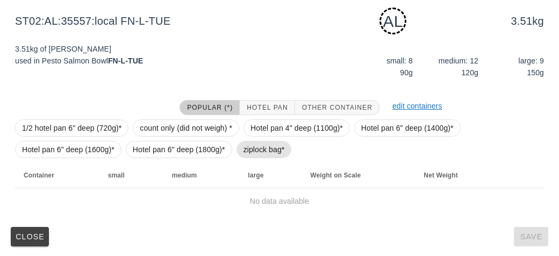
click at [248, 149] on span "ziplock bag*" at bounding box center [264, 149] width 41 height 16
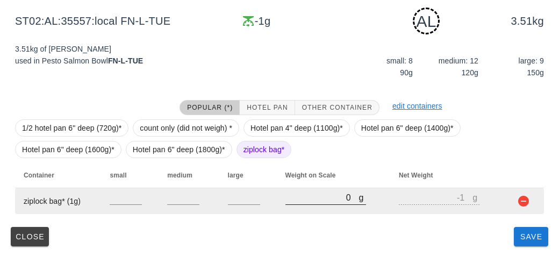
click at [303, 195] on input "0" at bounding box center [323, 197] width 74 height 14
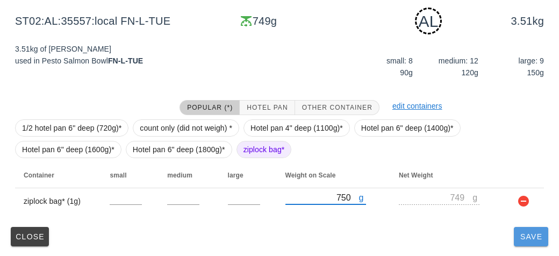
click at [523, 237] on span "Save" at bounding box center [532, 236] width 26 height 9
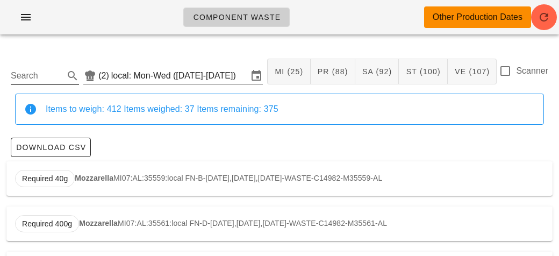
click at [46, 72] on input "Search" at bounding box center [36, 75] width 51 height 17
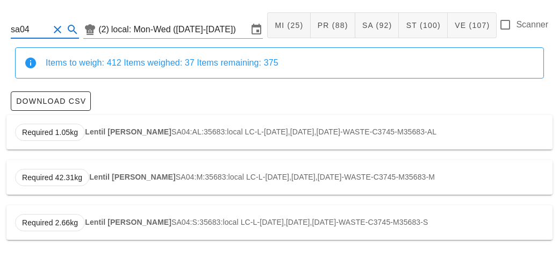
click at [148, 219] on strong "Lentil [PERSON_NAME]" at bounding box center [128, 222] width 87 height 9
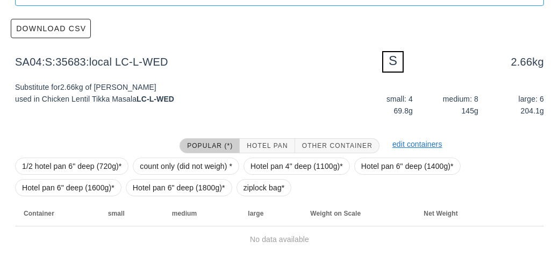
scroll to position [157, 0]
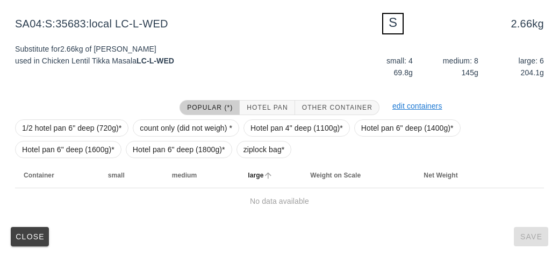
click at [275, 163] on th "large" at bounding box center [270, 175] width 62 height 26
click at [267, 145] on span "ziplock bag*" at bounding box center [264, 149] width 41 height 16
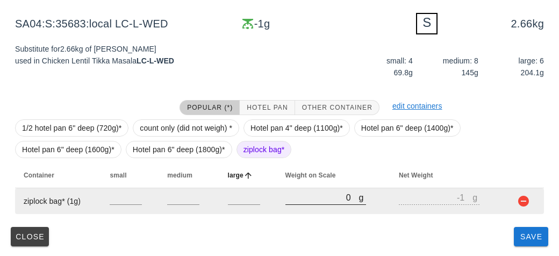
click at [310, 201] on input "0" at bounding box center [323, 197] width 74 height 14
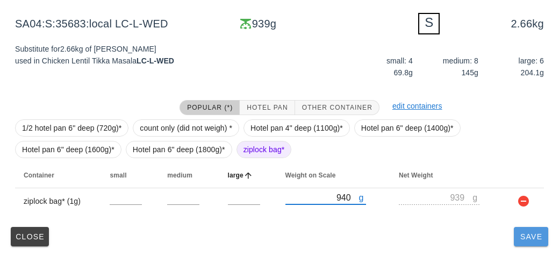
click at [535, 243] on button "Save" at bounding box center [531, 236] width 34 height 19
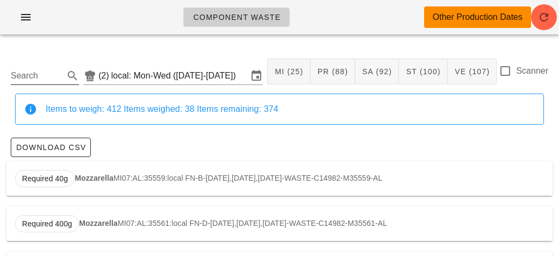
click at [51, 71] on input "Search" at bounding box center [36, 75] width 51 height 17
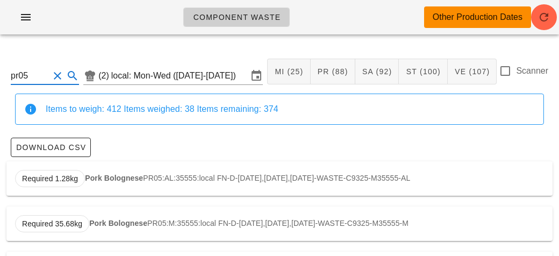
click at [104, 176] on strong "Pork Bolognese" at bounding box center [114, 178] width 58 height 9
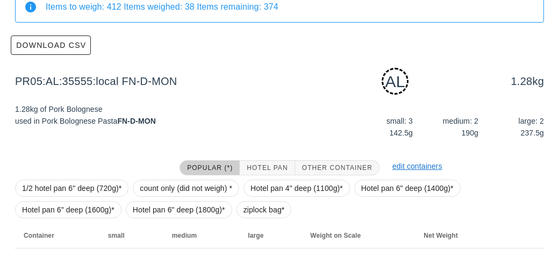
scroll to position [162, 0]
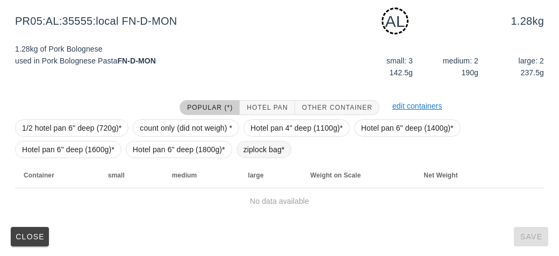
click at [245, 145] on span "ziplock bag*" at bounding box center [264, 149] width 41 height 16
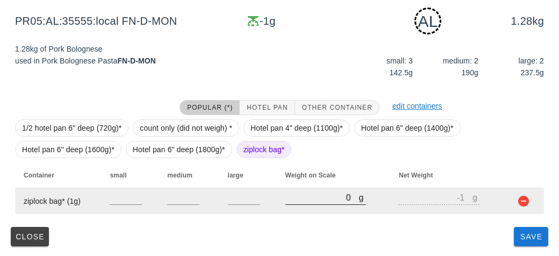
click at [289, 202] on input "0" at bounding box center [323, 197] width 74 height 14
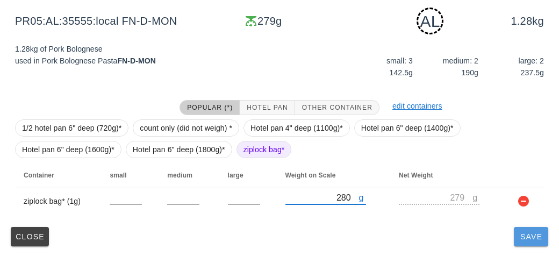
click at [523, 240] on button "Save" at bounding box center [531, 236] width 34 height 19
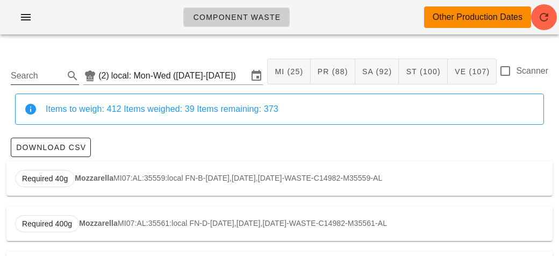
click at [44, 72] on input "Search" at bounding box center [36, 75] width 51 height 17
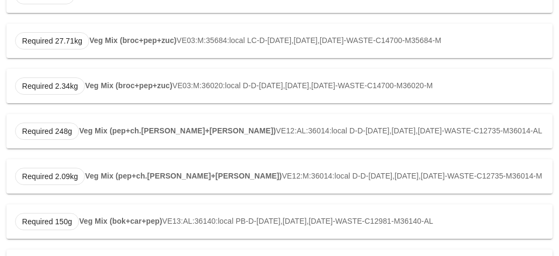
scroll to position [500, 0]
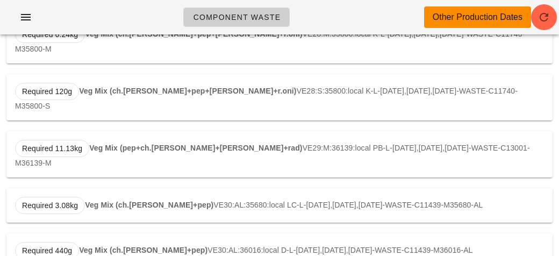
click at [161, 188] on div "Required 3.08kg Veg Mix (ch.[PERSON_NAME]+pep) VE30:AL:35680:local LC-L-[DATE],…" at bounding box center [279, 205] width 547 height 34
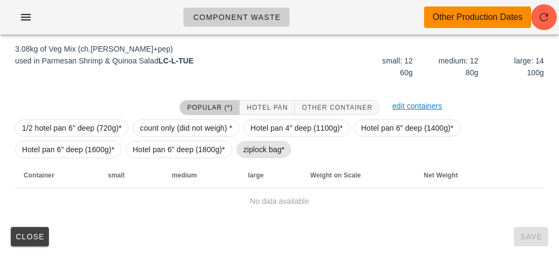
click at [255, 144] on span "ziplock bag*" at bounding box center [264, 149] width 41 height 16
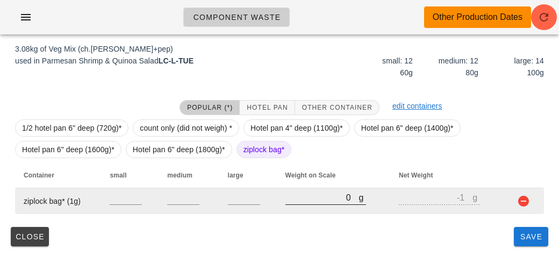
click at [314, 200] on input "0" at bounding box center [323, 197] width 74 height 14
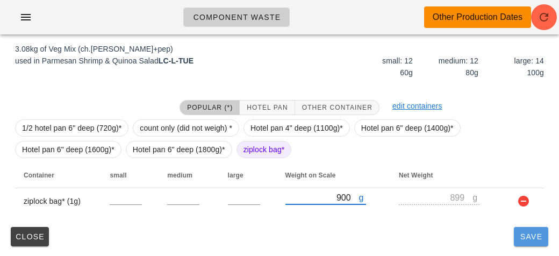
click at [534, 235] on span "Save" at bounding box center [532, 236] width 26 height 9
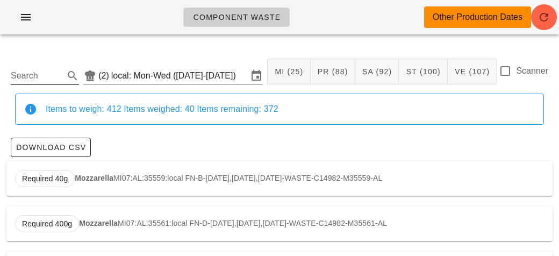
click at [34, 75] on input "Search" at bounding box center [36, 75] width 51 height 17
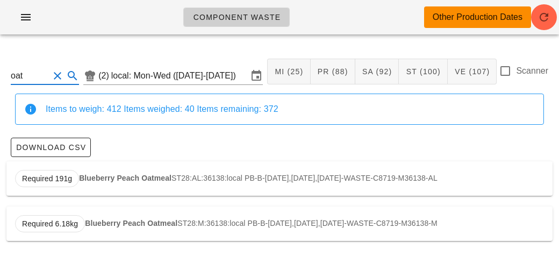
scroll to position [2, 0]
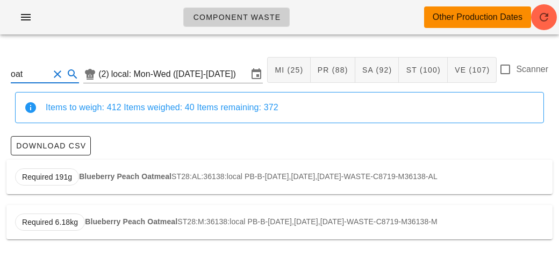
click at [172, 176] on div "Required 191g Blueberry Peach Oatmeal ST28:AL:36138:local PB-B-[DATE],[DATE],[D…" at bounding box center [279, 177] width 547 height 34
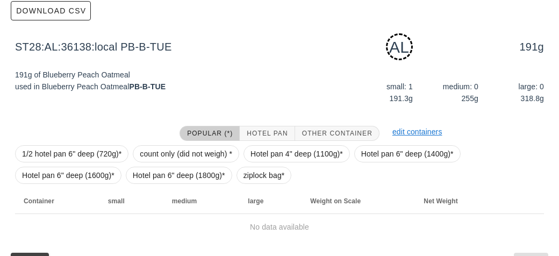
scroll to position [162, 0]
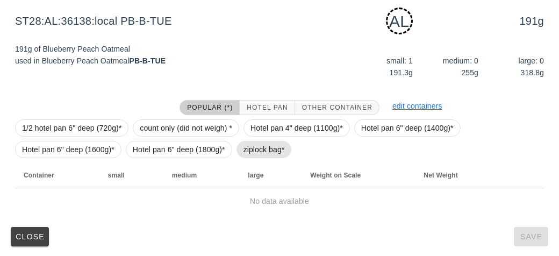
click at [254, 149] on span "ziplock bag*" at bounding box center [264, 149] width 41 height 16
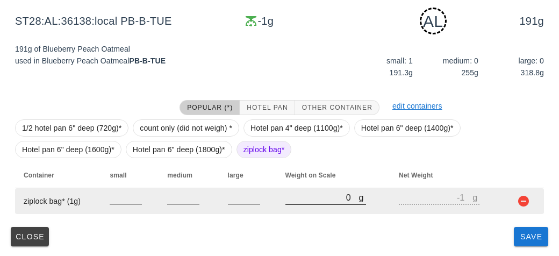
click at [307, 201] on input "0" at bounding box center [323, 197] width 74 height 14
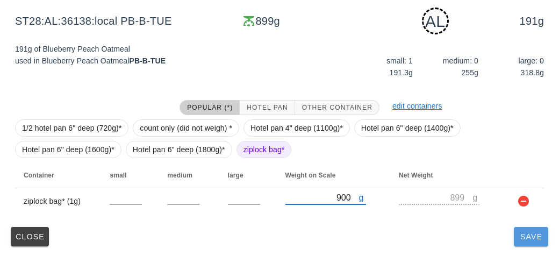
click at [530, 245] on button "Save" at bounding box center [531, 236] width 34 height 19
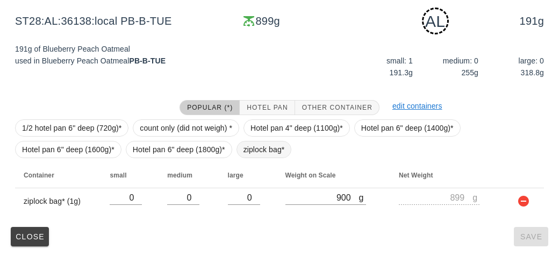
click at [256, 153] on span "ziplock bag*" at bounding box center [264, 149] width 41 height 16
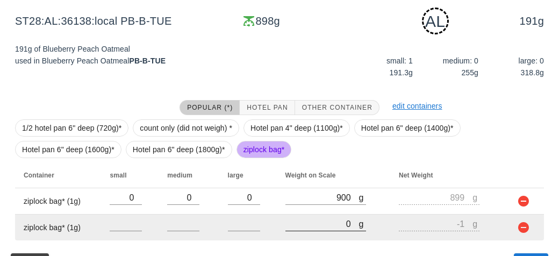
click at [308, 219] on input "0" at bounding box center [323, 224] width 74 height 14
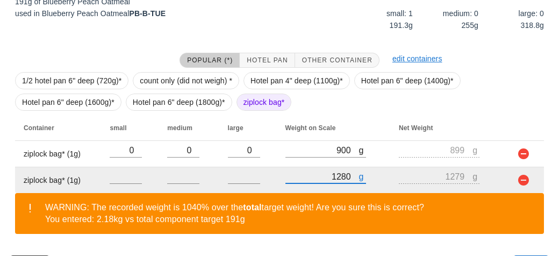
scroll to position [238, 0]
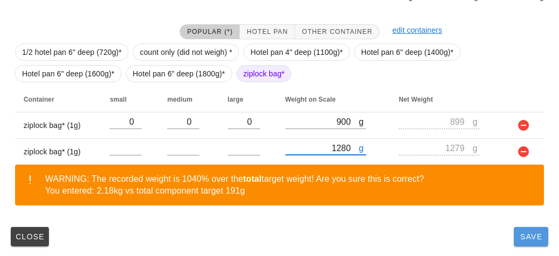
click at [521, 244] on button "Save" at bounding box center [531, 236] width 34 height 19
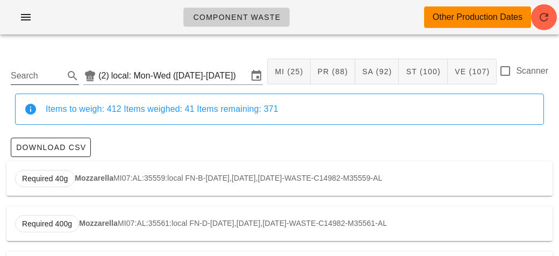
click at [28, 73] on input "Search" at bounding box center [36, 75] width 51 height 17
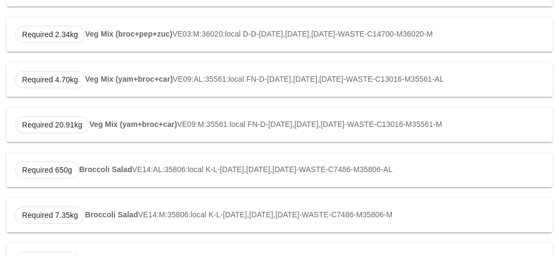
scroll to position [325, 0]
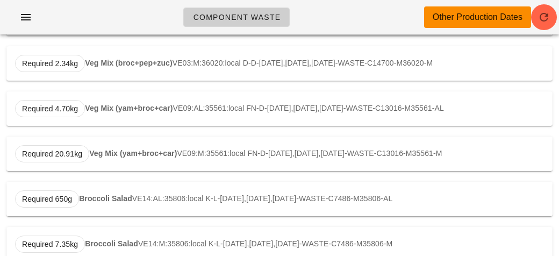
click at [136, 104] on strong "Veg Mix (yam+broc+car)" at bounding box center [129, 108] width 88 height 9
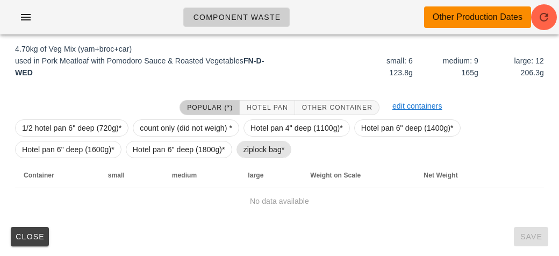
click at [260, 145] on span "ziplock bag*" at bounding box center [264, 149] width 41 height 16
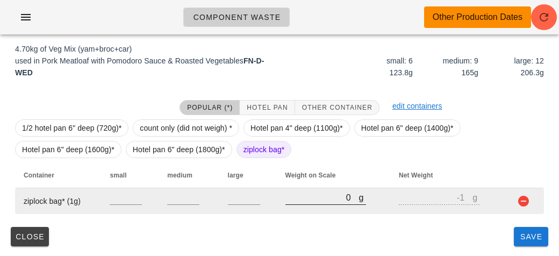
click at [298, 198] on input "0" at bounding box center [323, 197] width 74 height 14
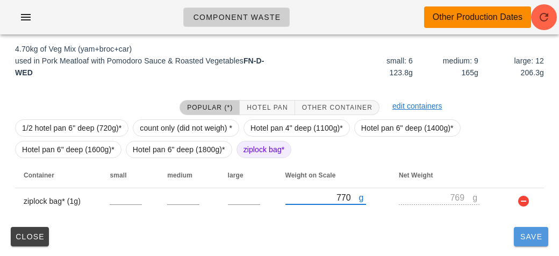
click at [535, 244] on button "Save" at bounding box center [531, 236] width 34 height 19
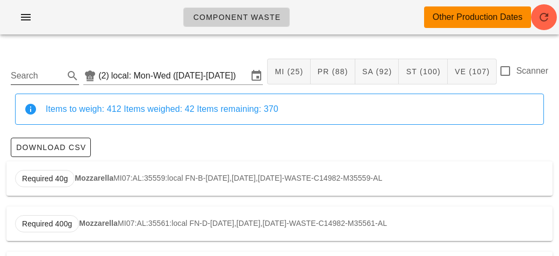
click at [19, 80] on input "Search" at bounding box center [36, 75] width 51 height 17
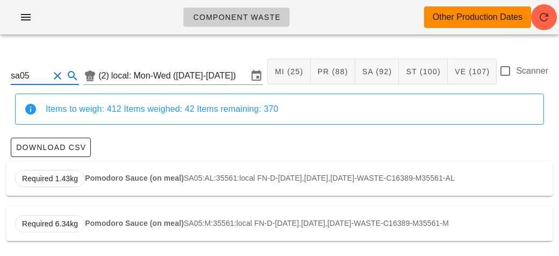
click at [158, 180] on strong "Pomodoro Sauce (on meal)" at bounding box center [134, 178] width 99 height 9
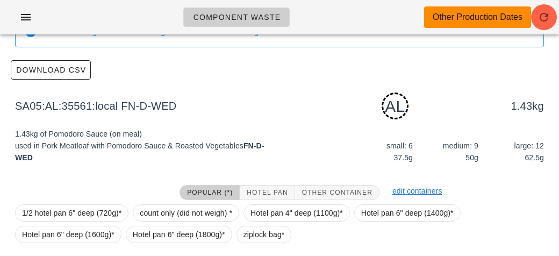
scroll to position [162, 0]
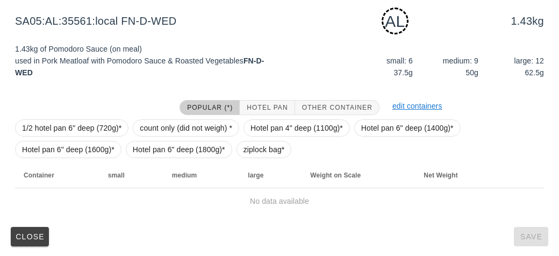
click at [256, 140] on div "1/2 hotel pan 6" deep (720g)* count only (did not weigh) * Hotel pan 4" deep (1…" at bounding box center [279, 138] width 529 height 47
click at [254, 149] on span "ziplock bag*" at bounding box center [264, 149] width 41 height 16
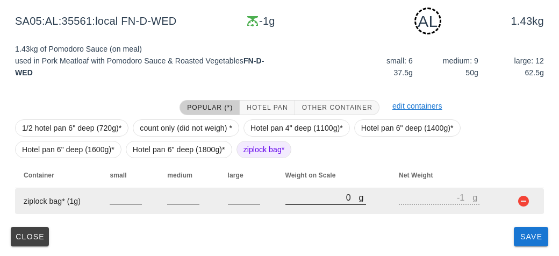
click at [301, 202] on input "0" at bounding box center [323, 197] width 74 height 14
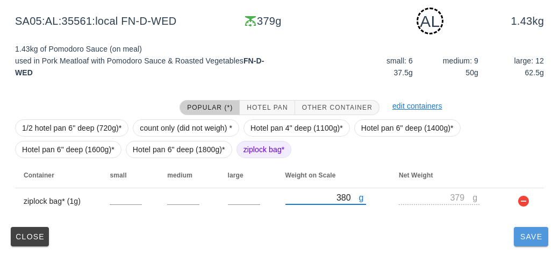
click at [540, 245] on button "Save" at bounding box center [531, 236] width 34 height 19
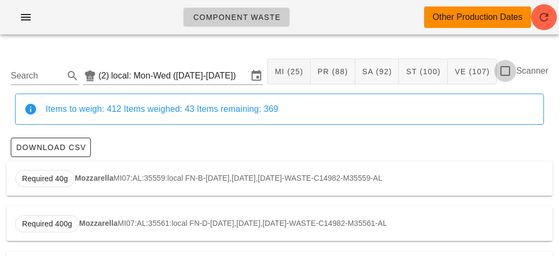
click at [509, 69] on div at bounding box center [506, 71] width 18 height 18
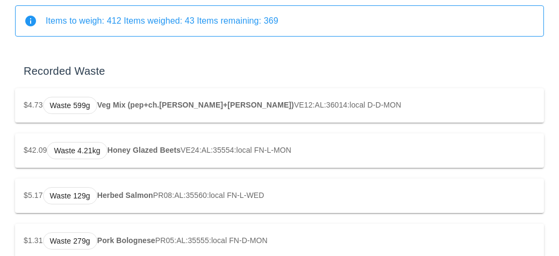
scroll to position [97, 0]
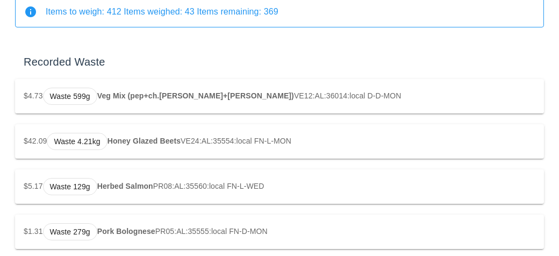
click at [16, 157] on div "$42.09 Waste 4.21kg Honey Glazed Beets VE24:AL:35554:local FN-L-MON" at bounding box center [279, 141] width 529 height 34
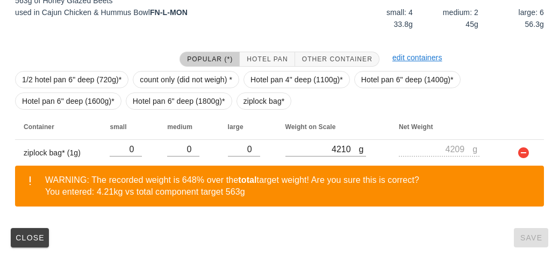
scroll to position [184, 0]
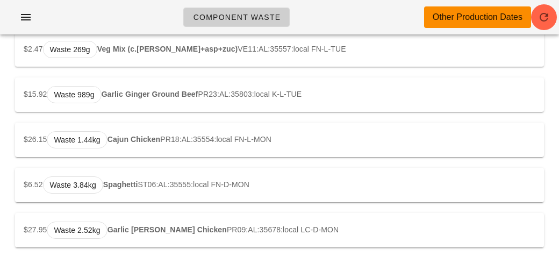
scroll to position [456, 0]
